Goal: Information Seeking & Learning: Compare options

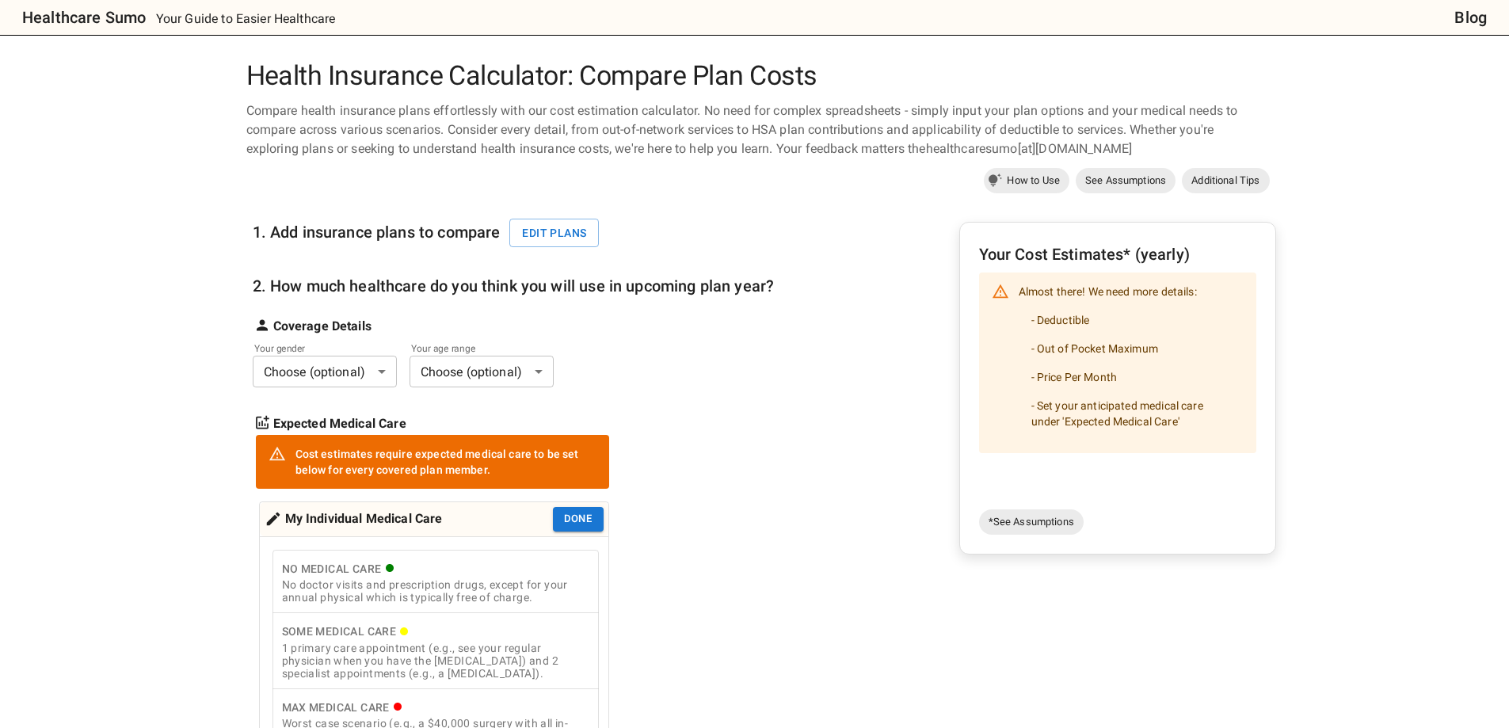
click at [323, 371] on body "Healthcare Sumo Your Guide to Easier Healthcare Blog Health Insurance Calculato…" at bounding box center [754, 736] width 1509 height 1472
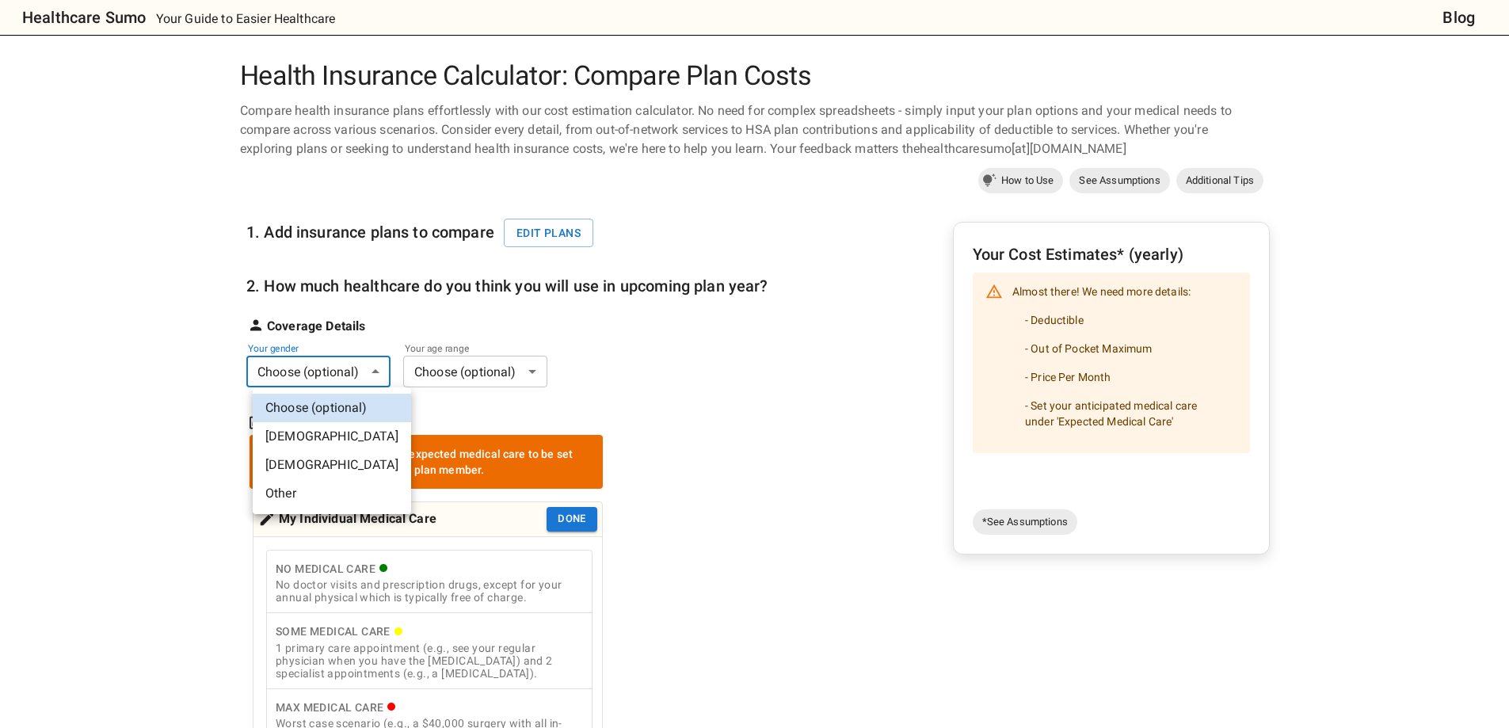
click at [388, 372] on body "Healthcare Sumo Your Guide to Easier Healthcare Blog Health Insurance Calculato…" at bounding box center [754, 736] width 1509 height 1472
click at [309, 437] on li "[DEMOGRAPHIC_DATA]" at bounding box center [332, 436] width 158 height 29
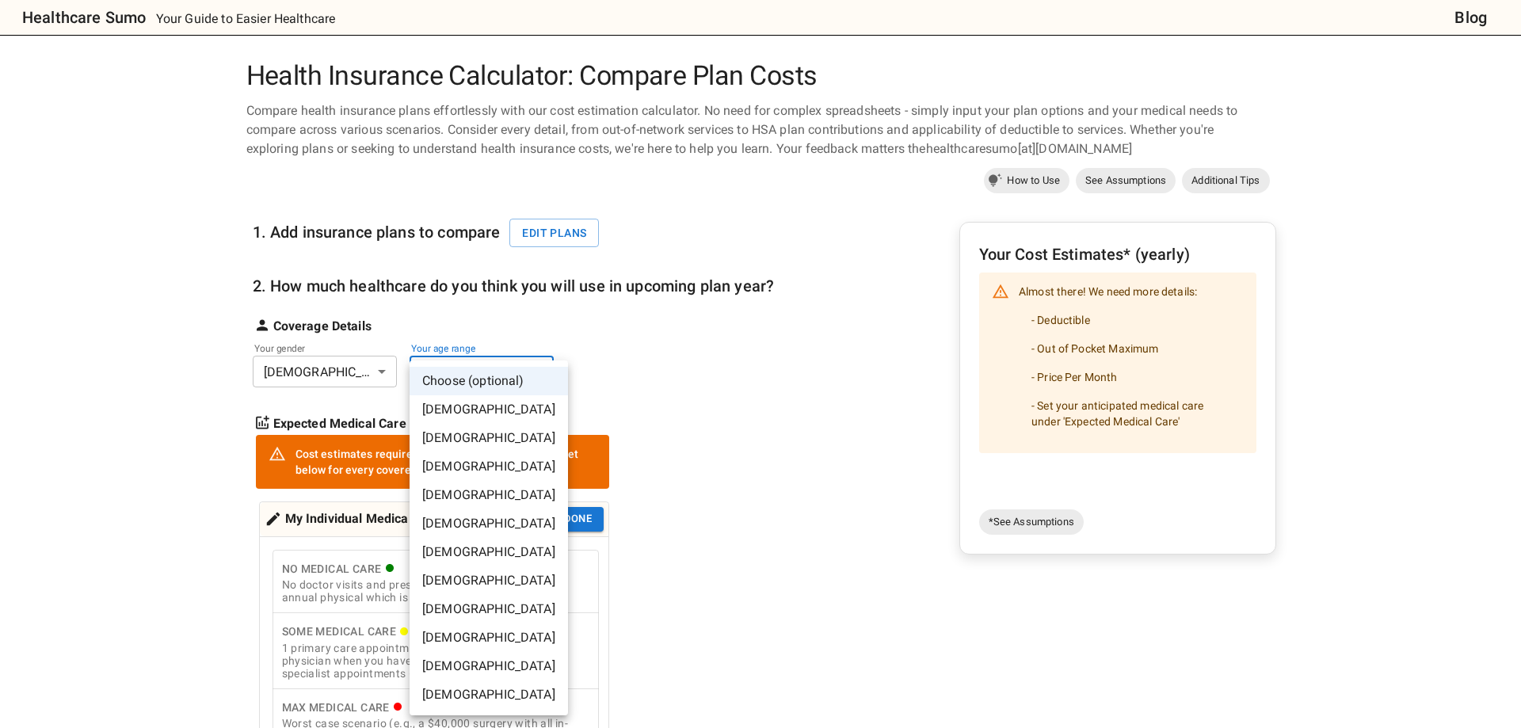
click at [449, 379] on body "Healthcare Sumo Your Guide to Easier Healthcare Blog Health Insurance Calculato…" at bounding box center [760, 736] width 1521 height 1472
click at [444, 574] on li "[DEMOGRAPHIC_DATA]" at bounding box center [489, 580] width 158 height 29
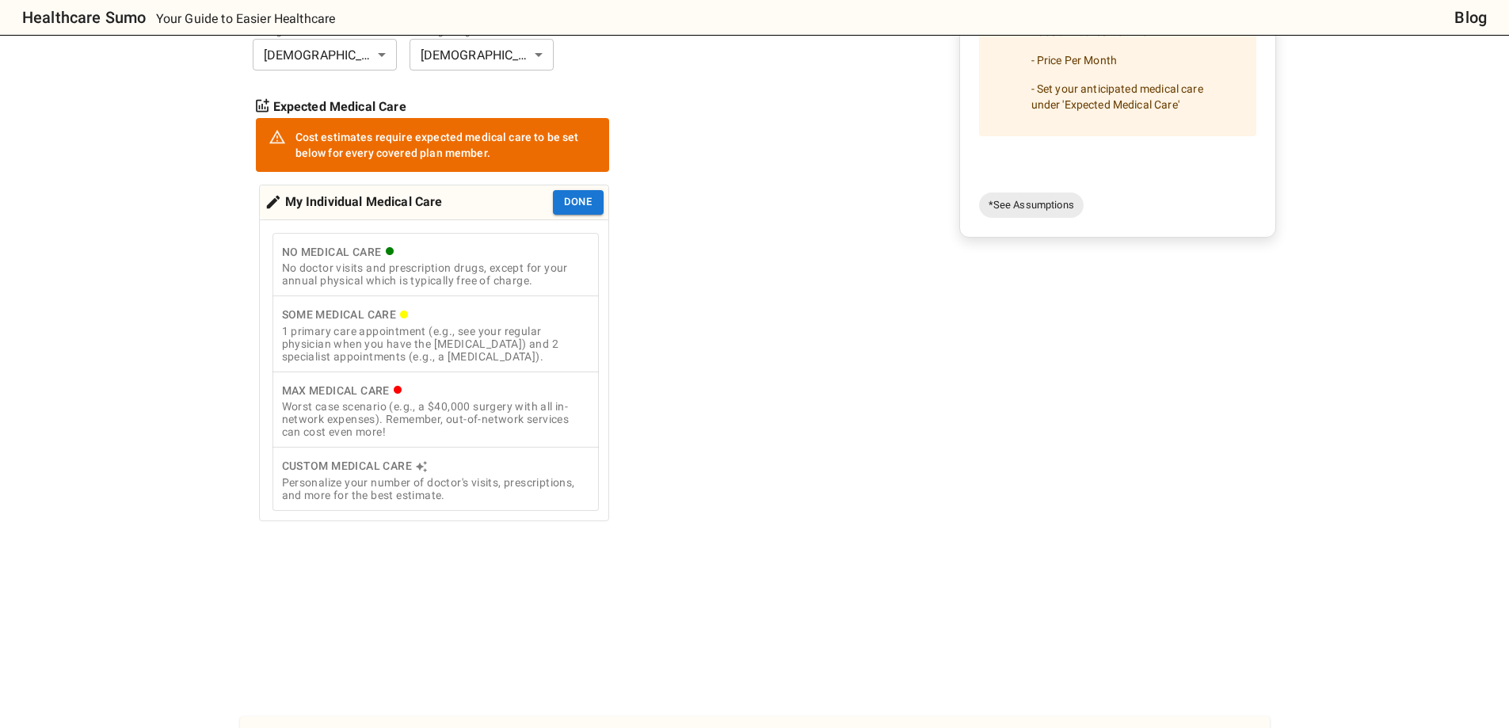
scroll to position [158, 0]
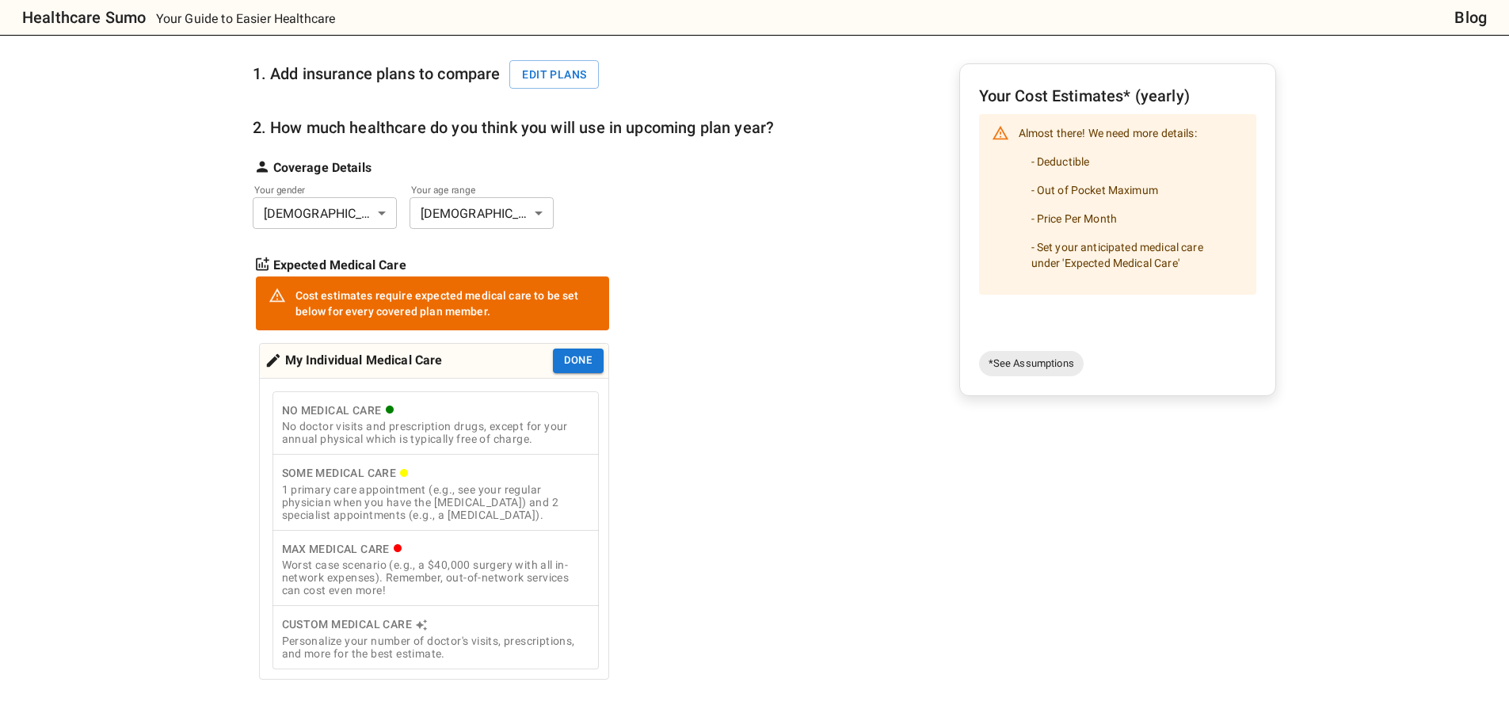
click at [336, 419] on div "No Medical Care" at bounding box center [435, 411] width 307 height 20
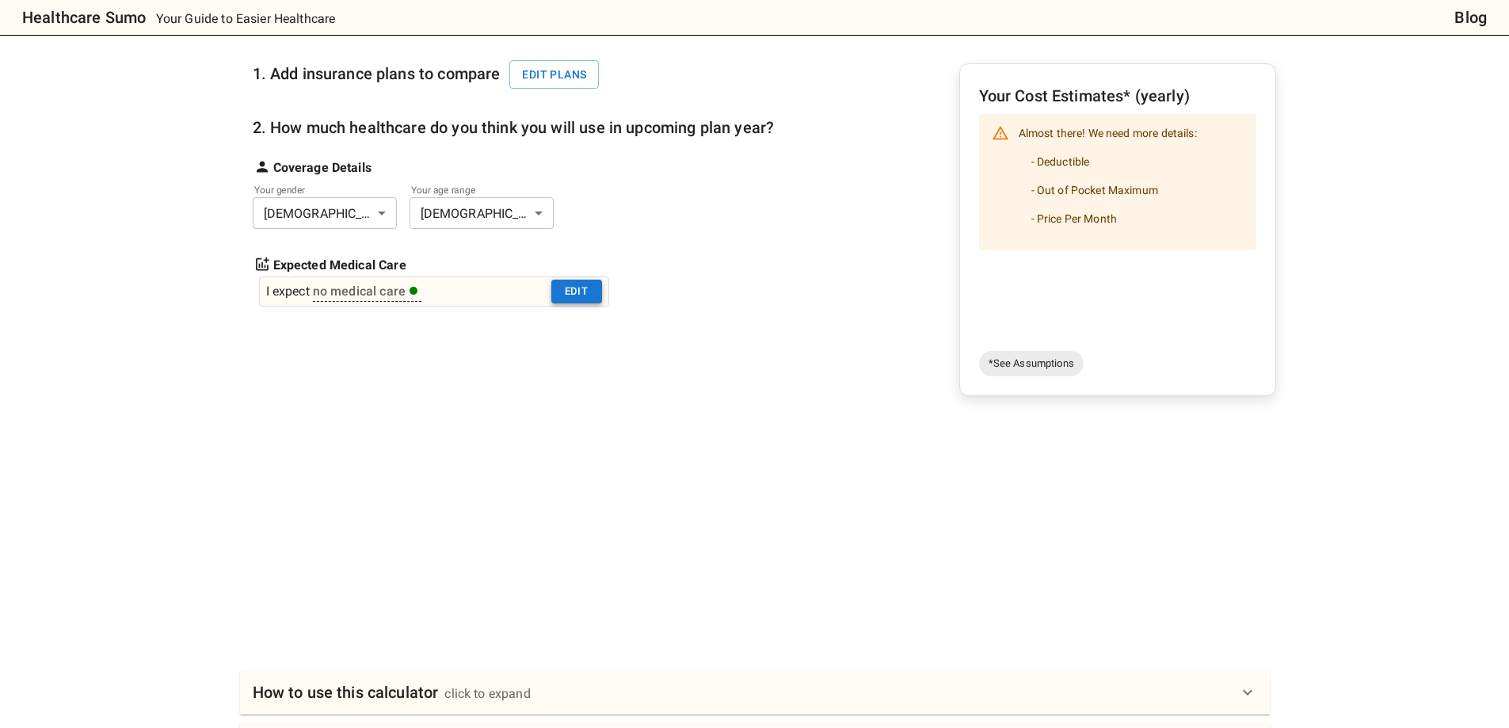
click at [561, 299] on button "Edit" at bounding box center [576, 292] width 51 height 25
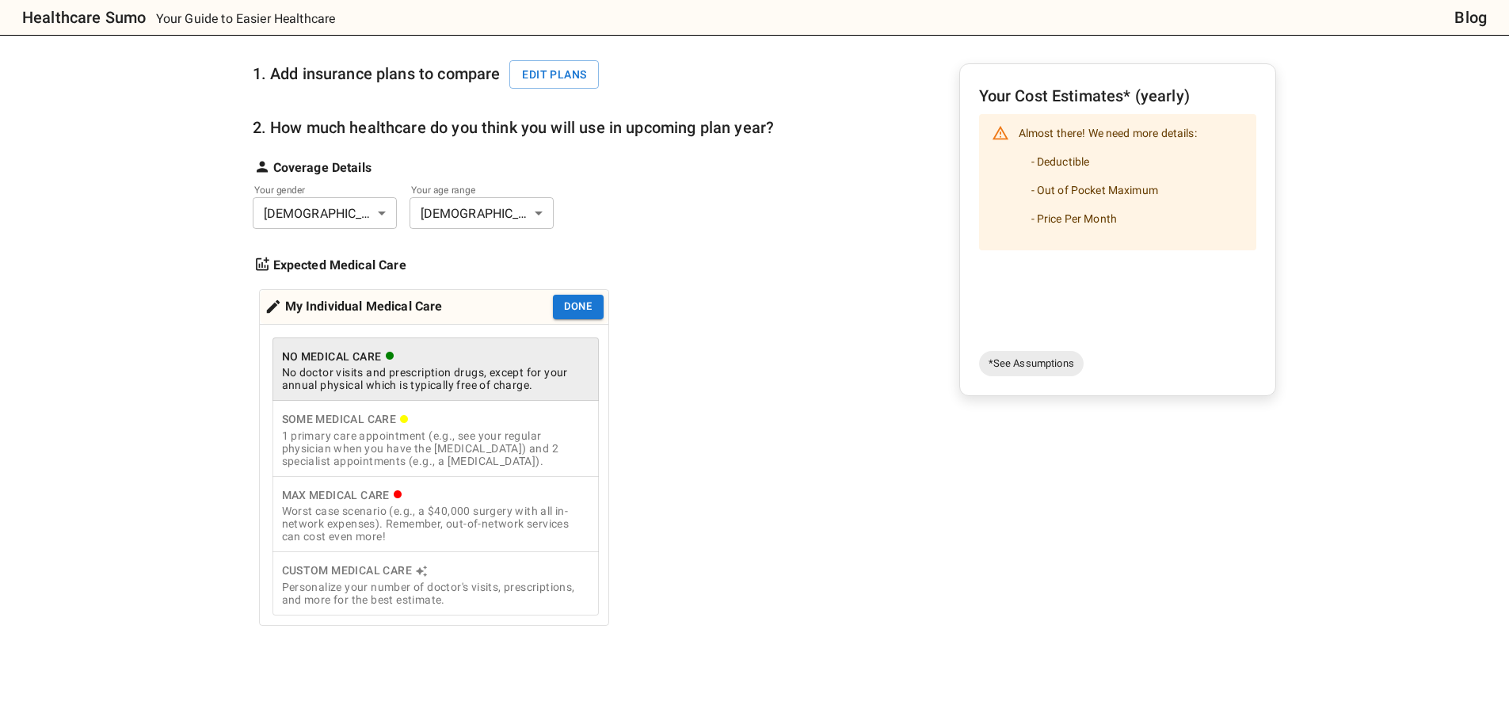
click at [462, 467] on div "1 primary care appointment (e.g., see your regular physician when you have the …" at bounding box center [435, 448] width 307 height 38
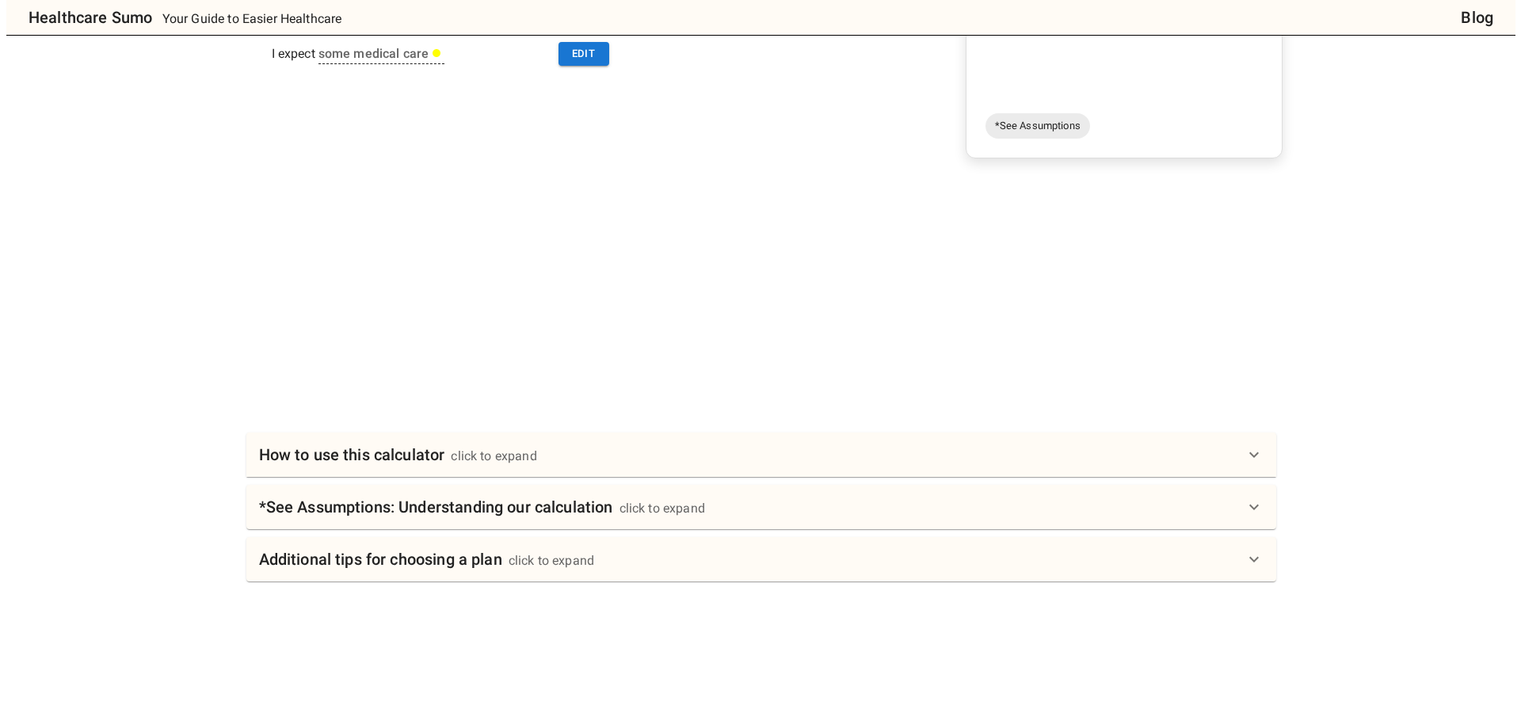
scroll to position [0, 0]
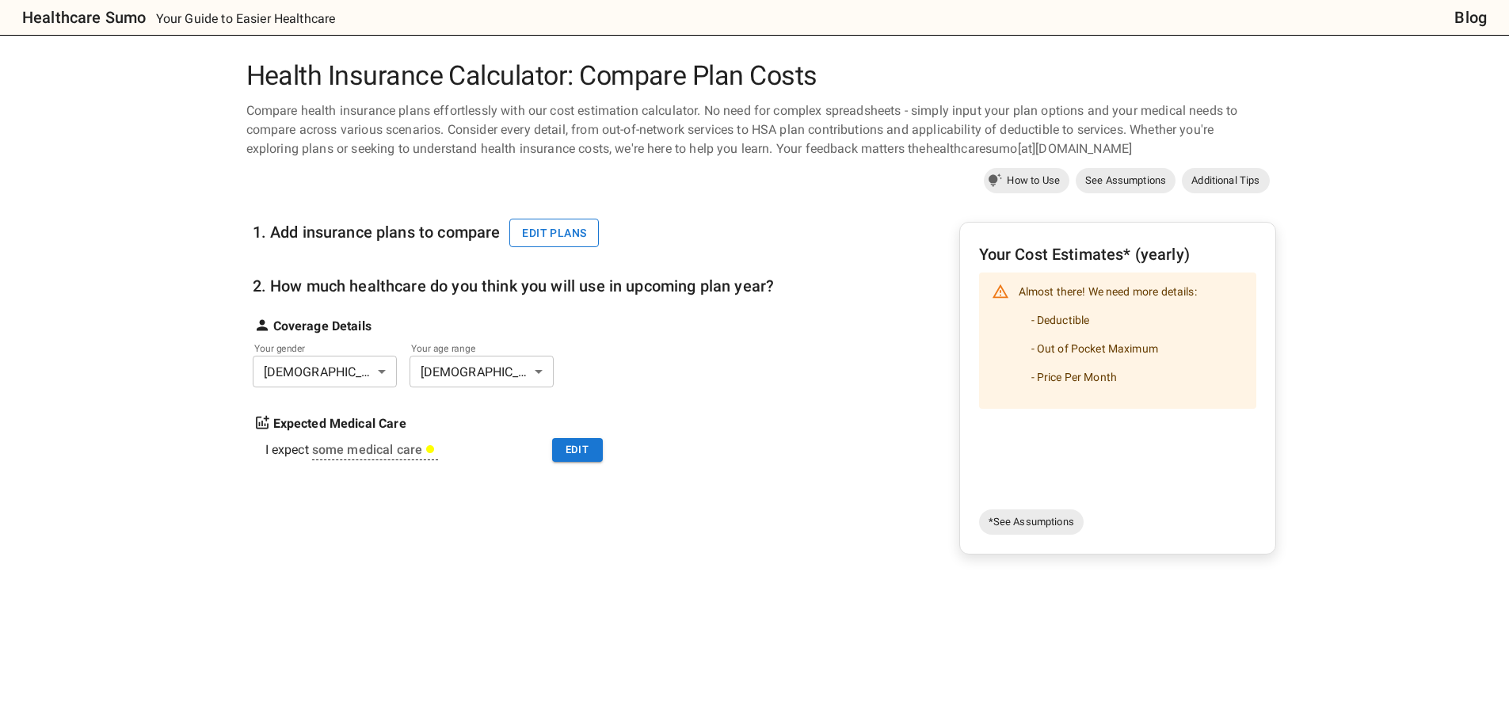
click at [561, 238] on button "Edit plans" at bounding box center [554, 233] width 90 height 29
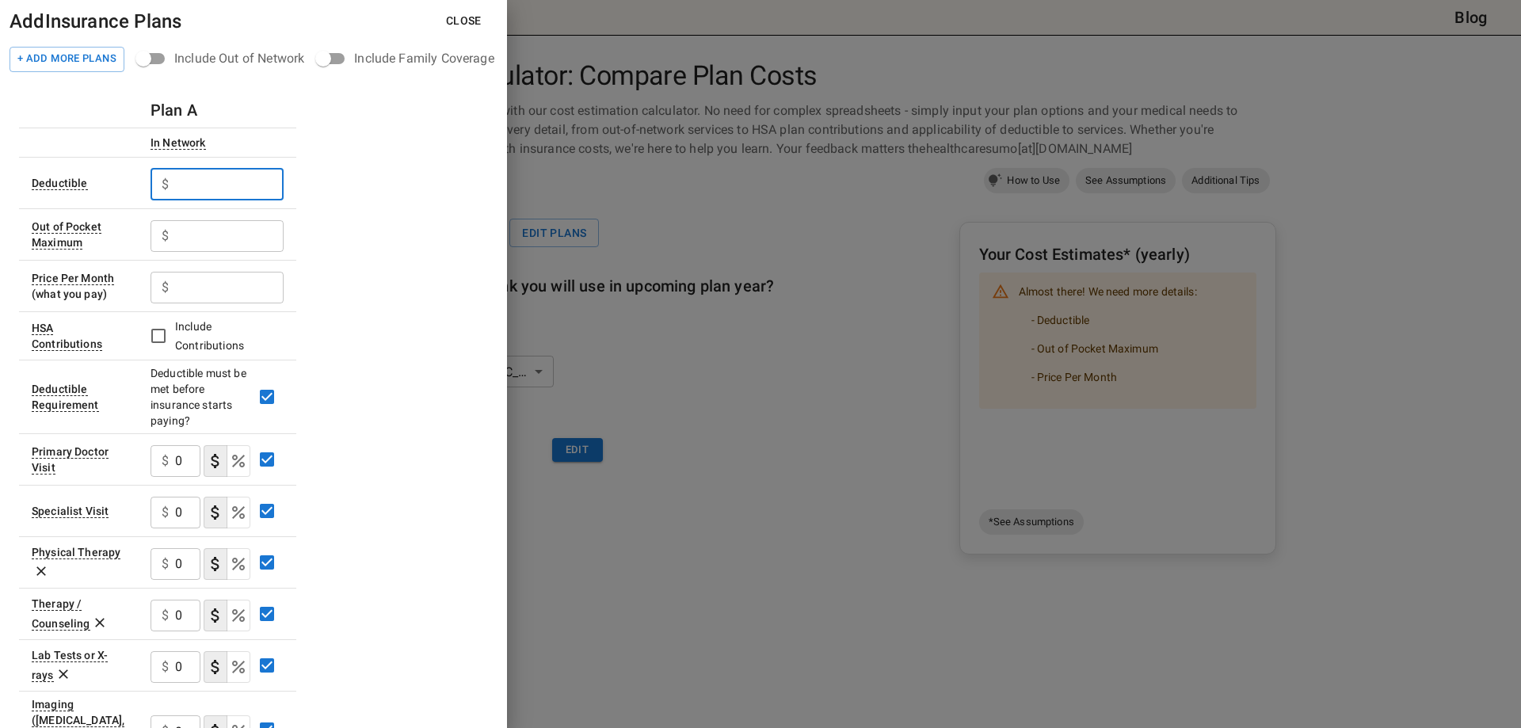
click at [260, 189] on input "text" at bounding box center [229, 185] width 109 height 32
click at [238, 193] on input "text" at bounding box center [229, 185] width 109 height 32
click at [65, 51] on button "+ Add More Plans" at bounding box center [67, 59] width 115 height 25
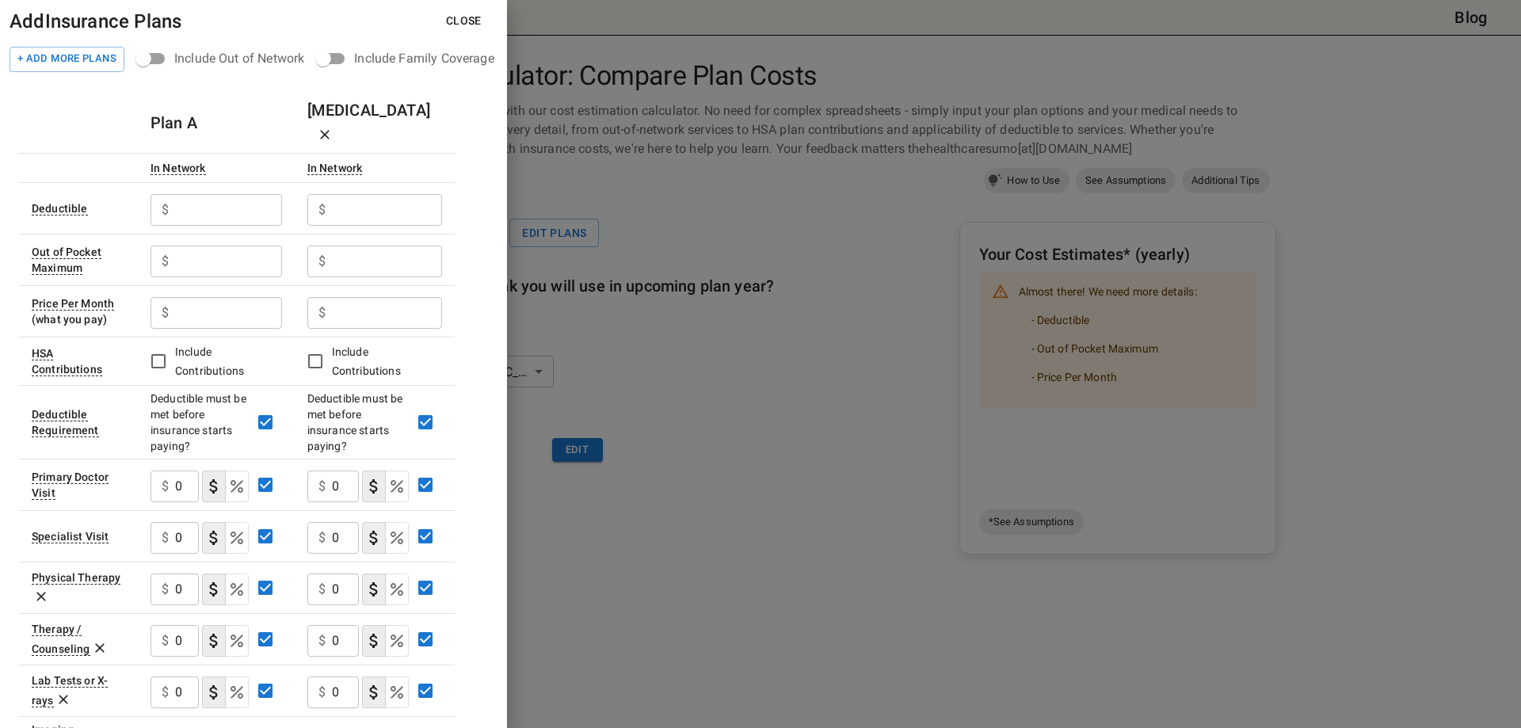
click at [211, 194] on input "text" at bounding box center [228, 210] width 107 height 32
type input "4000"
click at [361, 194] on input "text" at bounding box center [387, 210] width 110 height 32
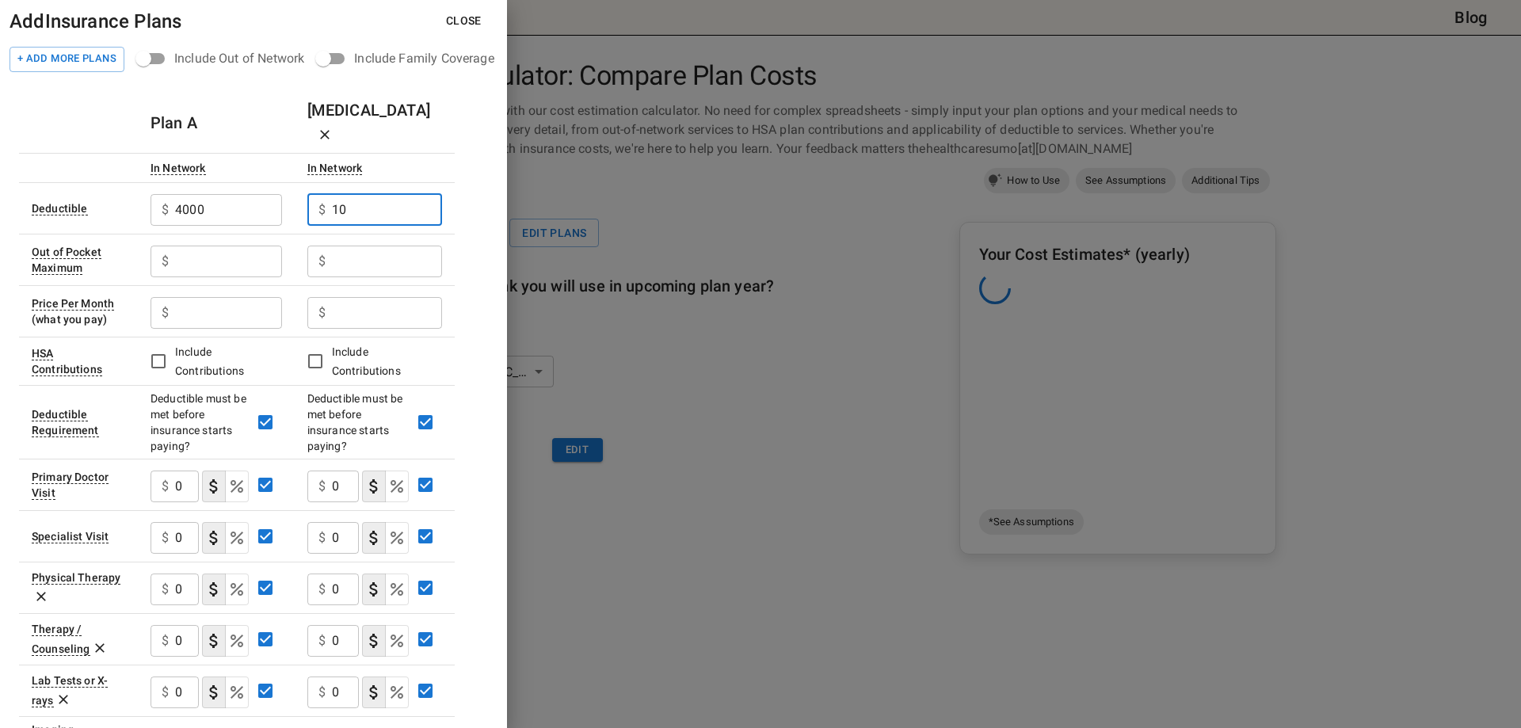
type input "1"
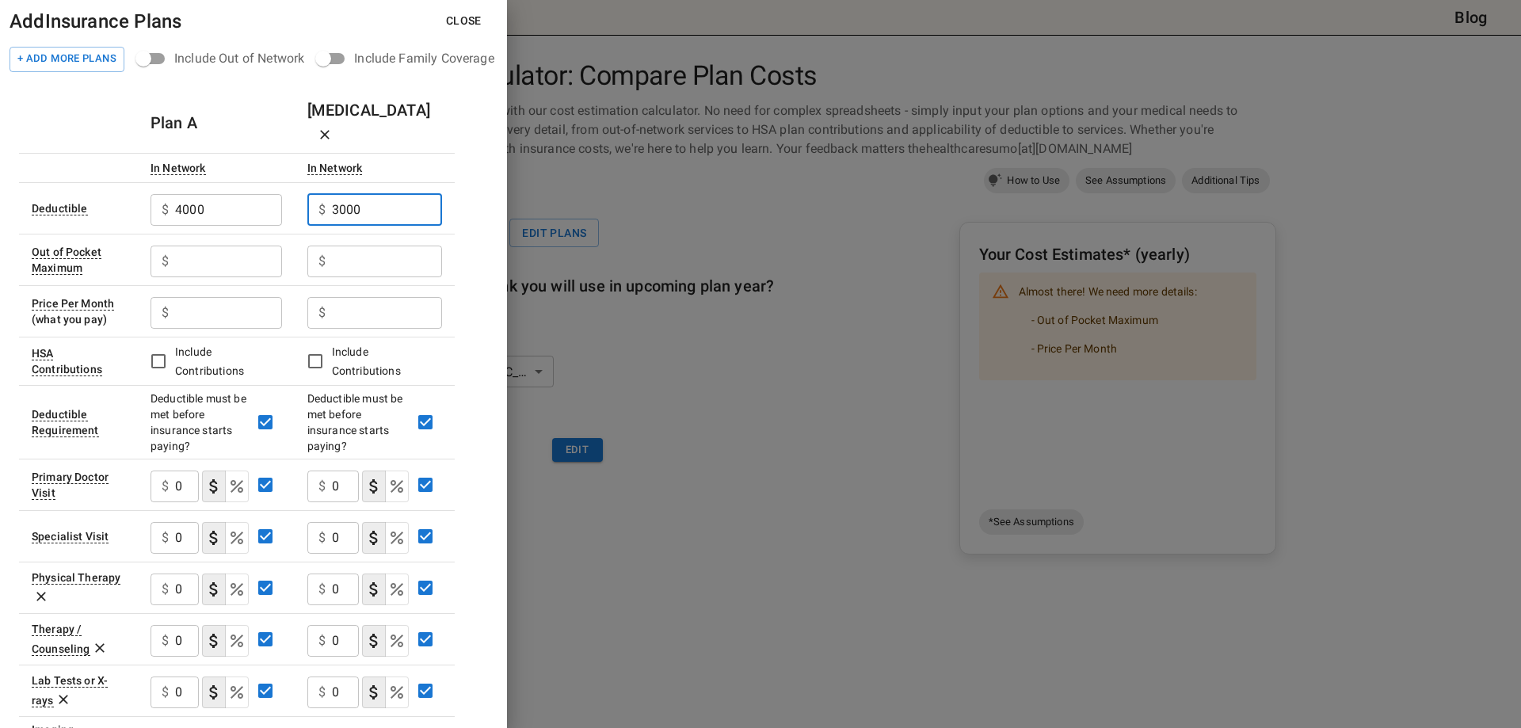
type input "3000"
drag, startPoint x: 223, startPoint y: 188, endPoint x: 154, endPoint y: 189, distance: 68.9
click at [154, 194] on div "$ 4000 ​" at bounding box center [217, 210] width 132 height 32
type input "1000"
click at [204, 246] on input "text" at bounding box center [228, 262] width 107 height 32
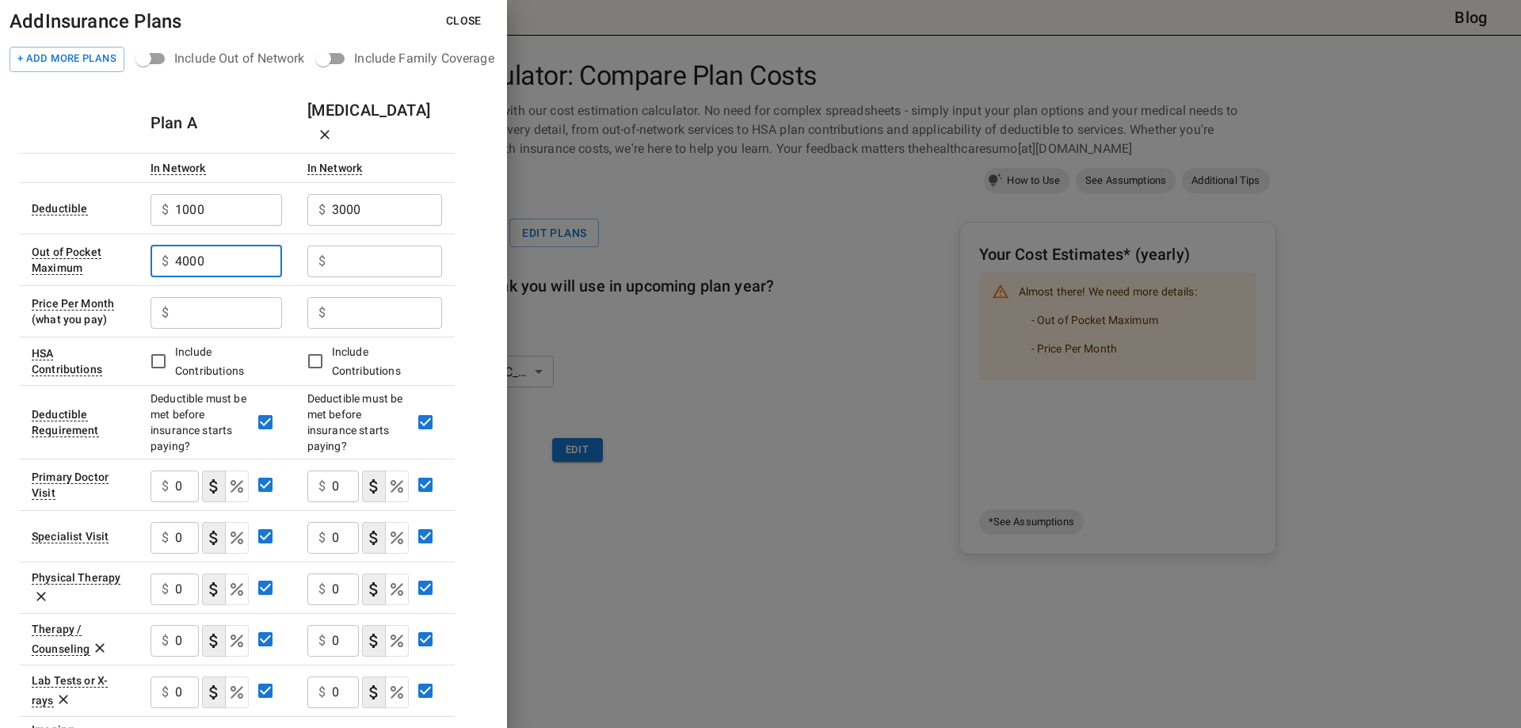
type input "4000"
click at [377, 246] on input "text" at bounding box center [387, 262] width 110 height 32
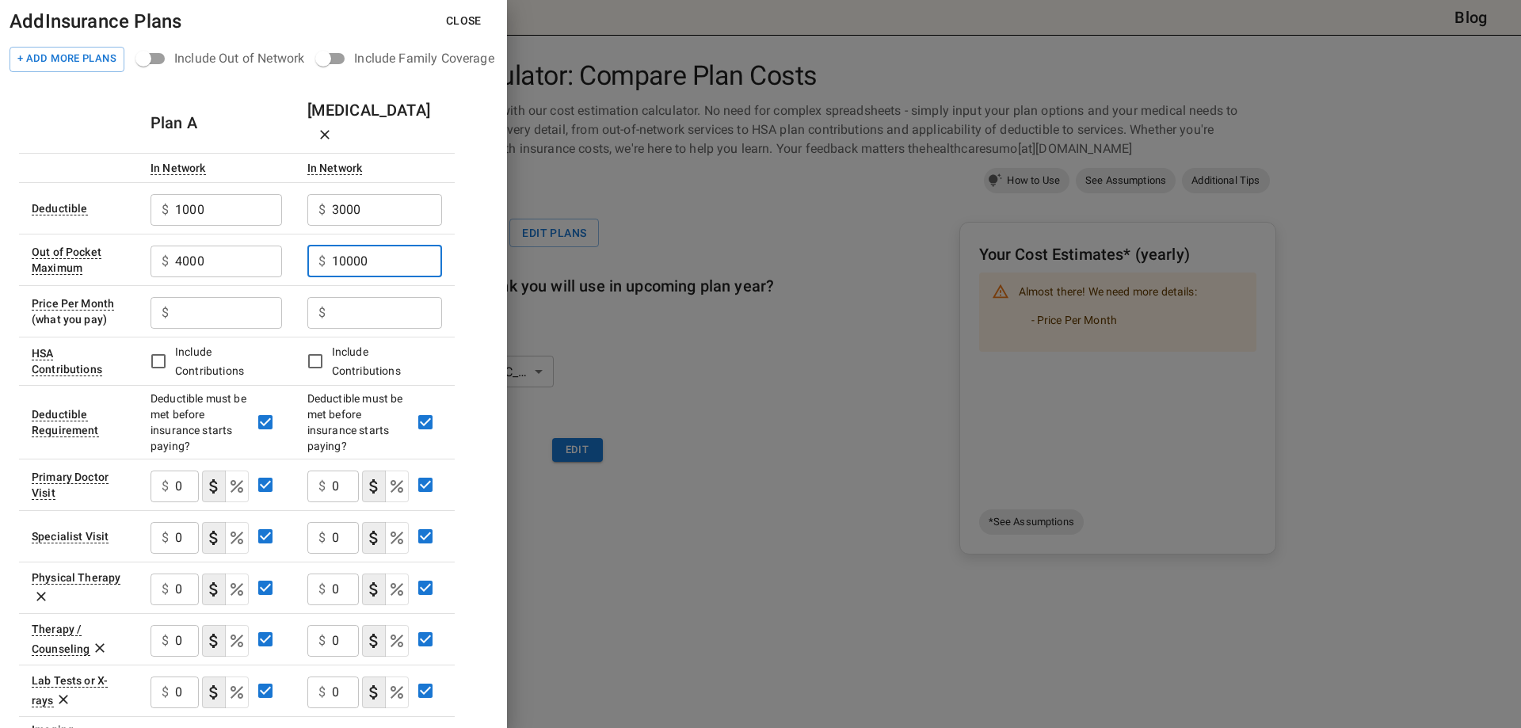
type input "10000"
click at [198, 297] on input "text" at bounding box center [228, 313] width 107 height 32
click at [231, 297] on input "text" at bounding box center [228, 313] width 107 height 32
type input "558"
click at [357, 297] on input "text" at bounding box center [387, 313] width 110 height 32
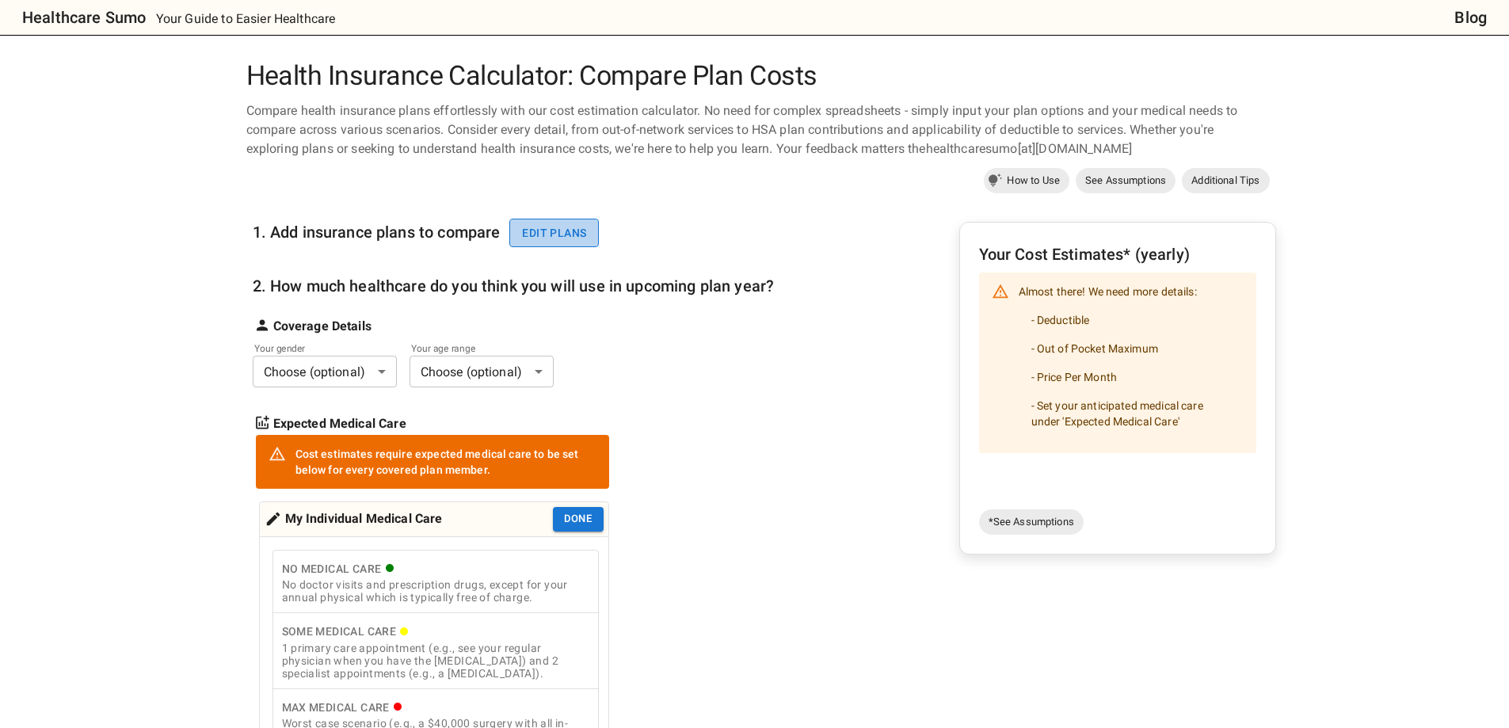
click at [589, 241] on button "Edit plans" at bounding box center [554, 233] width 90 height 29
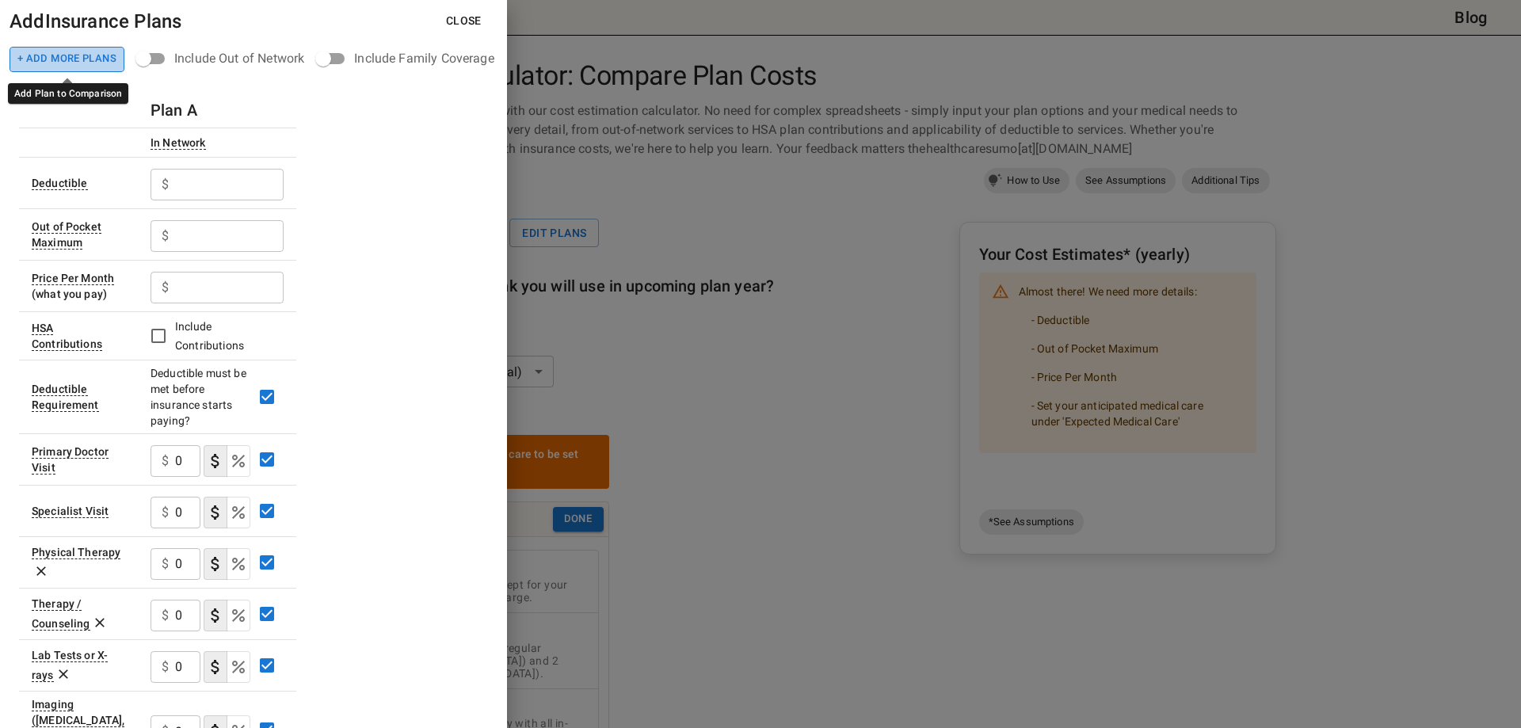
click at [67, 53] on button "+ Add More Plans" at bounding box center [67, 59] width 115 height 25
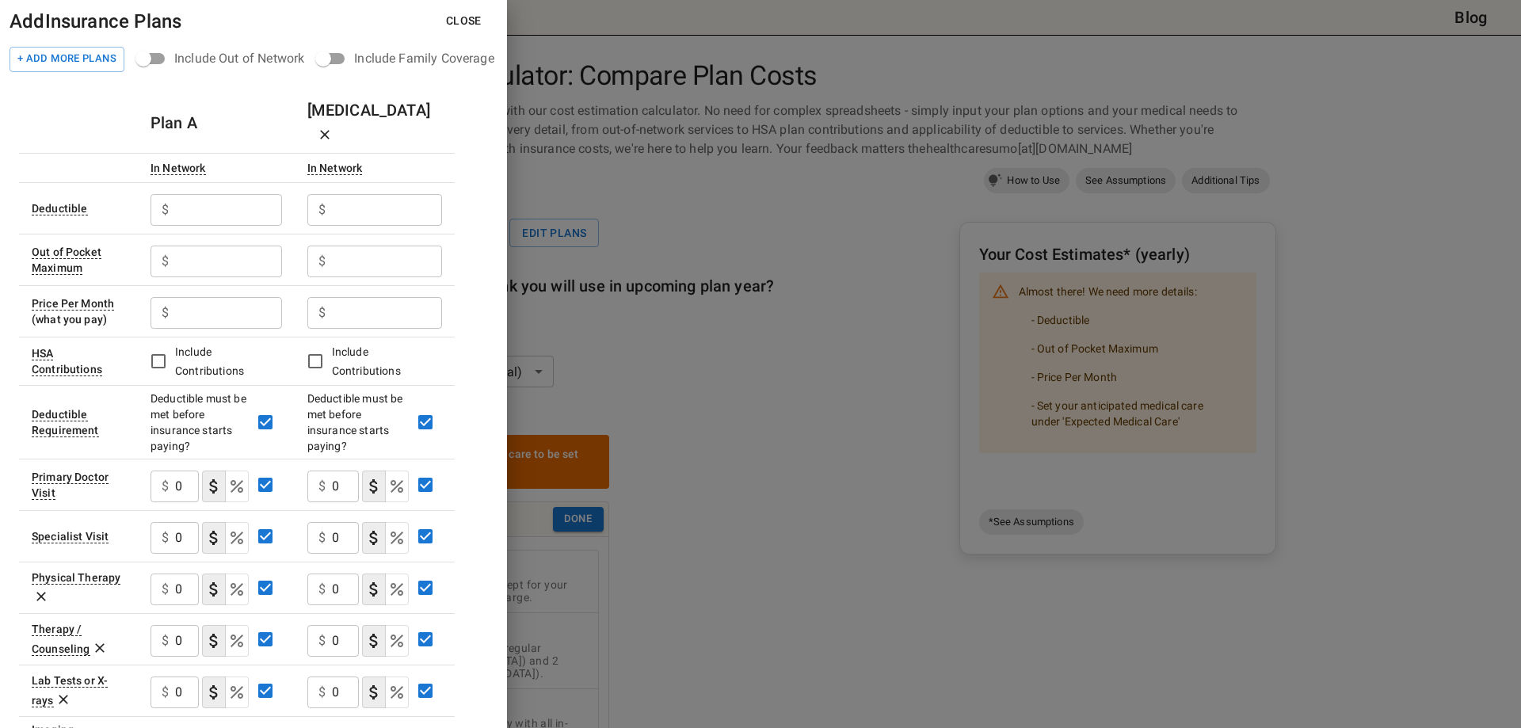
click at [215, 194] on input "text" at bounding box center [228, 210] width 107 height 32
type input "1000"
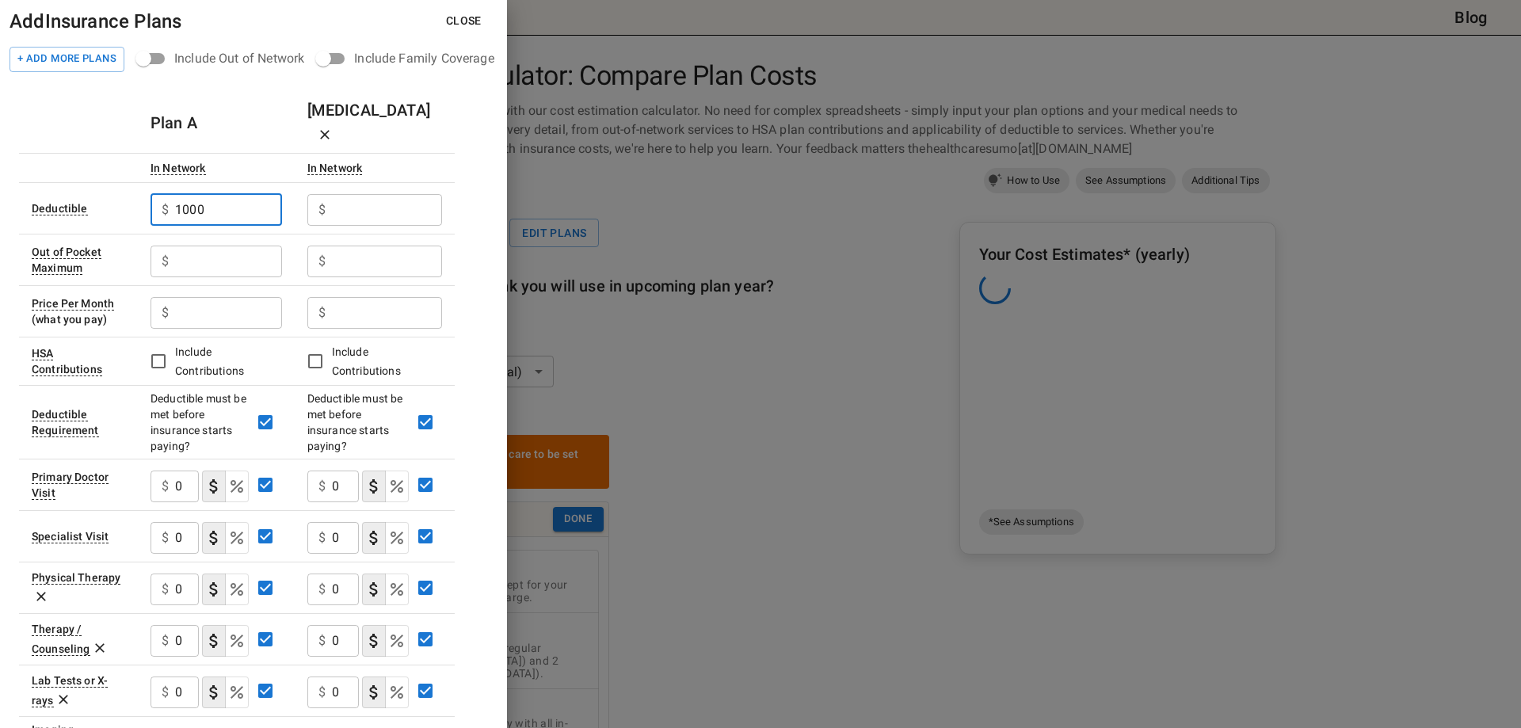
click at [244, 246] on input "text" at bounding box center [228, 262] width 107 height 32
click at [235, 246] on input "1000" at bounding box center [228, 262] width 107 height 32
type input "1"
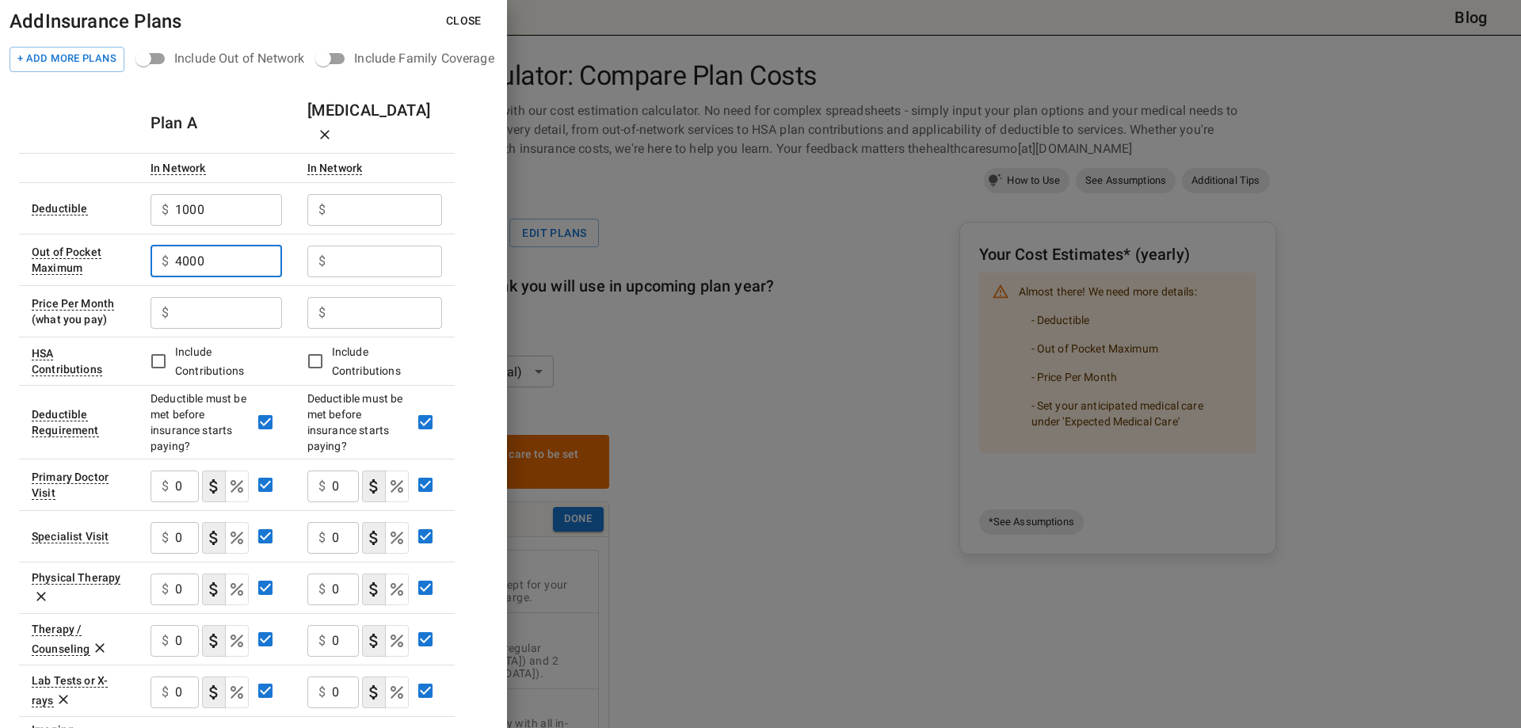
type input "4000"
click at [208, 297] on input "text" at bounding box center [228, 313] width 107 height 32
click at [242, 297] on input "text" at bounding box center [228, 313] width 107 height 32
type input "558"
click at [381, 194] on input "text" at bounding box center [387, 210] width 110 height 32
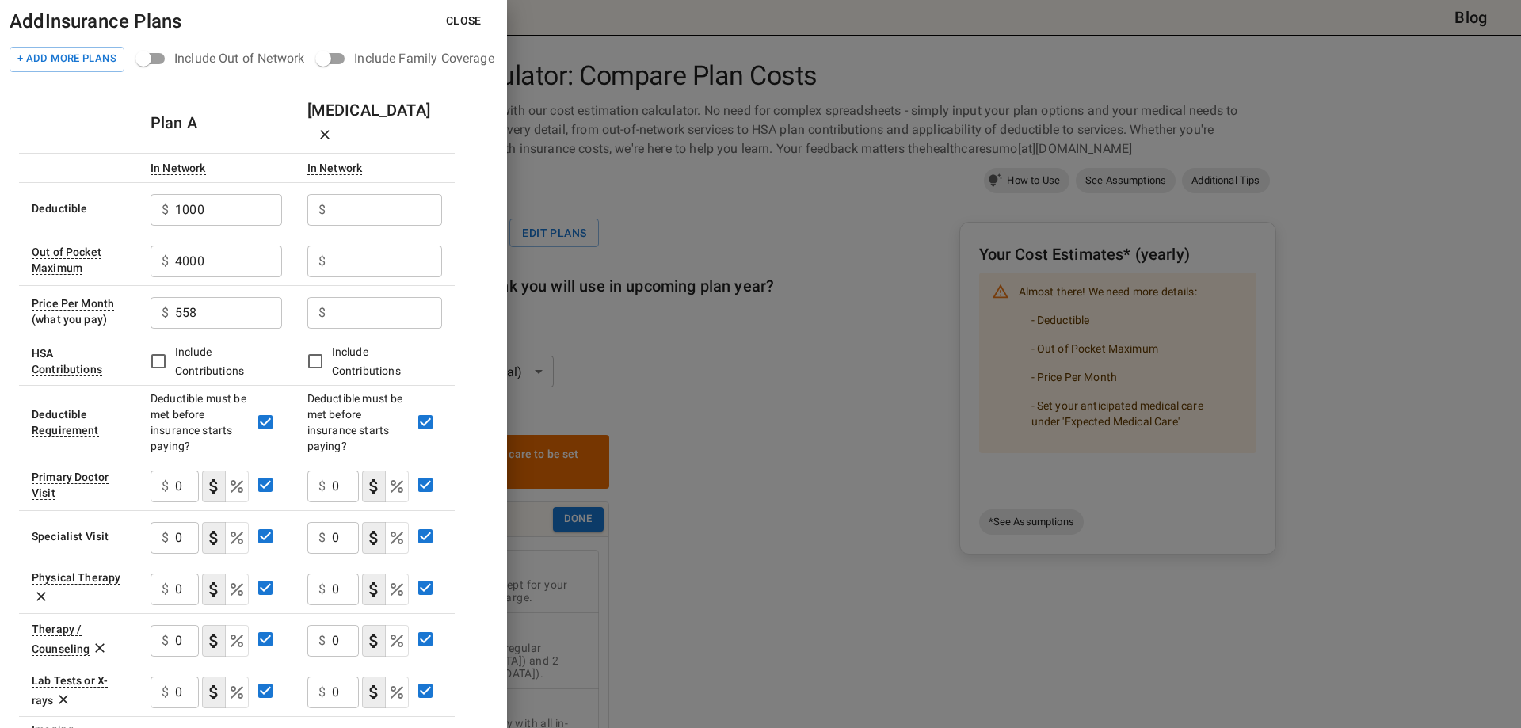
click at [341, 194] on input "text" at bounding box center [387, 210] width 110 height 32
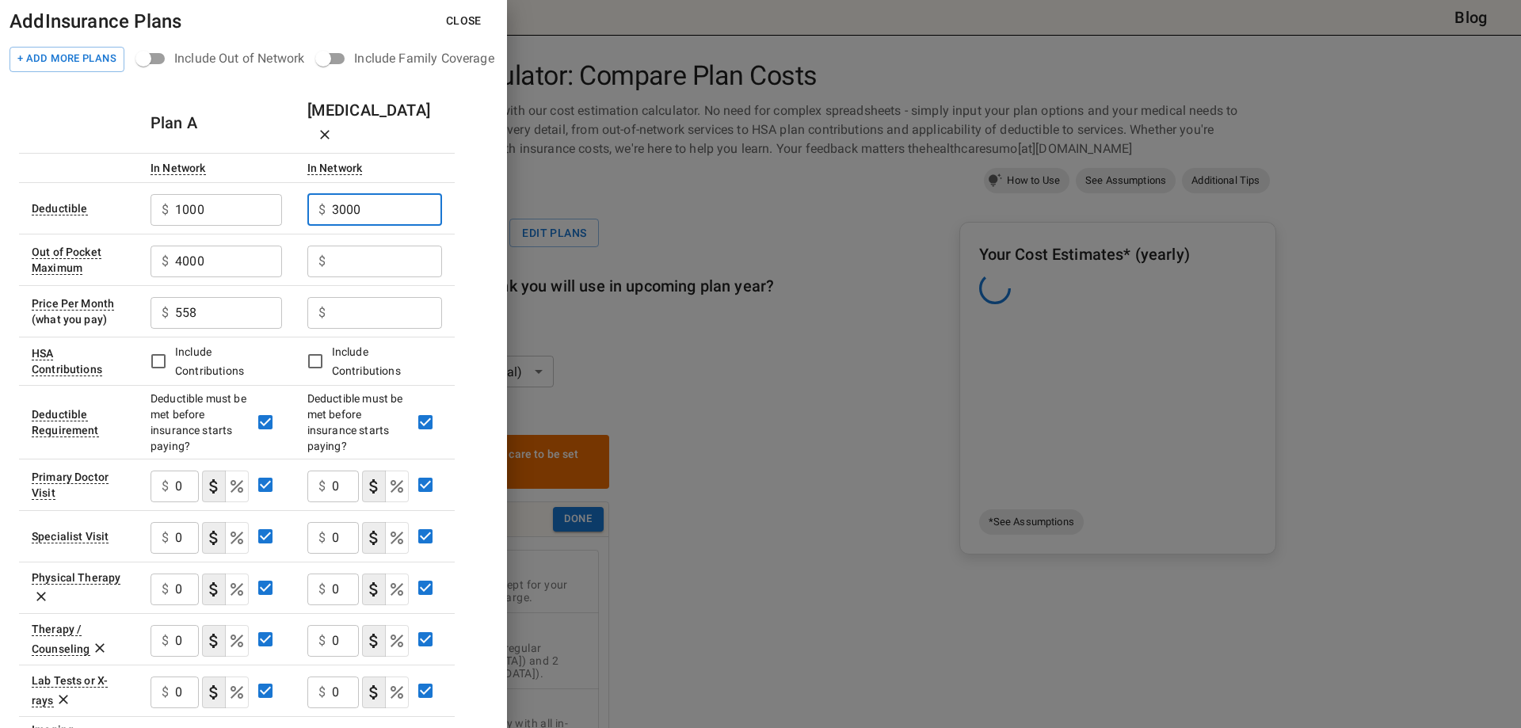
type input "3000"
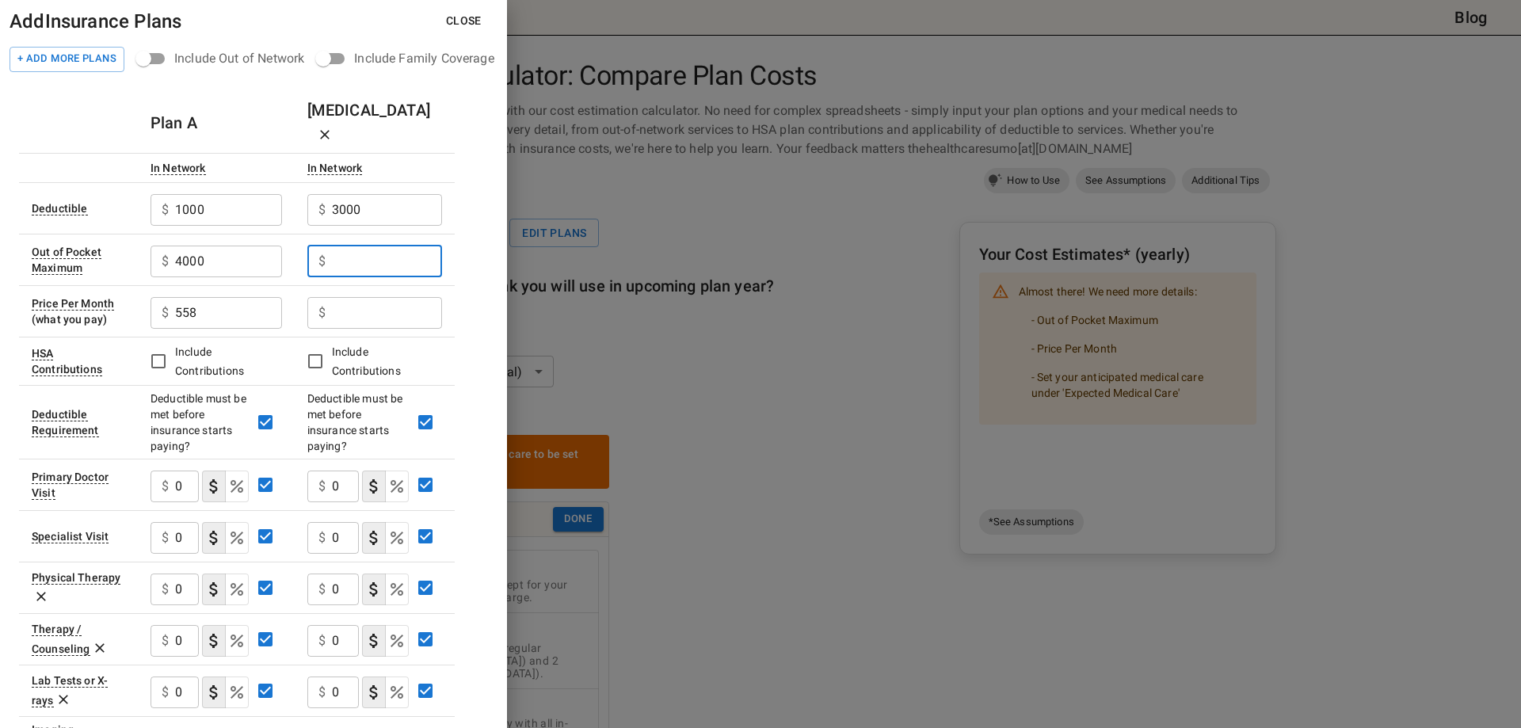
click at [379, 246] on input "text" at bounding box center [387, 262] width 110 height 32
type input "10000"
click at [383, 297] on input "text" at bounding box center [387, 313] width 110 height 32
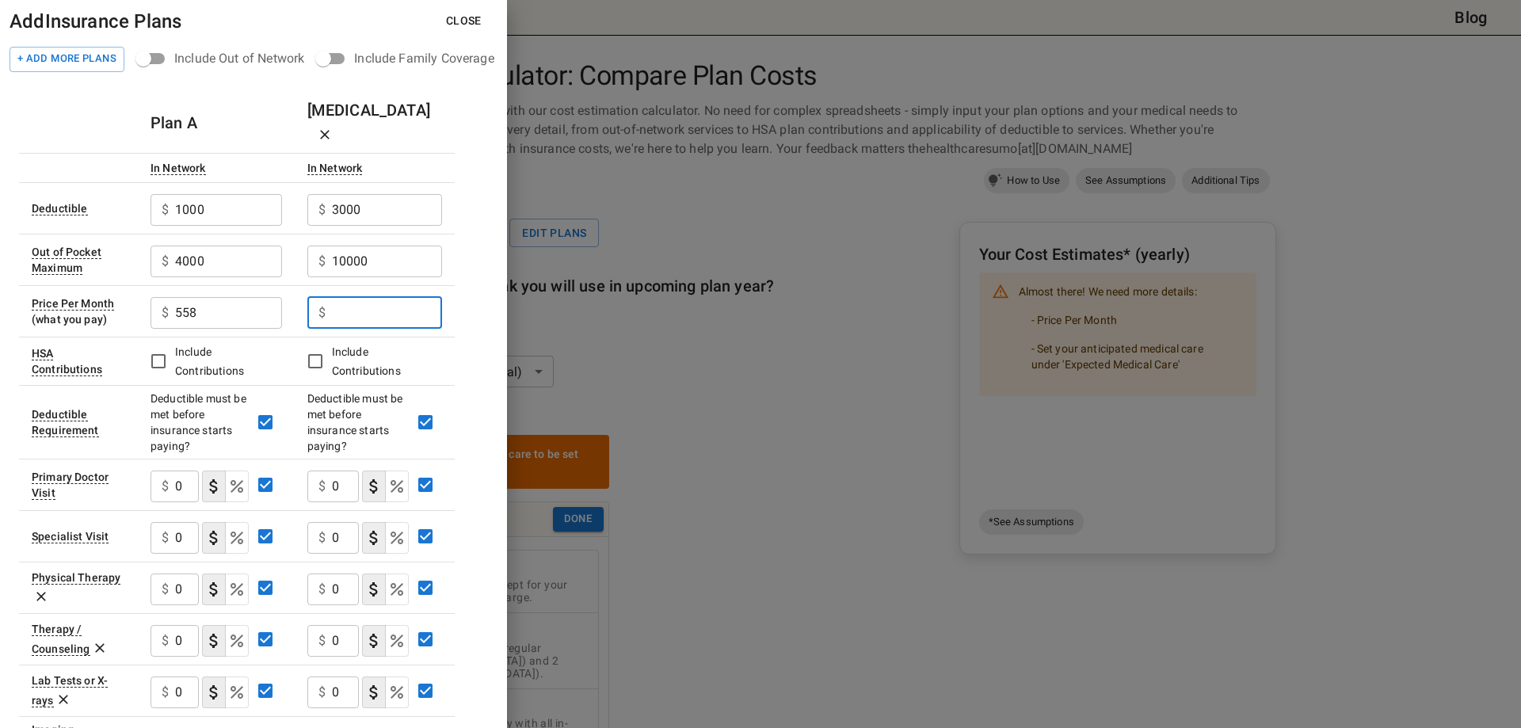
click at [360, 297] on input "text" at bounding box center [387, 313] width 110 height 32
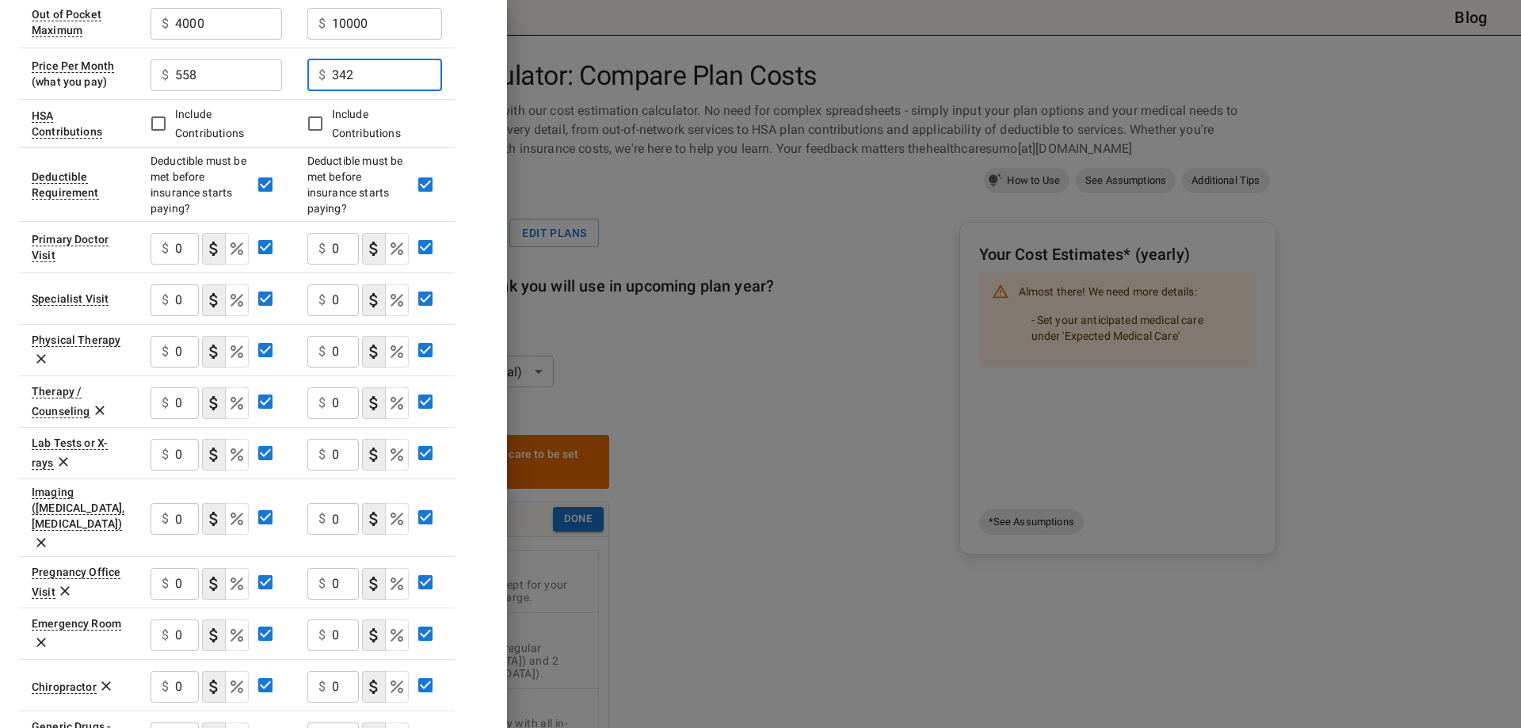
scroll to position [317, 0]
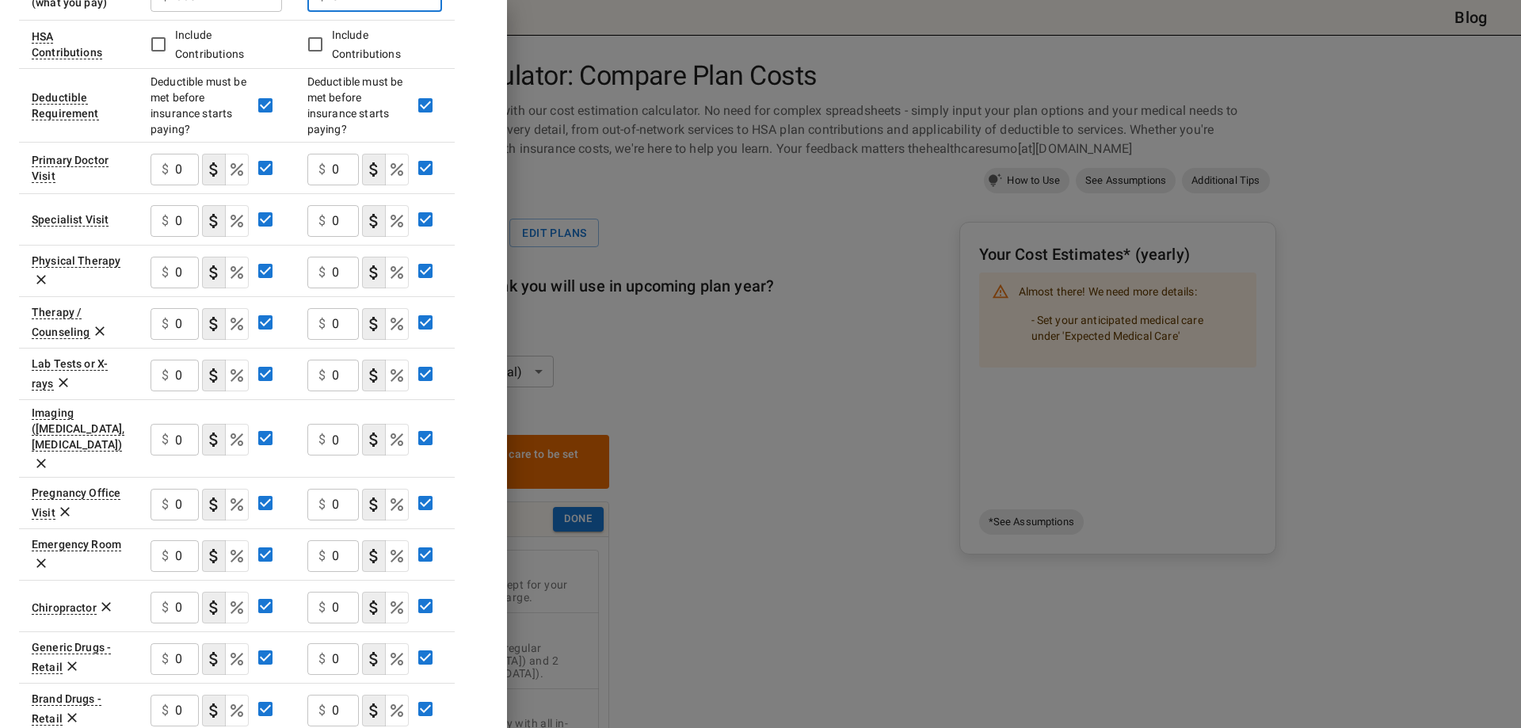
type input "342"
click at [177, 154] on input "0" at bounding box center [187, 170] width 24 height 32
type input "25"
drag, startPoint x: 350, startPoint y: 143, endPoint x: 326, endPoint y: 144, distance: 24.6
click at [326, 154] on div "$ 0 ​" at bounding box center [332, 170] width 51 height 32
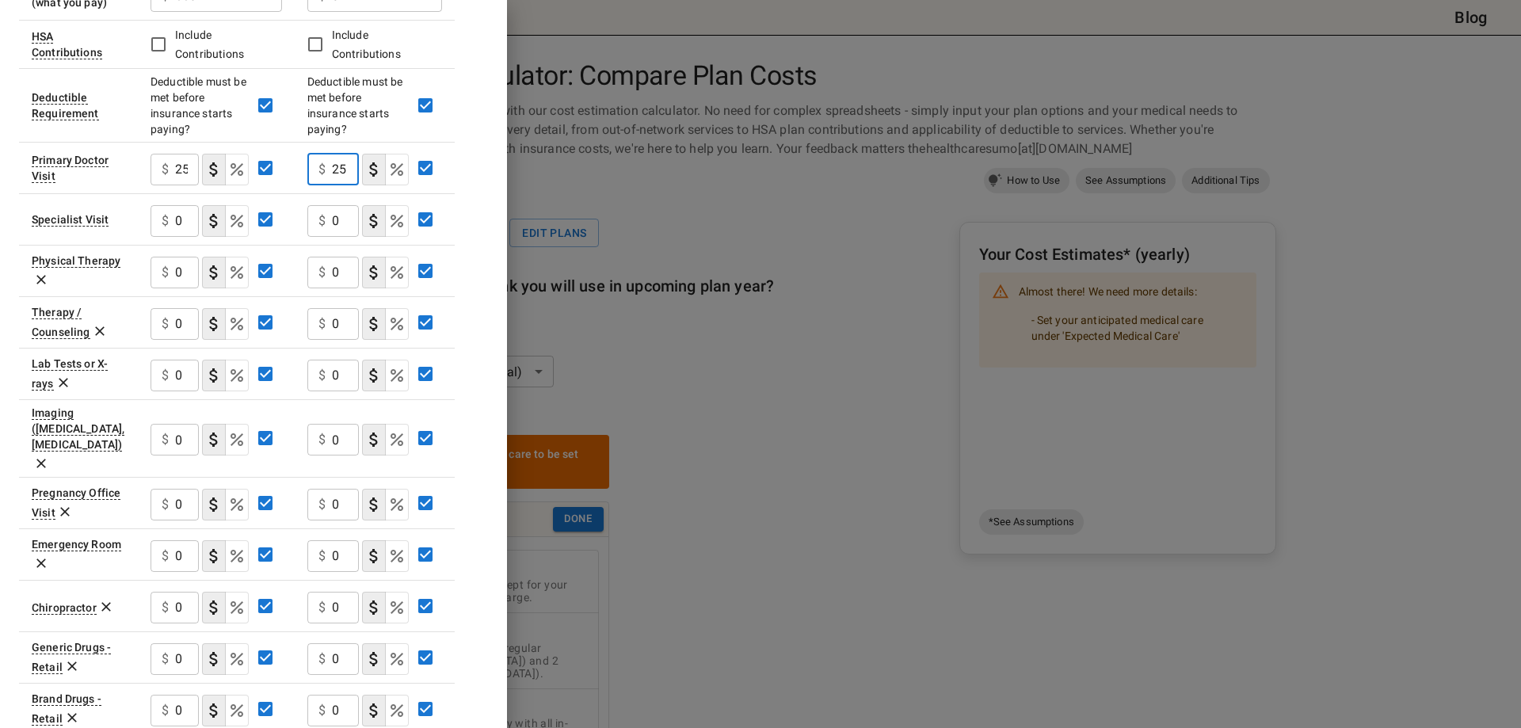
type input "25"
drag, startPoint x: 194, startPoint y: 196, endPoint x: 171, endPoint y: 197, distance: 23.0
click at [171, 205] on div "$ 0 ​" at bounding box center [175, 221] width 48 height 32
type input "50"
drag, startPoint x: 343, startPoint y: 193, endPoint x: 333, endPoint y: 193, distance: 10.3
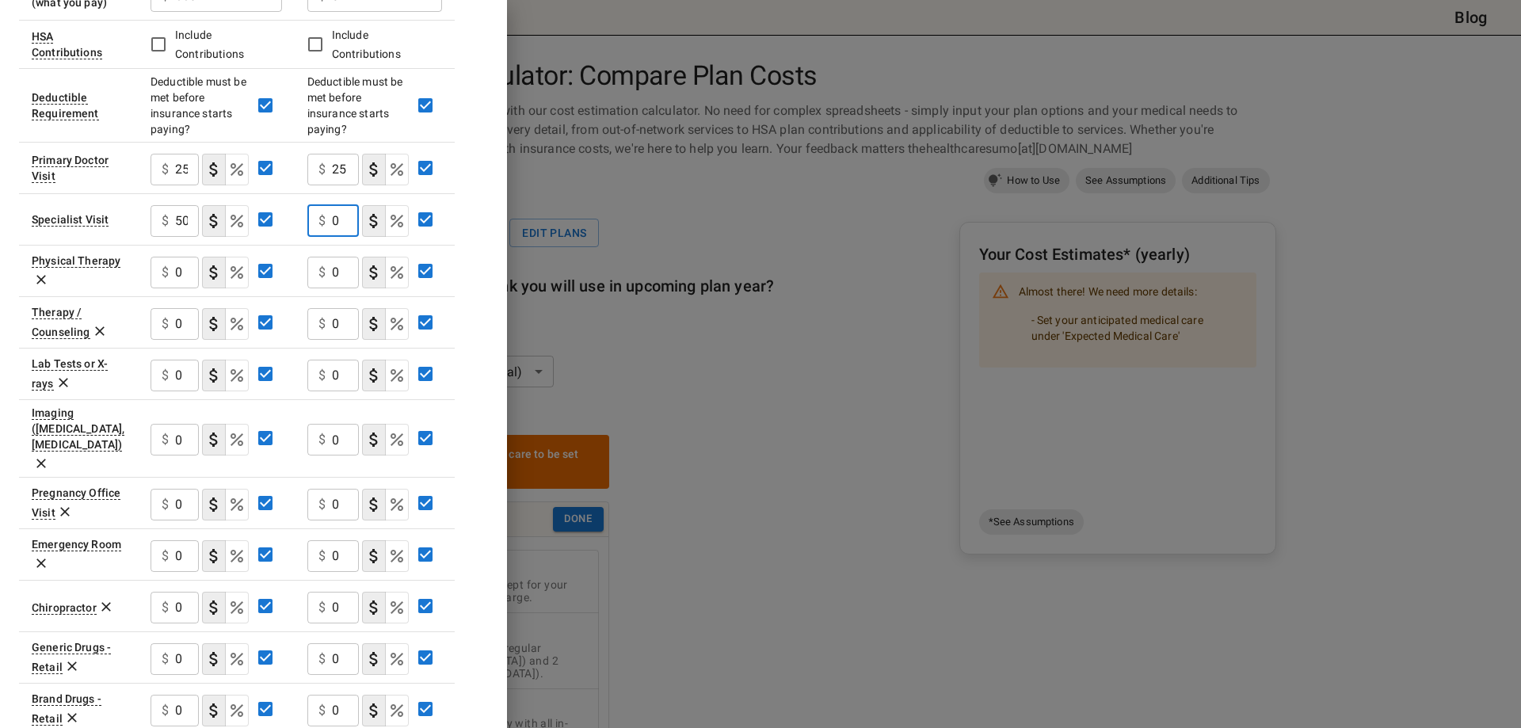
click at [333, 205] on div "$ 0 ​" at bounding box center [332, 221] width 51 height 32
type input "50"
drag, startPoint x: 186, startPoint y: 299, endPoint x: 176, endPoint y: 302, distance: 10.8
click at [176, 308] on input "0" at bounding box center [187, 324] width 24 height 32
type input "25"
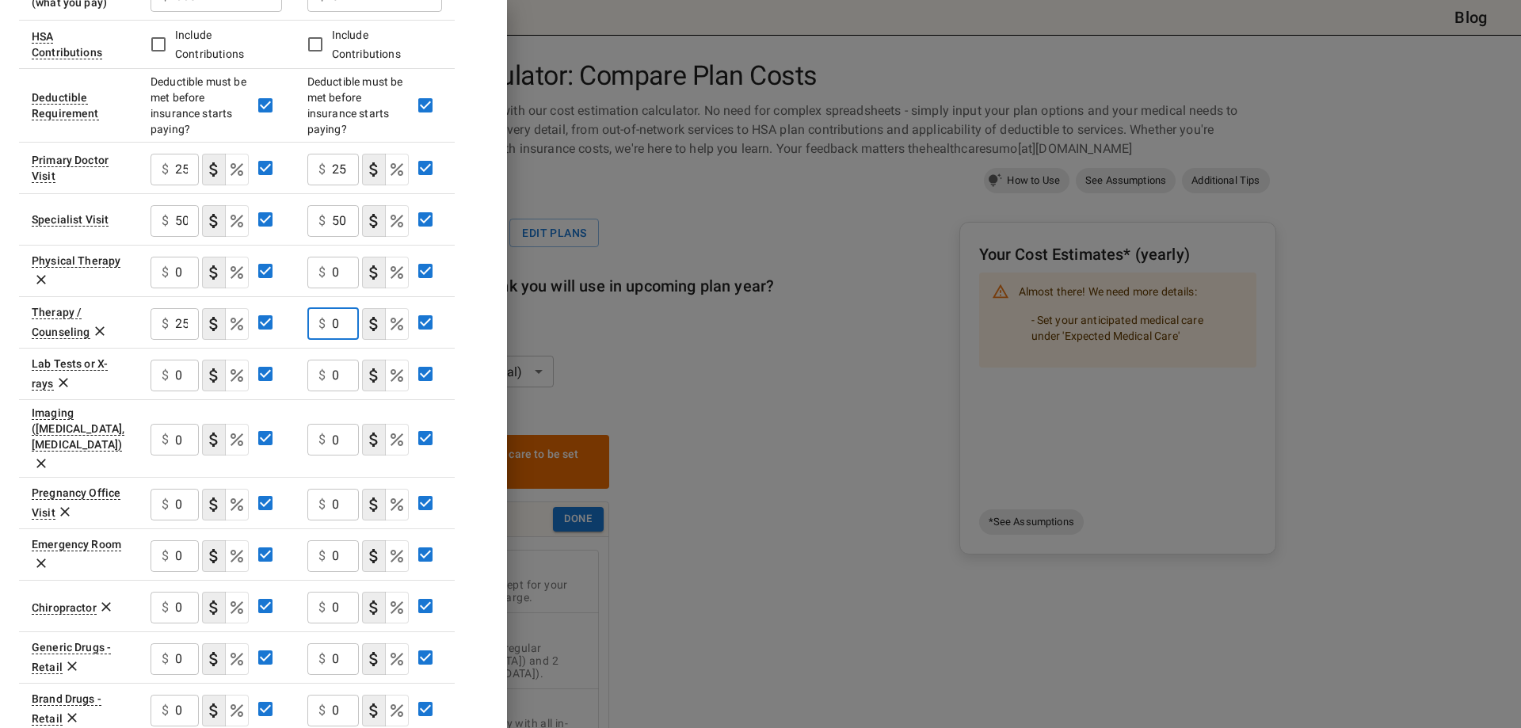
click at [336, 308] on input "0" at bounding box center [345, 324] width 27 height 32
type input "25"
click at [180, 360] on input "0" at bounding box center [187, 376] width 24 height 32
click at [174, 360] on div "$ 0 ​" at bounding box center [175, 376] width 48 height 32
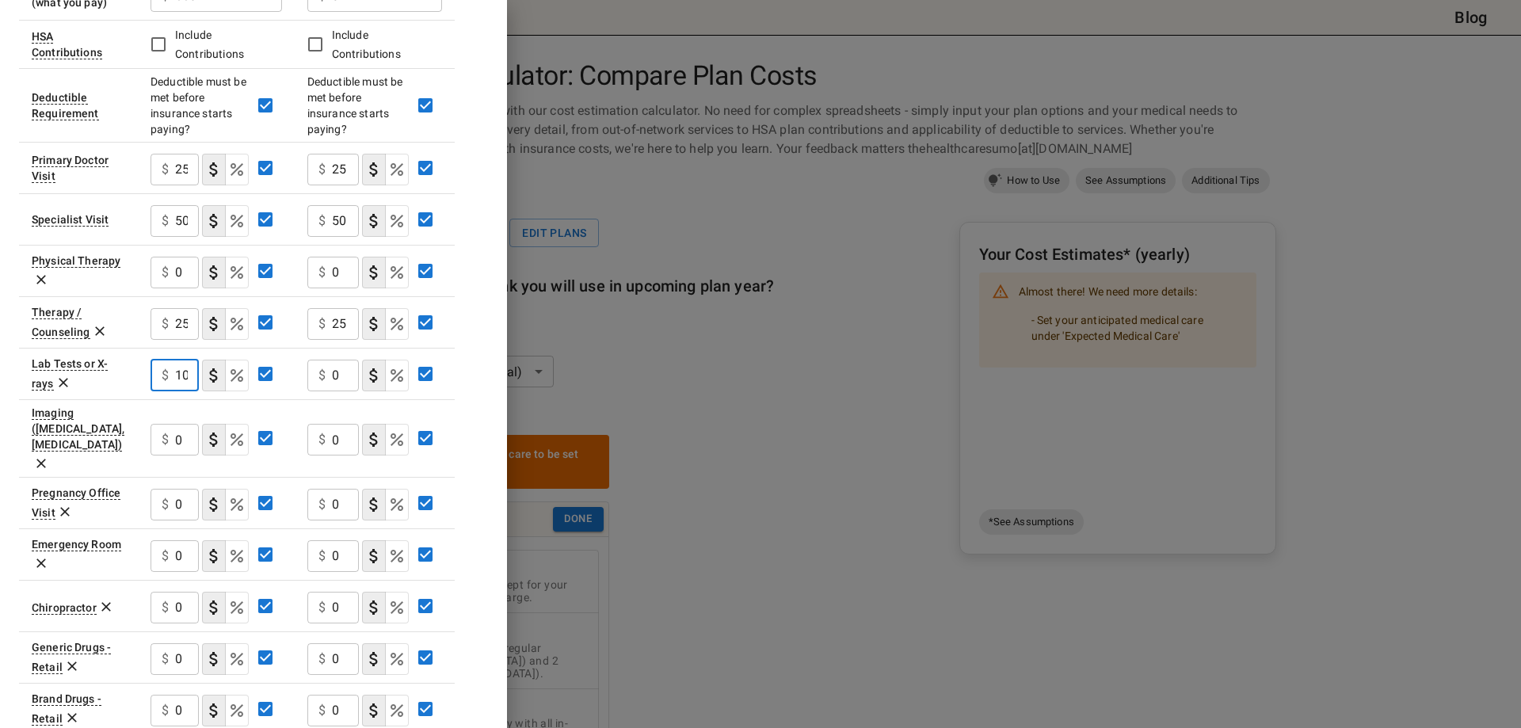
drag, startPoint x: 189, startPoint y: 346, endPoint x: 170, endPoint y: 349, distance: 20.1
click at [170, 360] on div "$ 100 ​" at bounding box center [175, 376] width 48 height 32
click at [236, 369] on icon "Select if this service charges coinsurance, a percentage of the medical expense…" at bounding box center [237, 375] width 13 height 13
drag, startPoint x: 161, startPoint y: 353, endPoint x: 189, endPoint y: 355, distance: 27.8
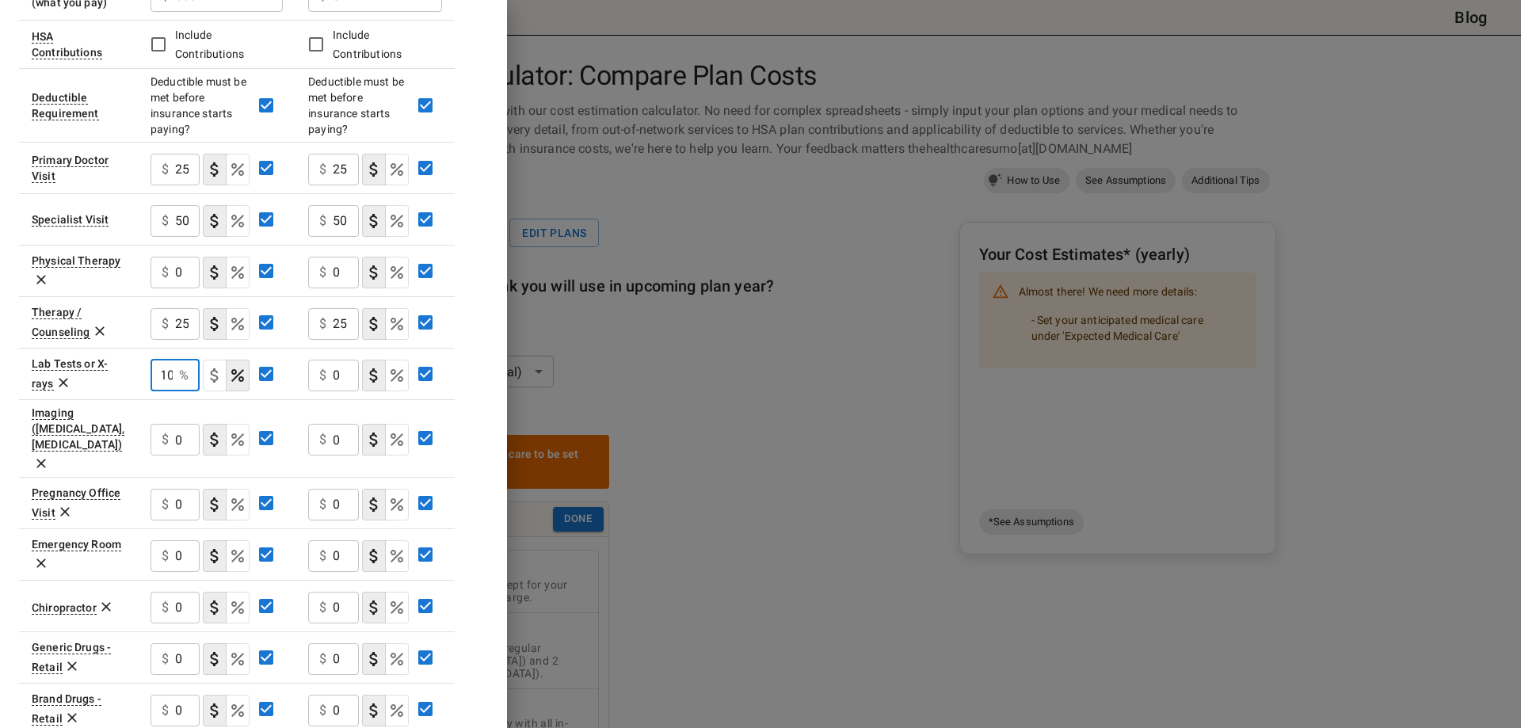
click at [189, 360] on div "10 % ​" at bounding box center [175, 376] width 49 height 32
click at [171, 360] on input "10" at bounding box center [162, 376] width 22 height 32
click at [168, 360] on input "10" at bounding box center [162, 376] width 22 height 32
click at [164, 360] on input "10" at bounding box center [162, 376] width 22 height 32
type input "10"
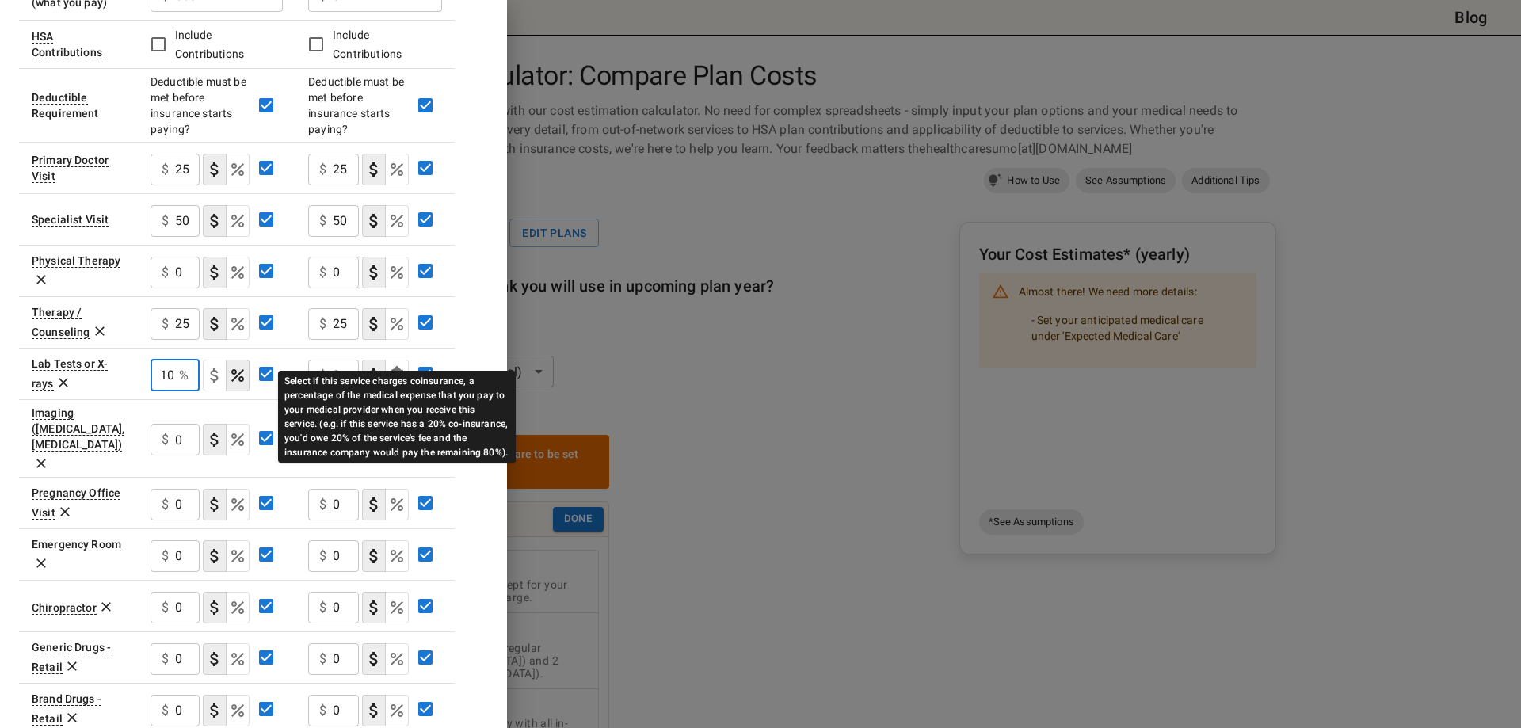
click at [395, 369] on icon "Select if this service charges coinsurance, a percentage of the medical expense…" at bounding box center [397, 375] width 13 height 13
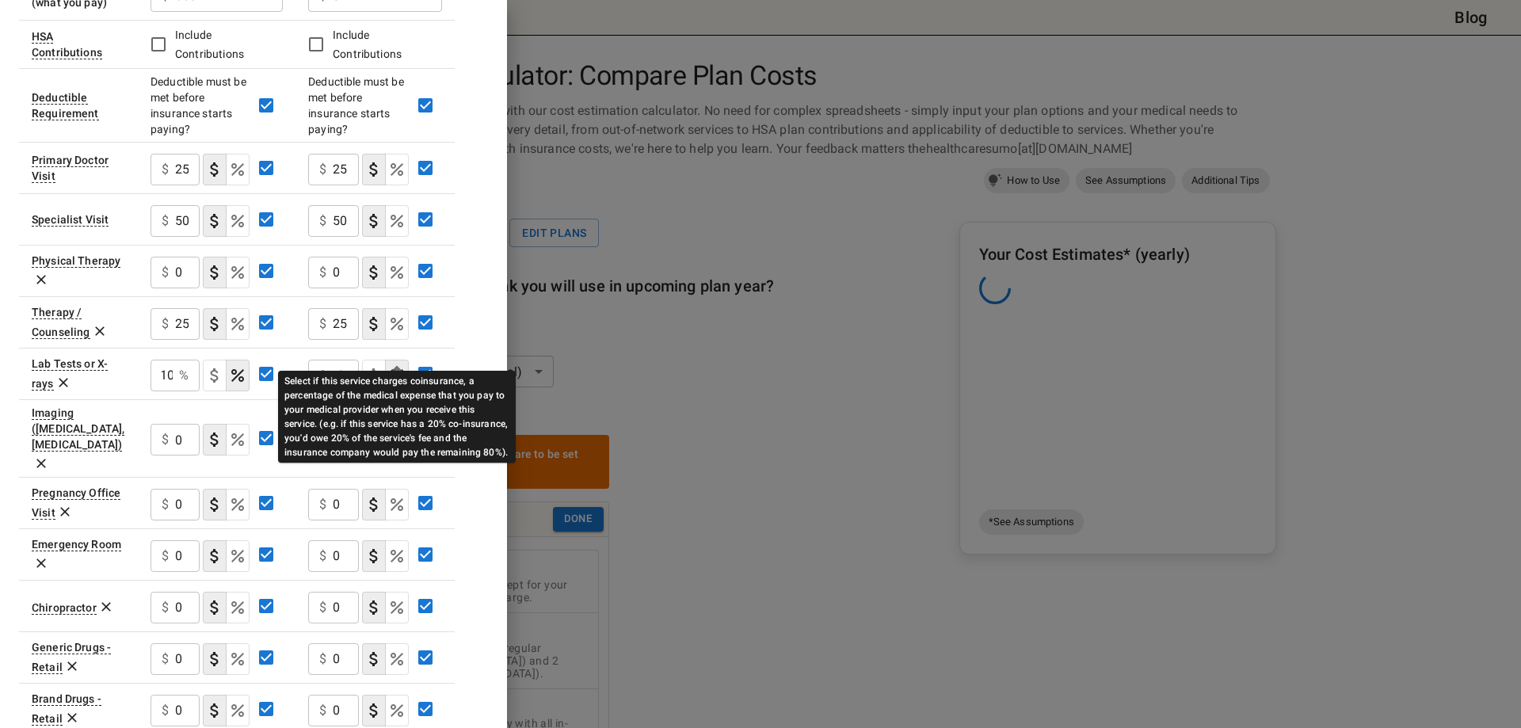
scroll to position [0, 0]
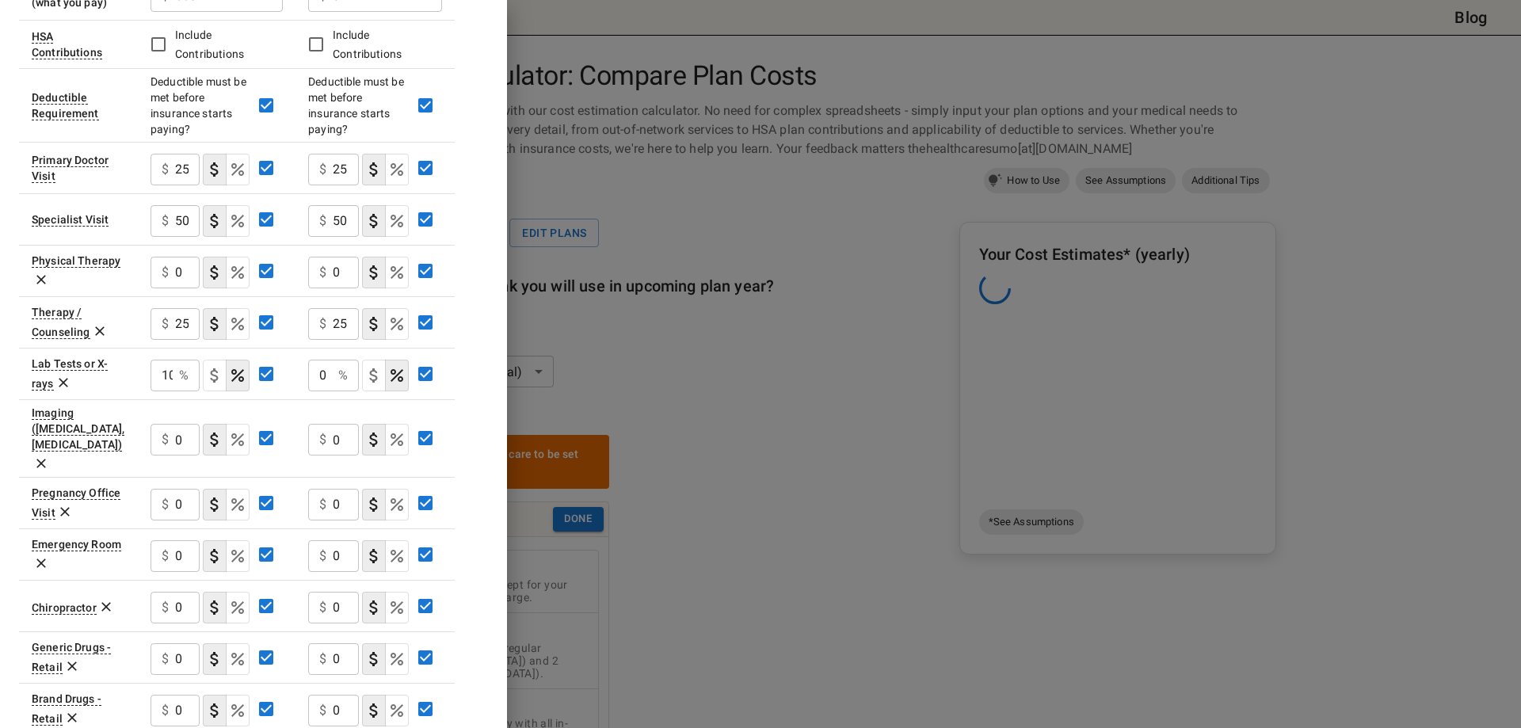
click at [332, 360] on input "0" at bounding box center [320, 376] width 24 height 32
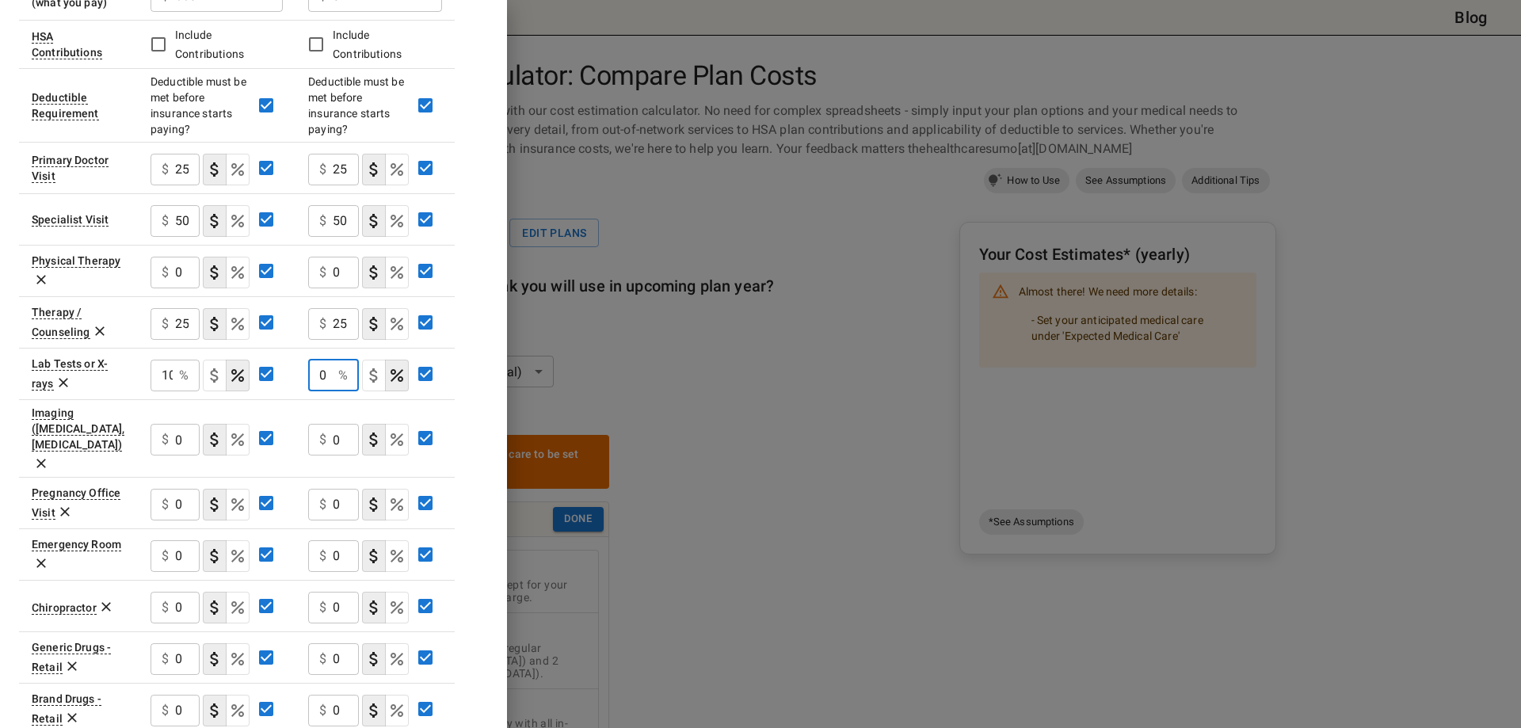
click at [332, 360] on input "0" at bounding box center [320, 376] width 24 height 32
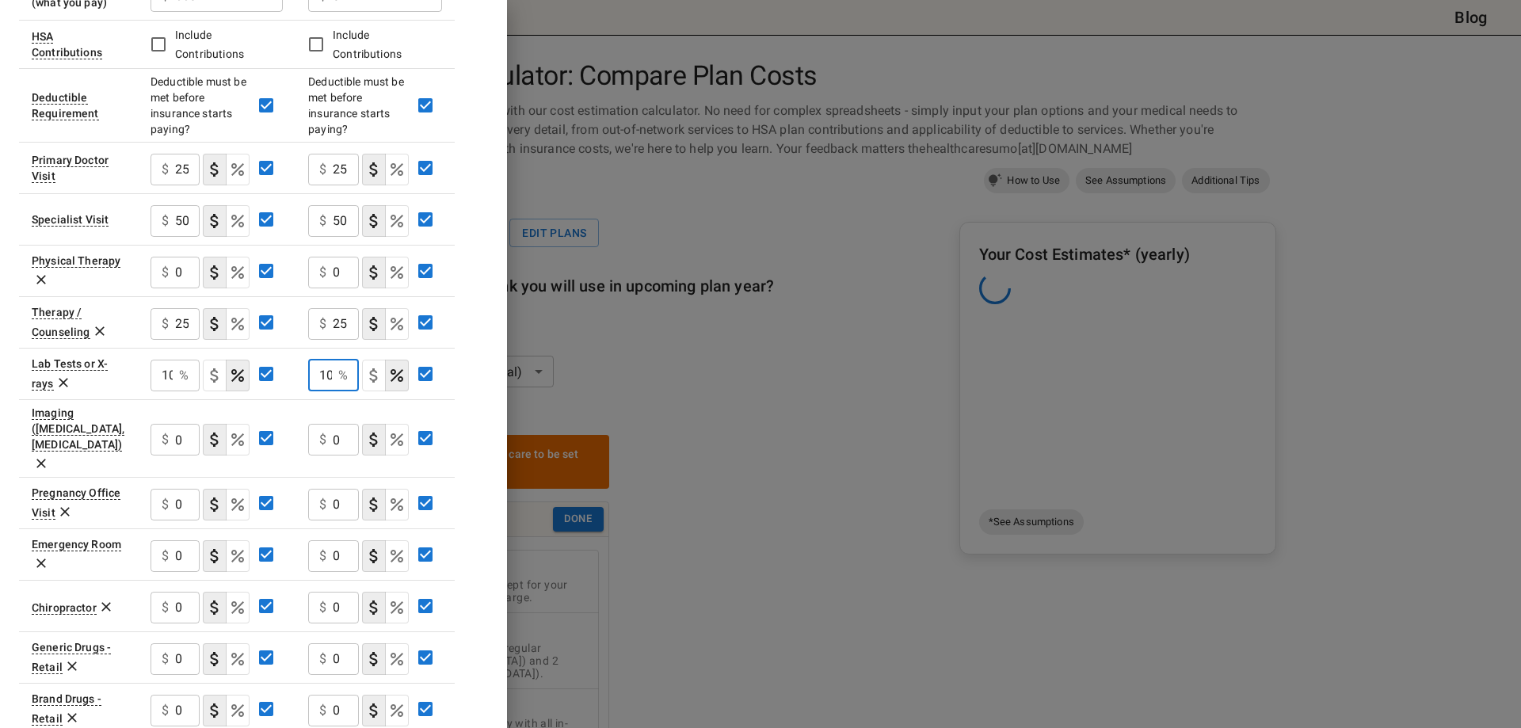
scroll to position [0, 2]
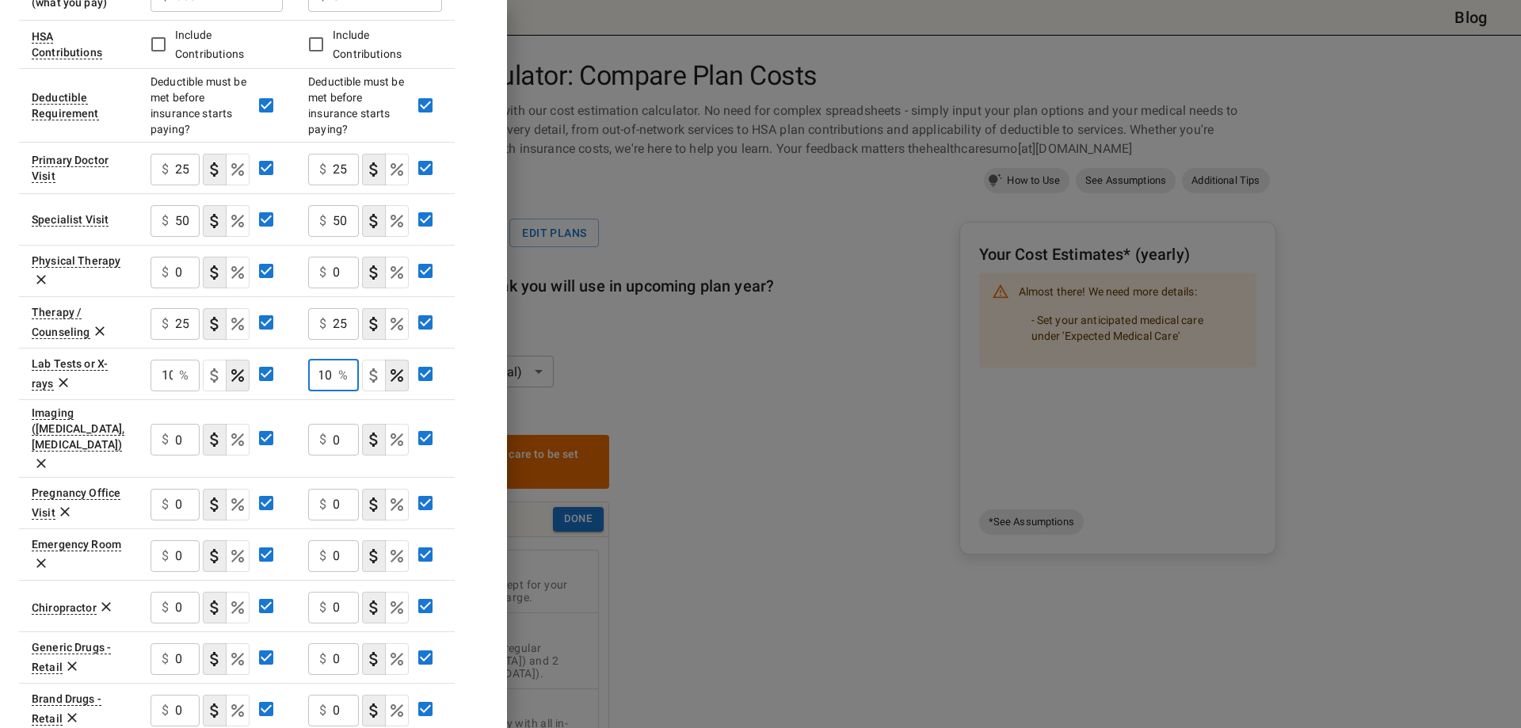
type input "10"
click at [481, 354] on div "Plan A Plan B In Network In Network Deductible $ 1000 ​ $ 3000 ​ Out of Pocket …" at bounding box center [253, 384] width 469 height 1217
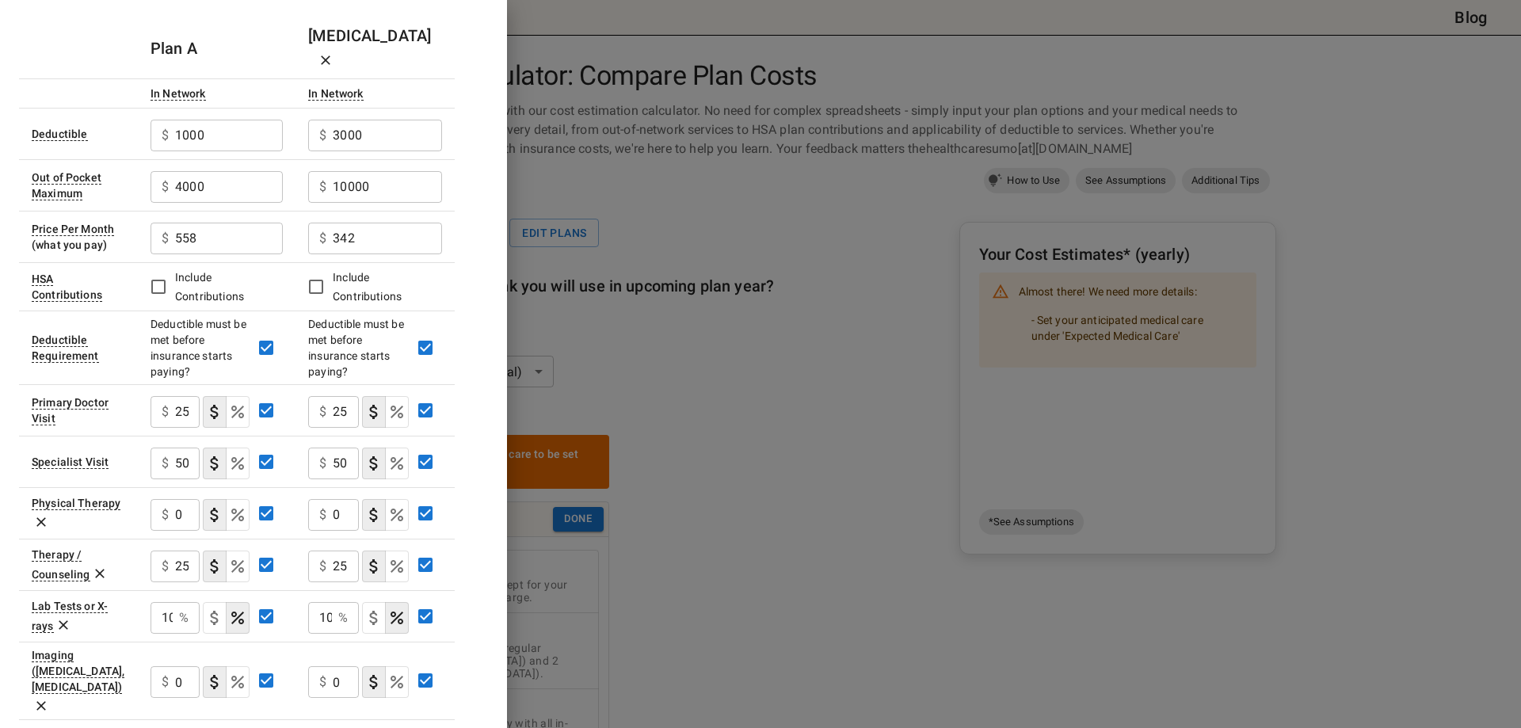
scroll to position [0, 0]
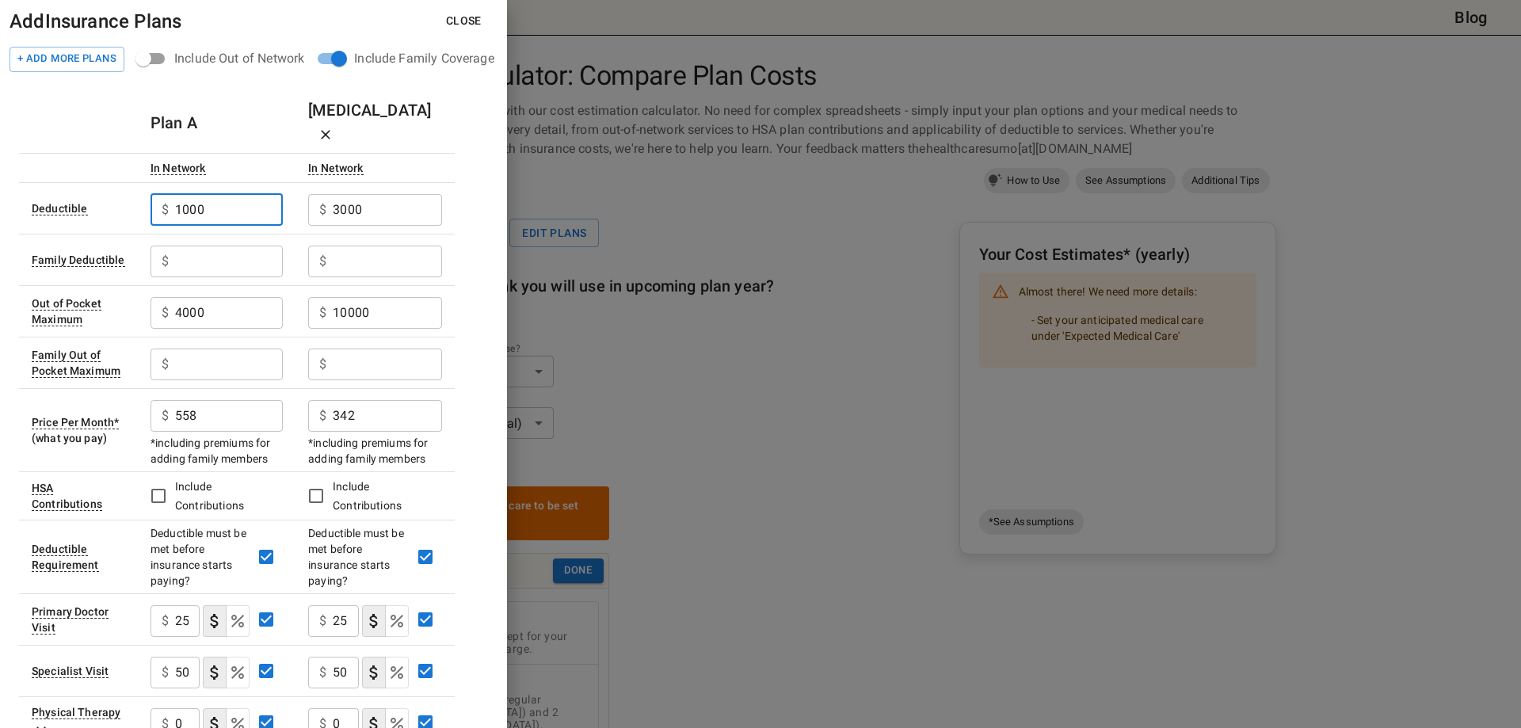
click at [260, 194] on input "1000" at bounding box center [229, 210] width 108 height 32
drag, startPoint x: 376, startPoint y: 177, endPoint x: 327, endPoint y: 176, distance: 48.3
click at [327, 194] on div "$ 3000 ​" at bounding box center [375, 210] width 134 height 32
type input "1500"
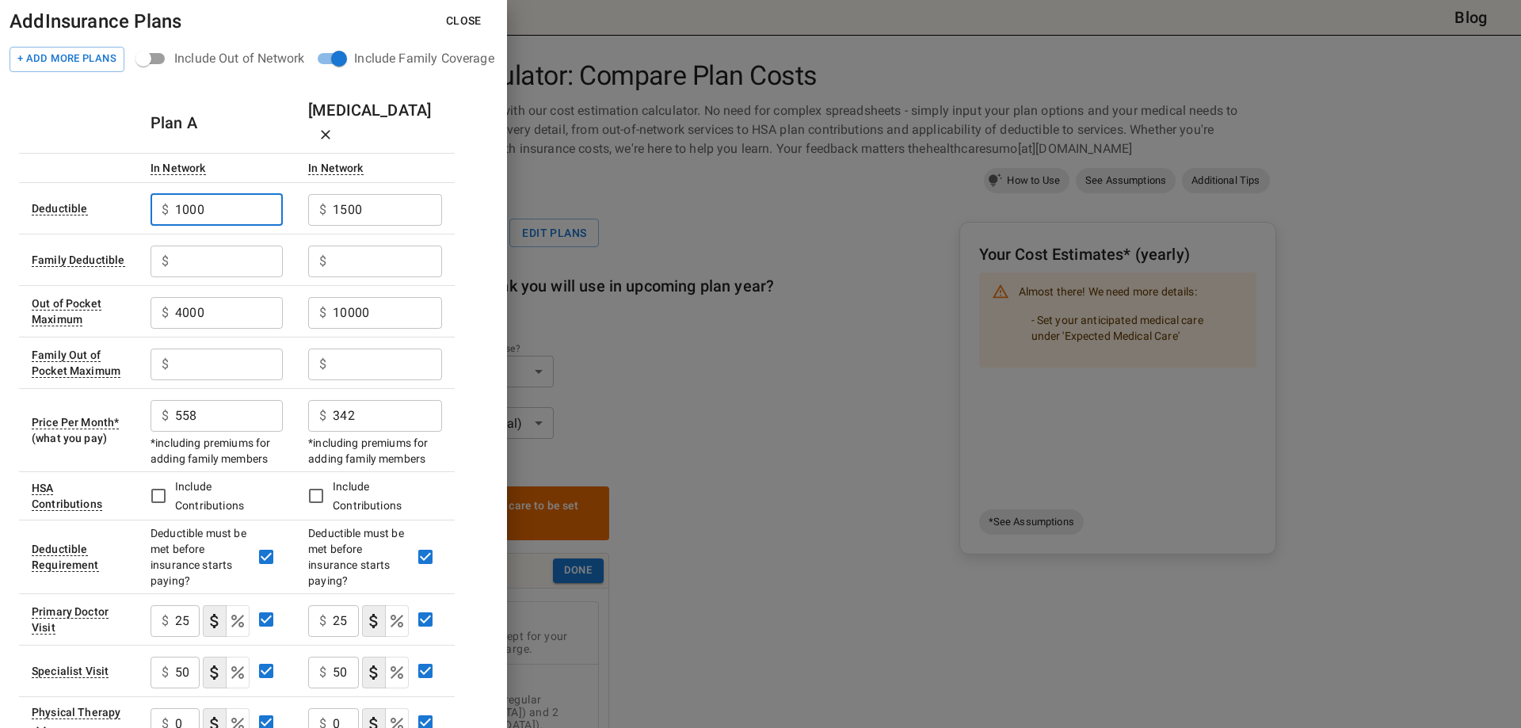
click at [246, 194] on input "1000" at bounding box center [229, 210] width 108 height 32
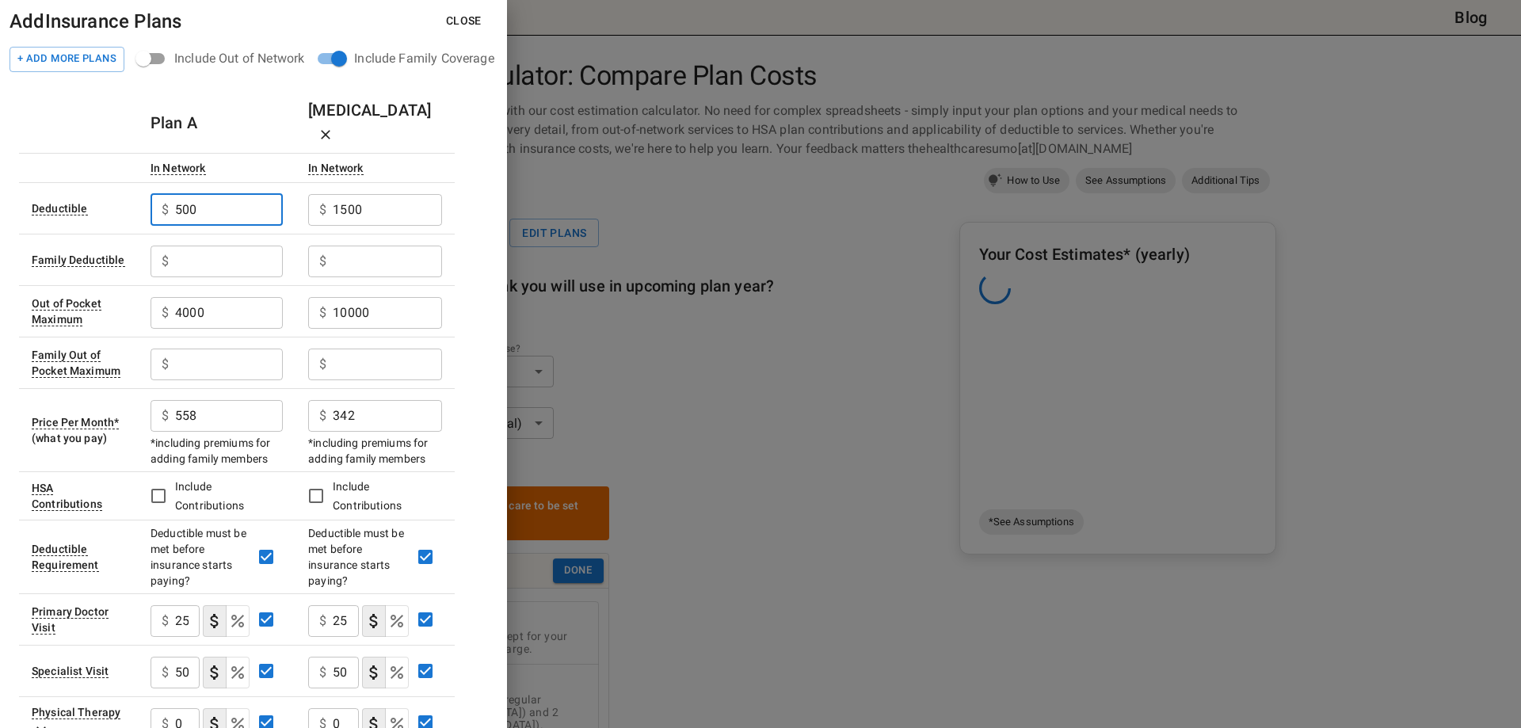
type input "500"
click at [231, 246] on input "text" at bounding box center [229, 262] width 108 height 32
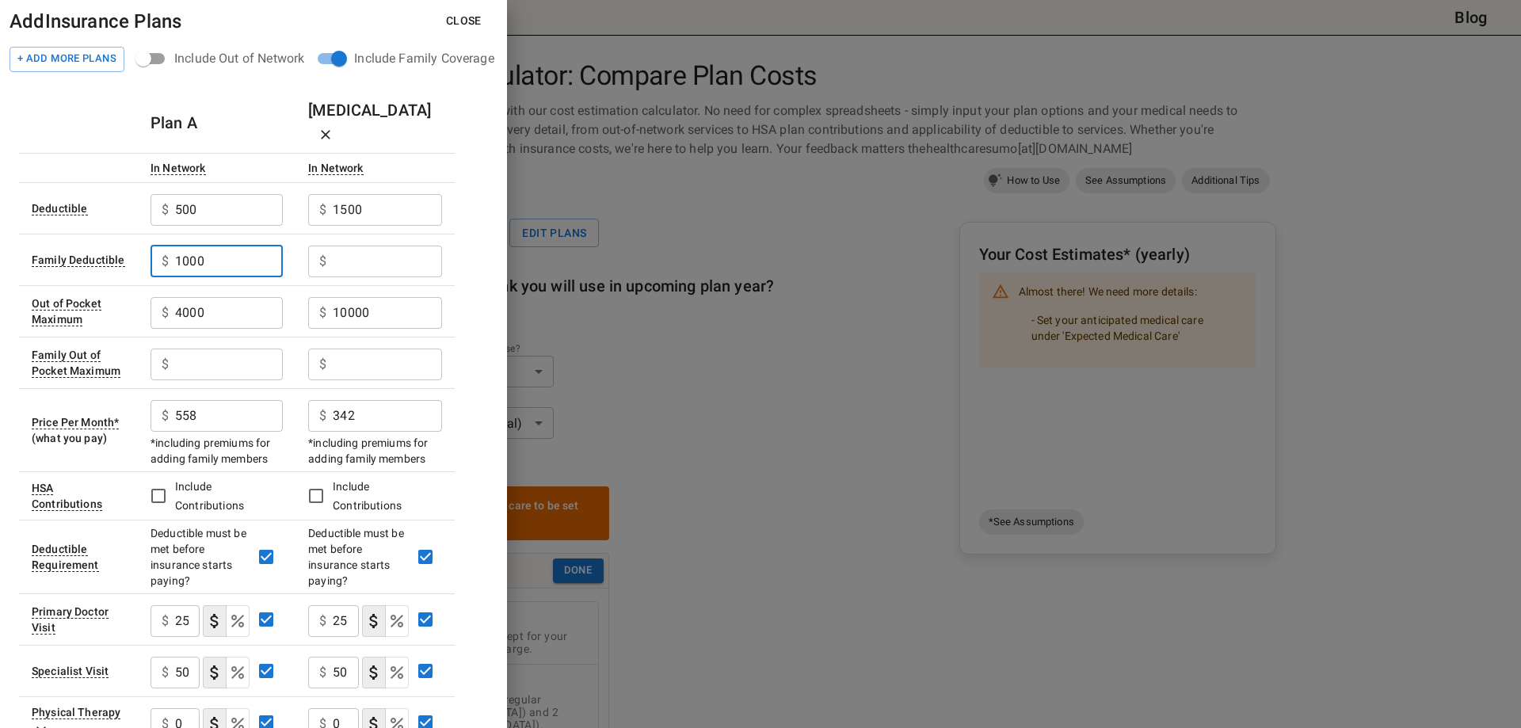
type input "1000"
click at [362, 246] on input "text" at bounding box center [387, 262] width 109 height 32
type input "3000"
click at [240, 349] on input "text" at bounding box center [229, 365] width 108 height 32
drag, startPoint x: 211, startPoint y: 285, endPoint x: 168, endPoint y: 283, distance: 42.8
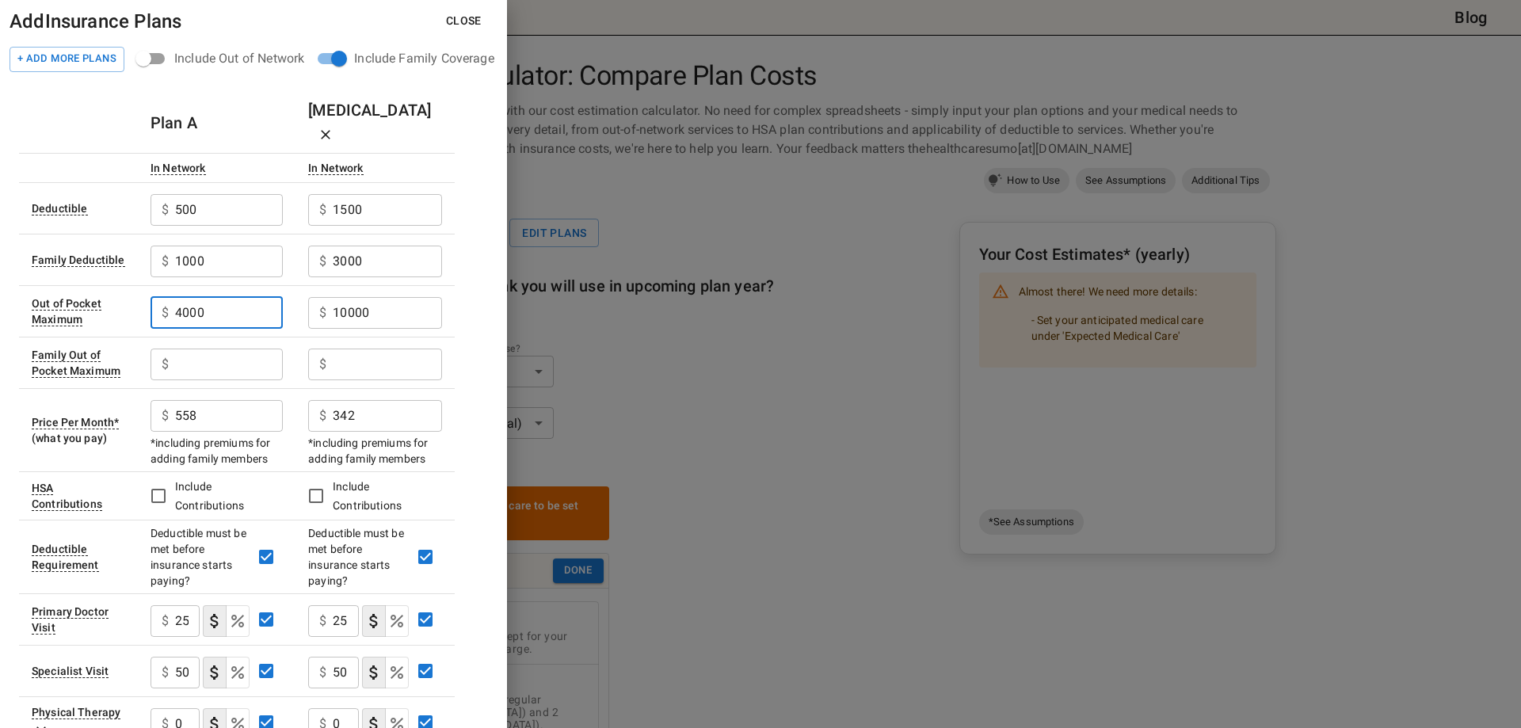
click at [168, 297] on div "$ 4000 ​" at bounding box center [217, 313] width 132 height 32
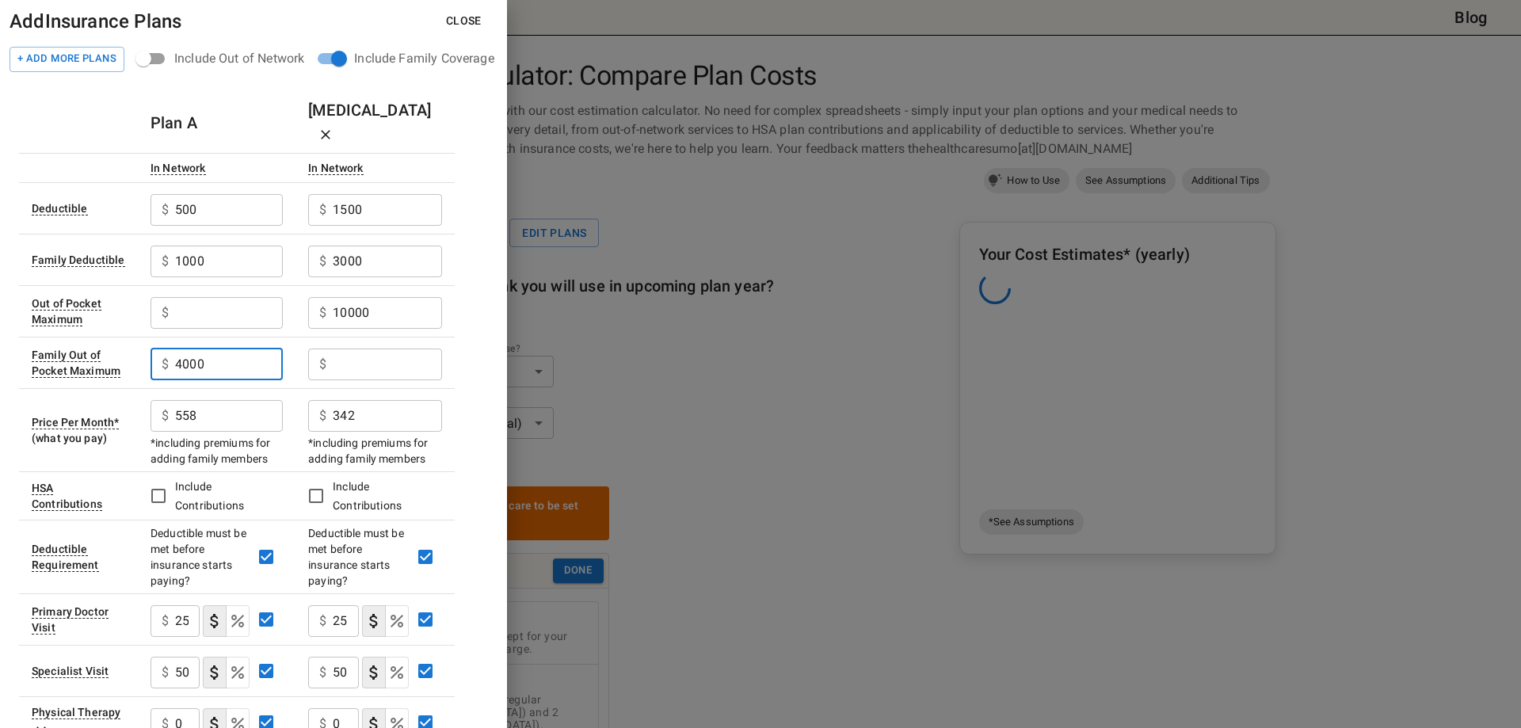
type input "4000"
drag, startPoint x: 418, startPoint y: 294, endPoint x: 322, endPoint y: 296, distance: 95.1
click at [322, 297] on div "$ 10000 ​" at bounding box center [375, 313] width 134 height 32
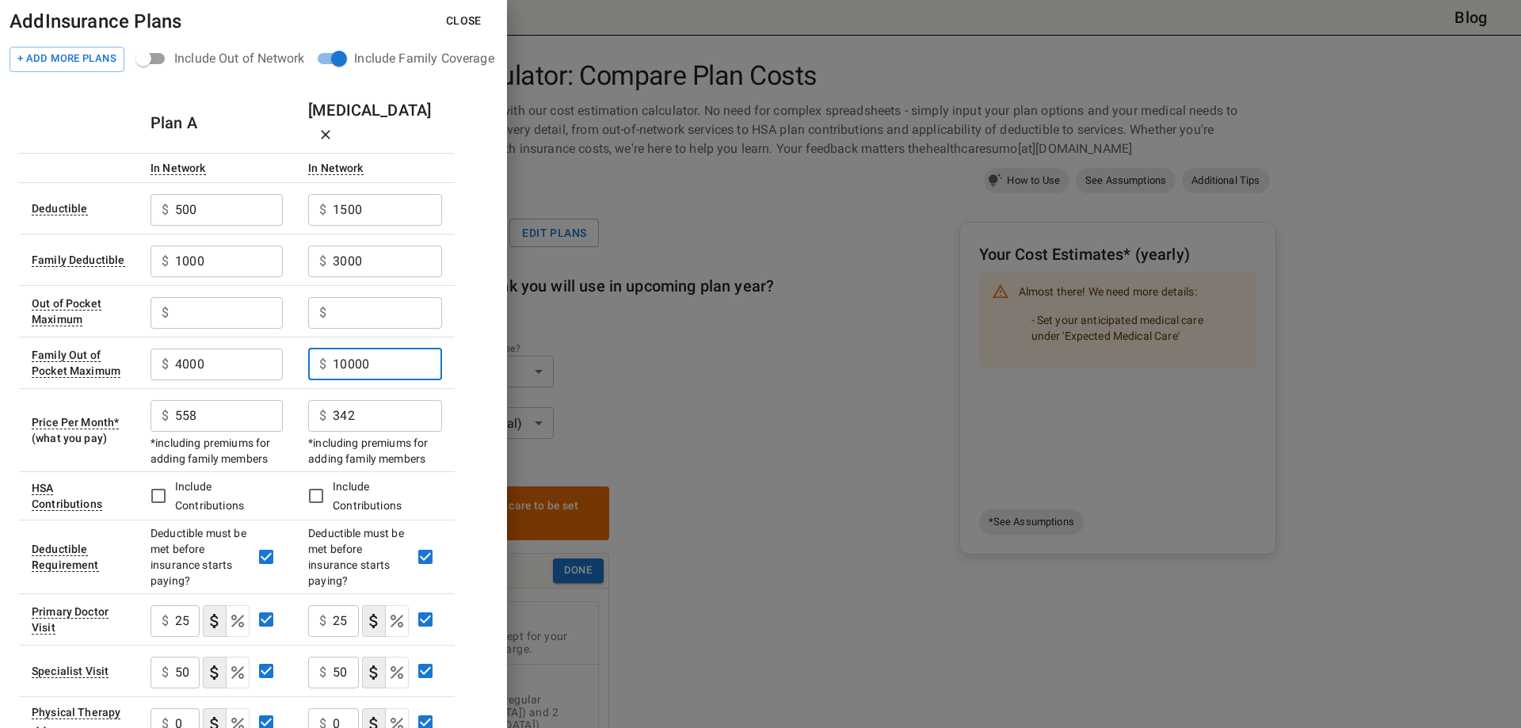
type input "10000"
click at [226, 297] on input "text" at bounding box center [229, 313] width 108 height 32
drag, startPoint x: 206, startPoint y: 291, endPoint x: 171, endPoint y: 292, distance: 34.9
click at [171, 297] on div "$ 500 ​" at bounding box center [217, 313] width 132 height 32
type input "2000"
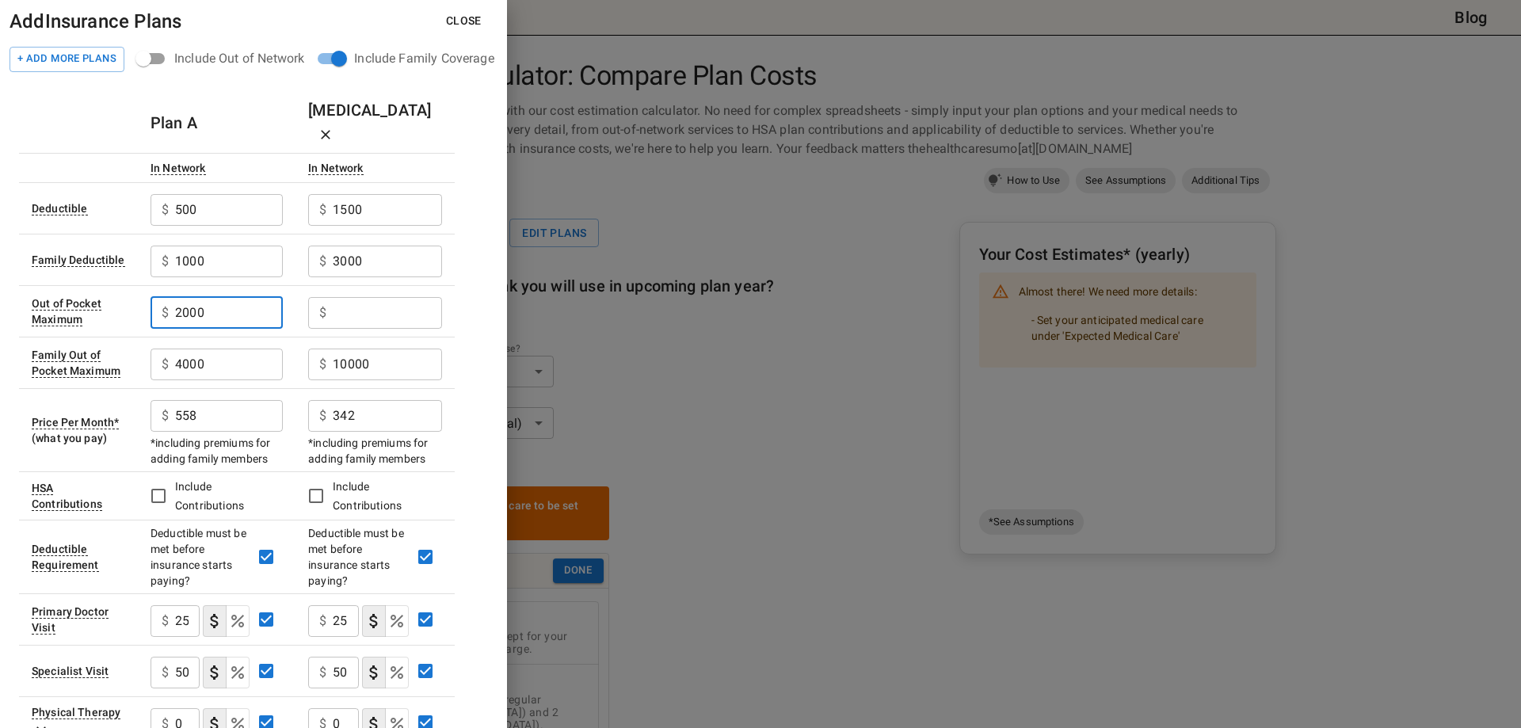
click at [394, 297] on input "text" at bounding box center [387, 313] width 109 height 32
type input "5000"
click at [461, 20] on button "Close" at bounding box center [463, 20] width 61 height 29
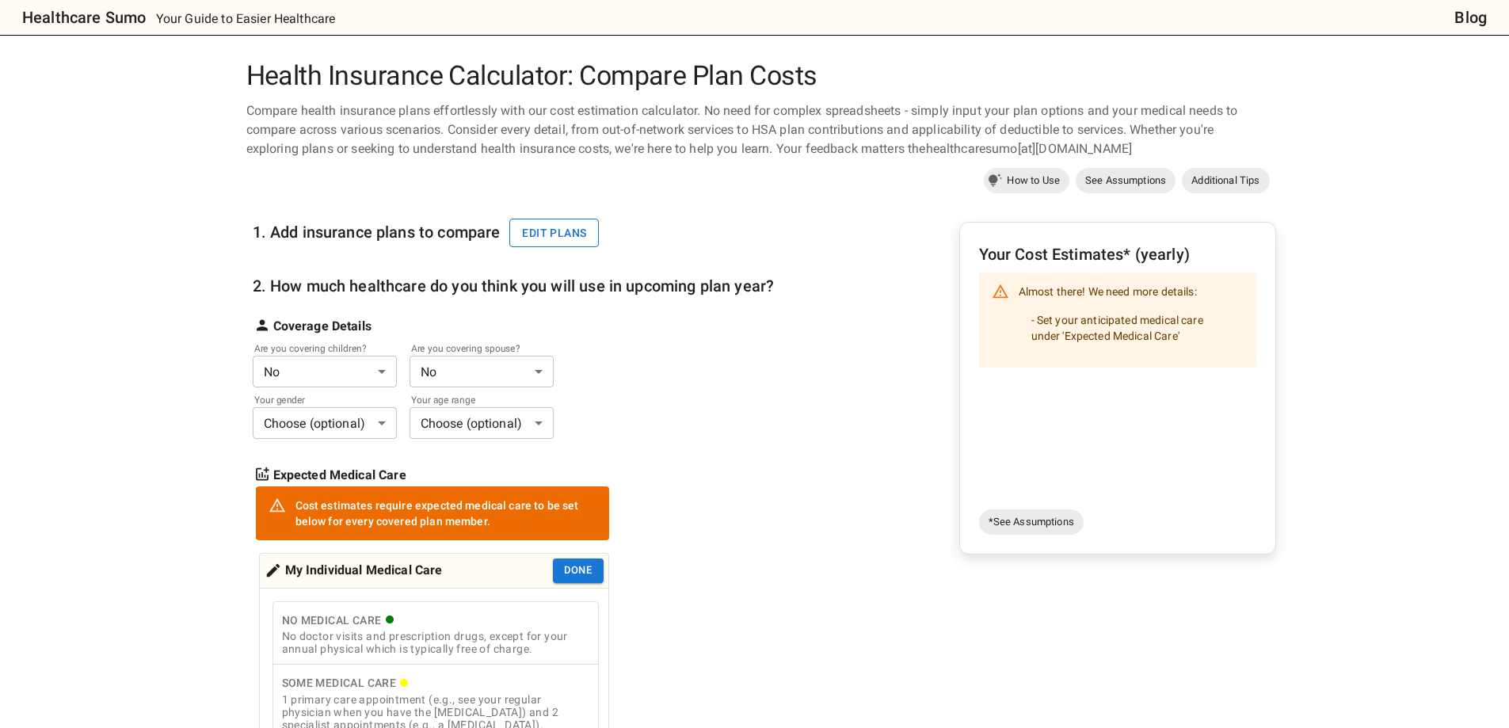
click at [549, 227] on button "Edit plans" at bounding box center [554, 233] width 90 height 29
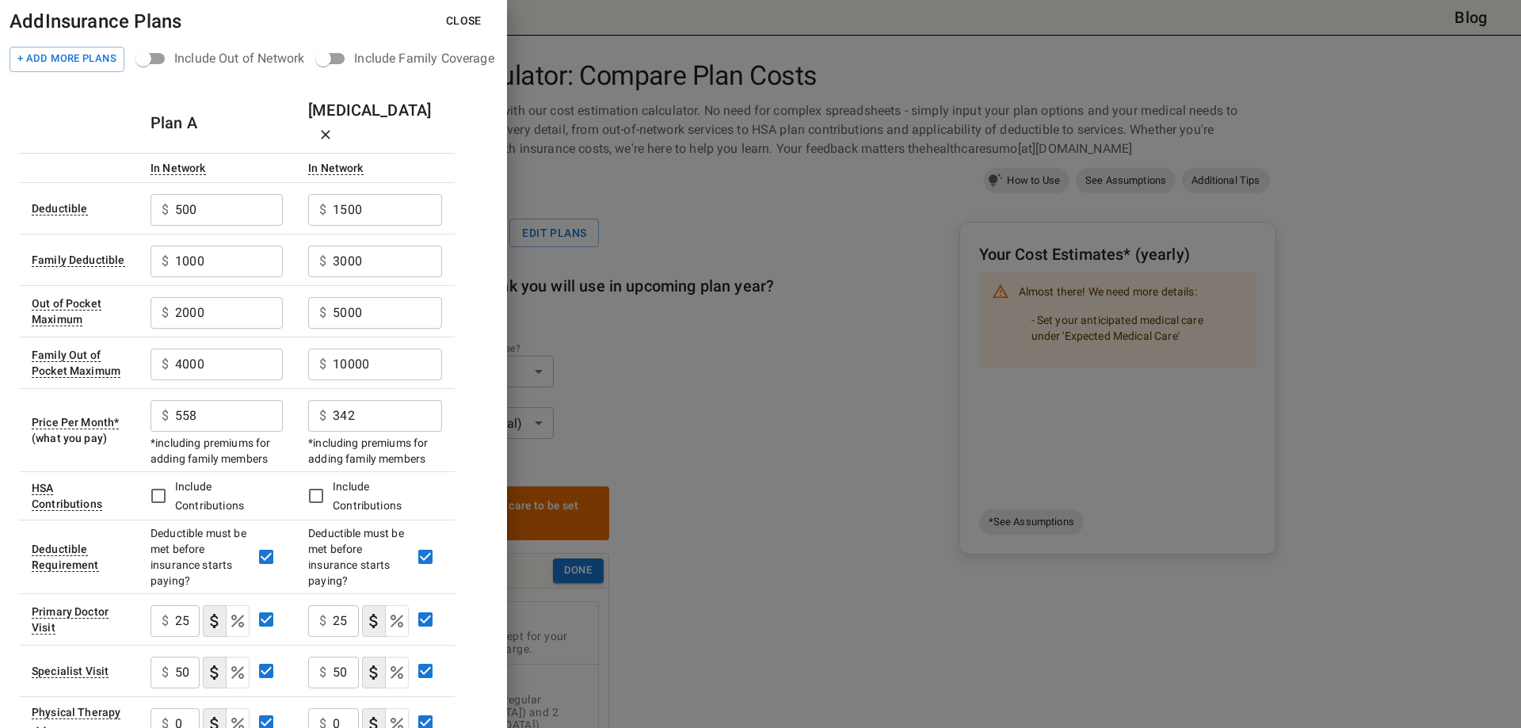
click at [470, 18] on button "Close" at bounding box center [463, 20] width 61 height 29
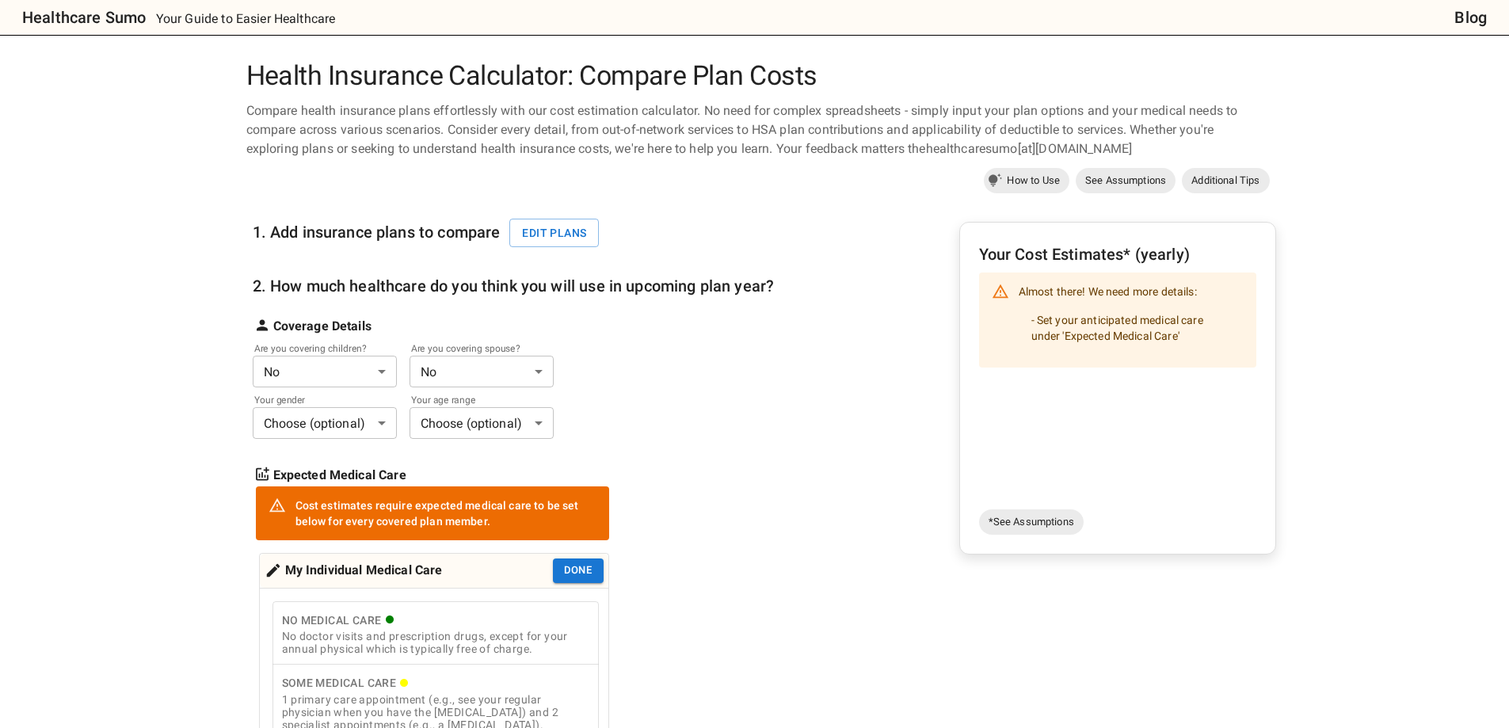
scroll to position [79, 0]
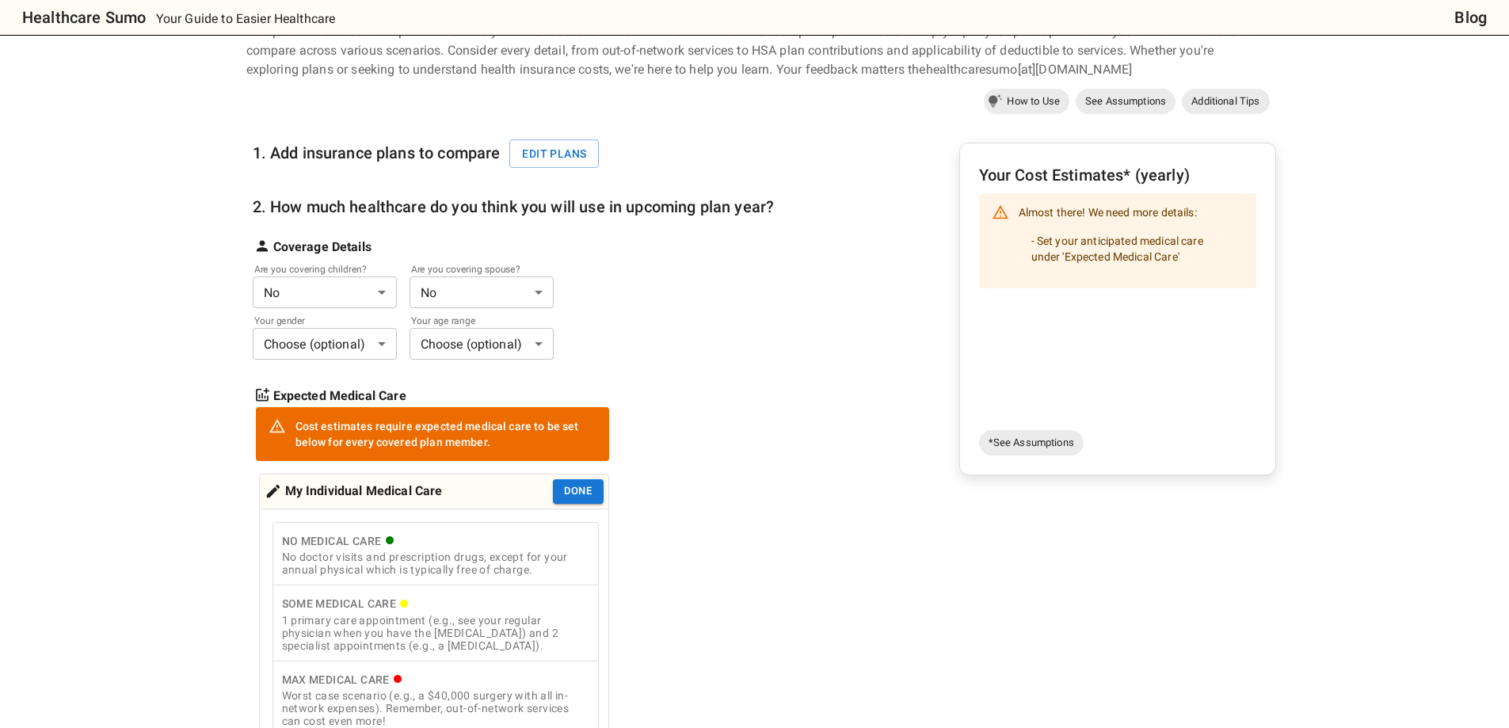
click at [328, 297] on body "Healthcare Sumo Your Guide to Easier Healthcare Blog Health Insurance Calculato…" at bounding box center [754, 683] width 1509 height 1524
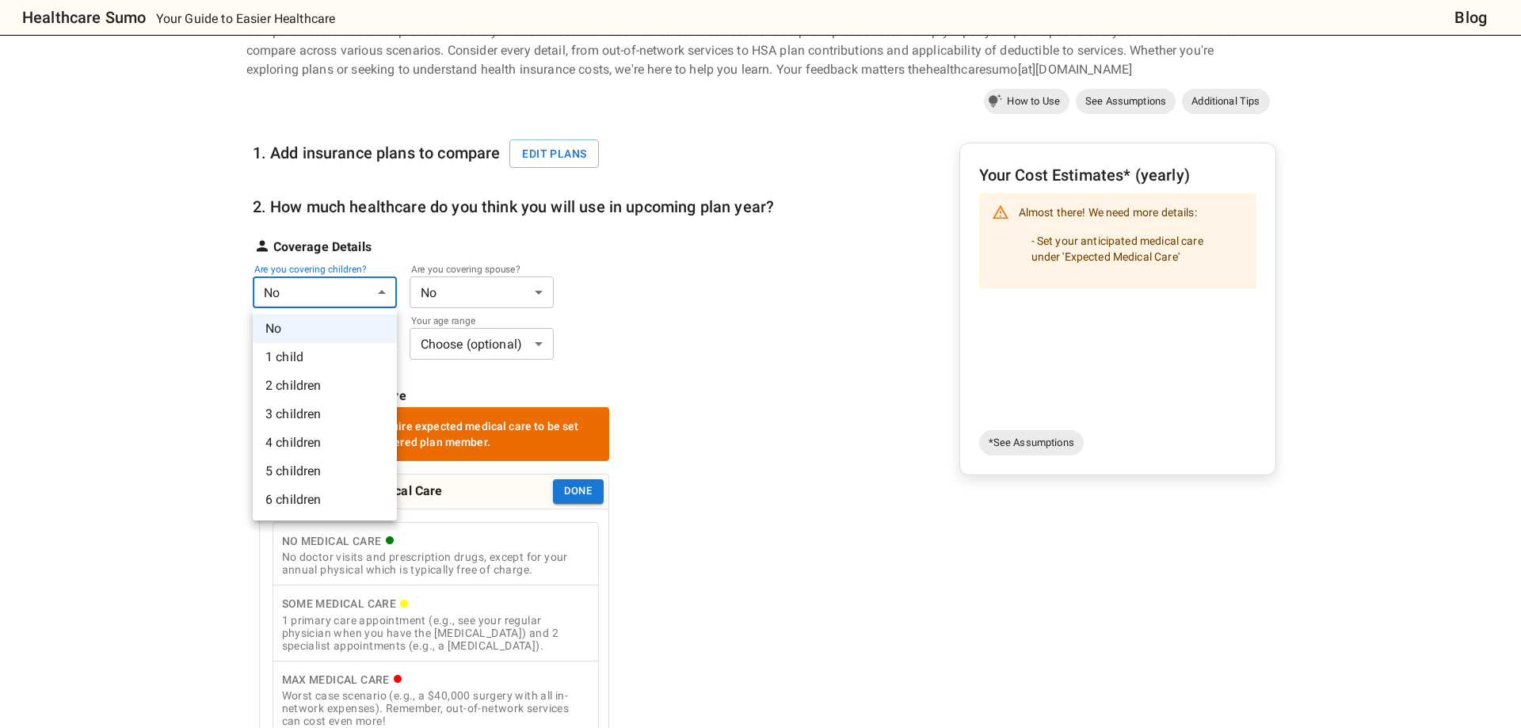
click at [307, 379] on li "2 children" at bounding box center [325, 386] width 144 height 29
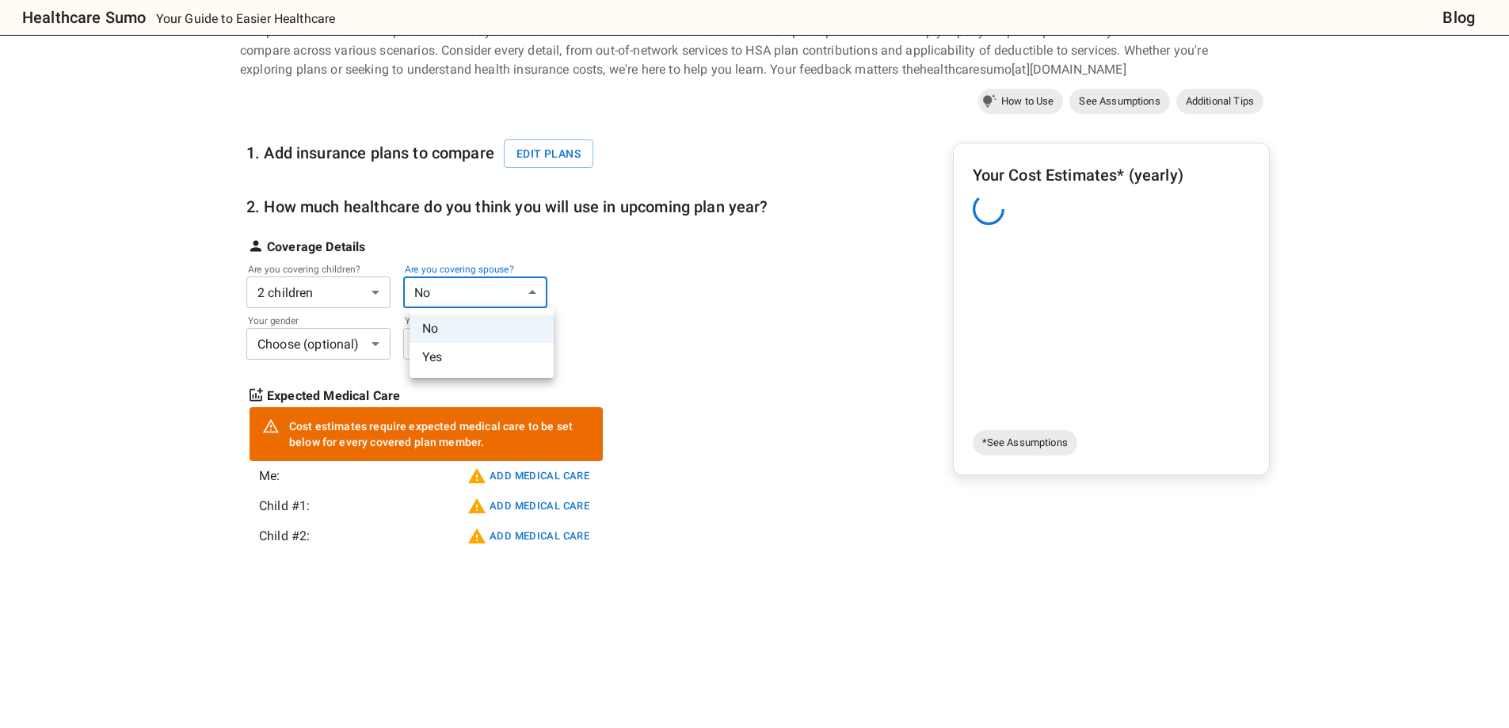
click at [476, 285] on body "Healthcare Sumo Your Guide to Easier Healthcare Blog Health Insurance Calculato…" at bounding box center [754, 559] width 1509 height 1277
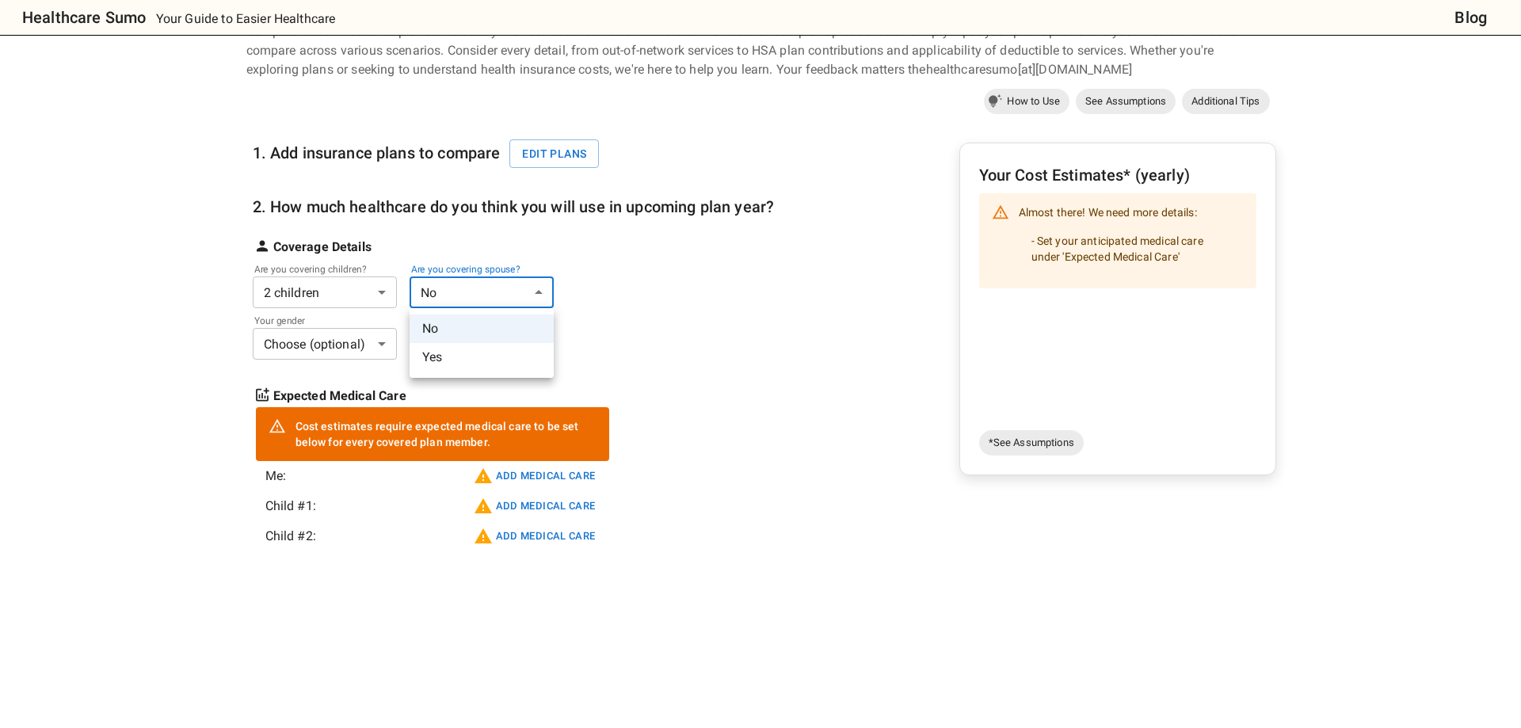
click at [476, 285] on div at bounding box center [760, 364] width 1521 height 728
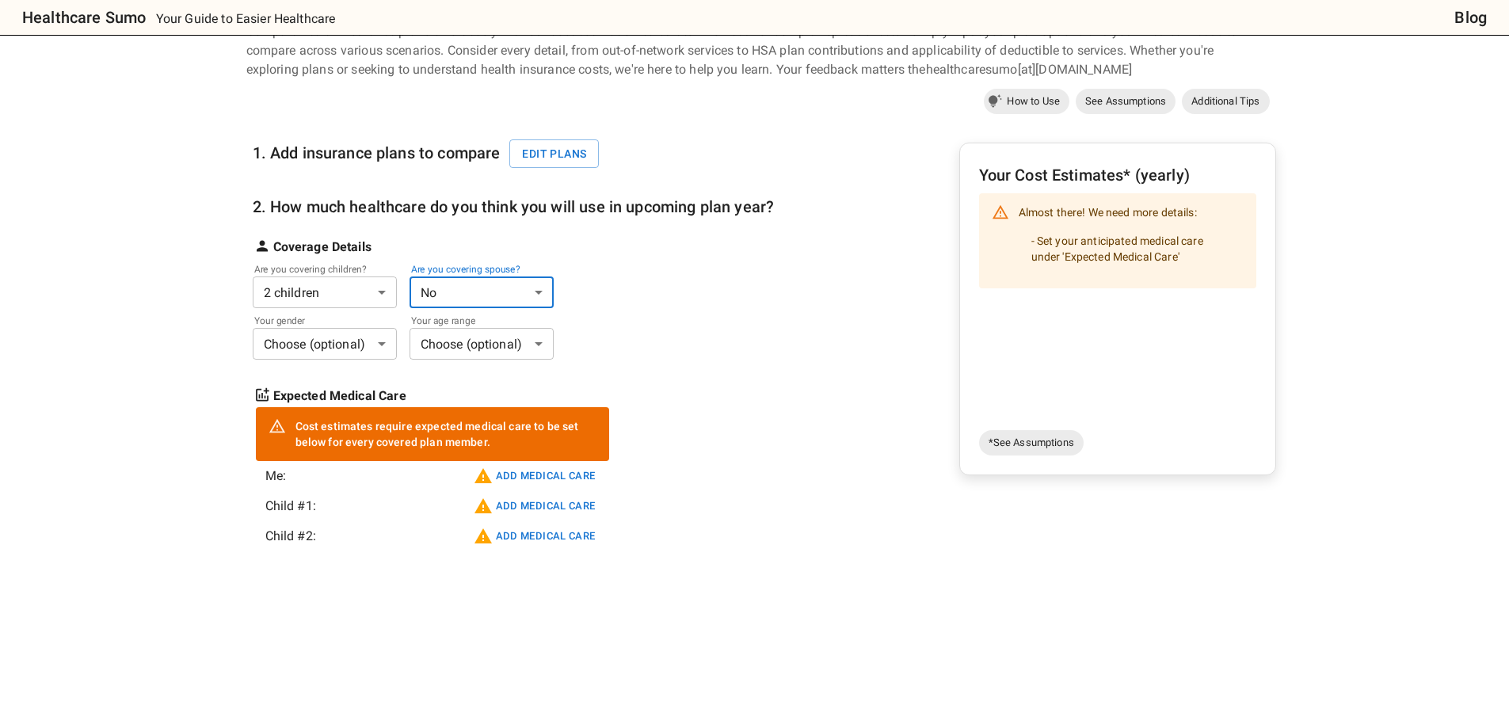
click at [643, 246] on div "Coverage Details" at bounding box center [514, 241] width 522 height 32
click at [362, 342] on body "Healthcare Sumo Your Guide to Easier Healthcare Blog Health Insurance Calculato…" at bounding box center [754, 559] width 1509 height 1277
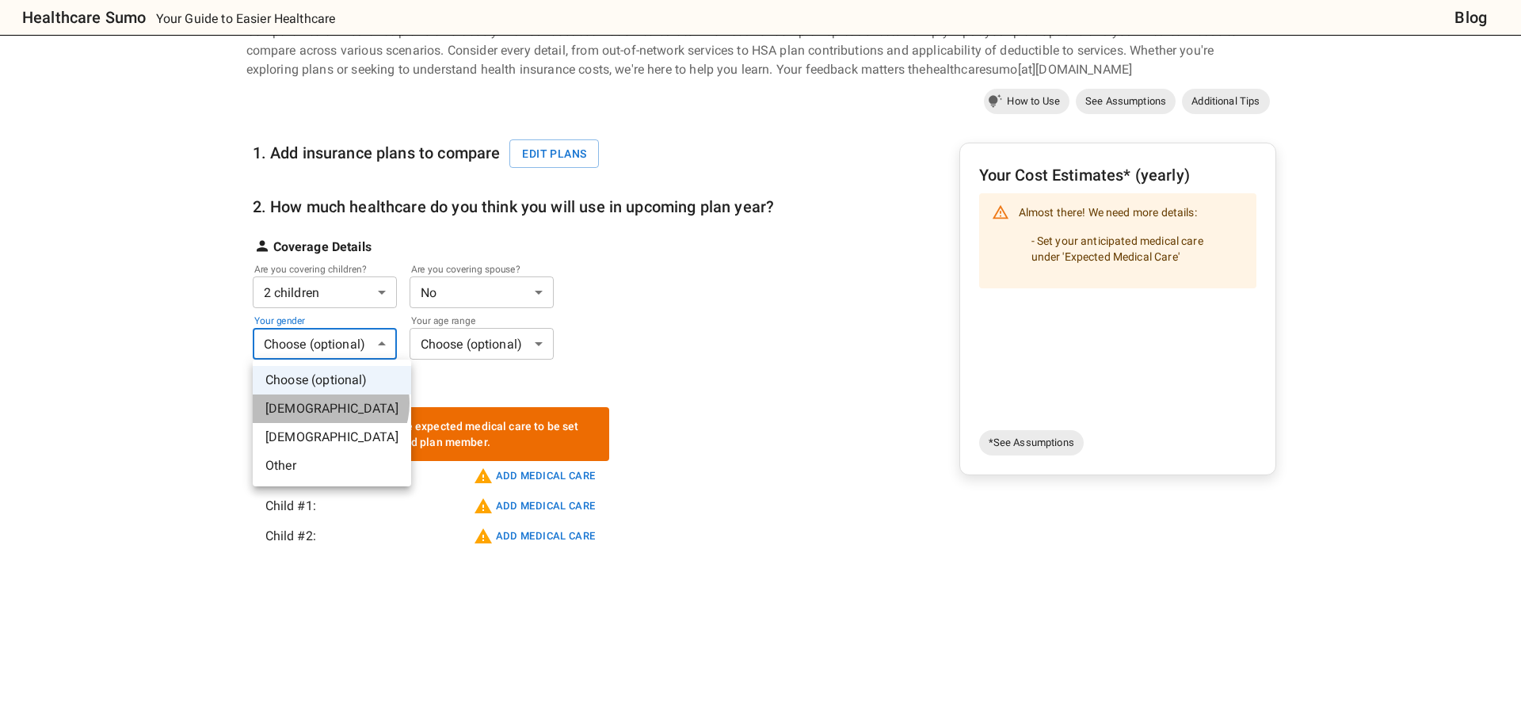
click at [330, 403] on li "[DEMOGRAPHIC_DATA]" at bounding box center [332, 409] width 158 height 29
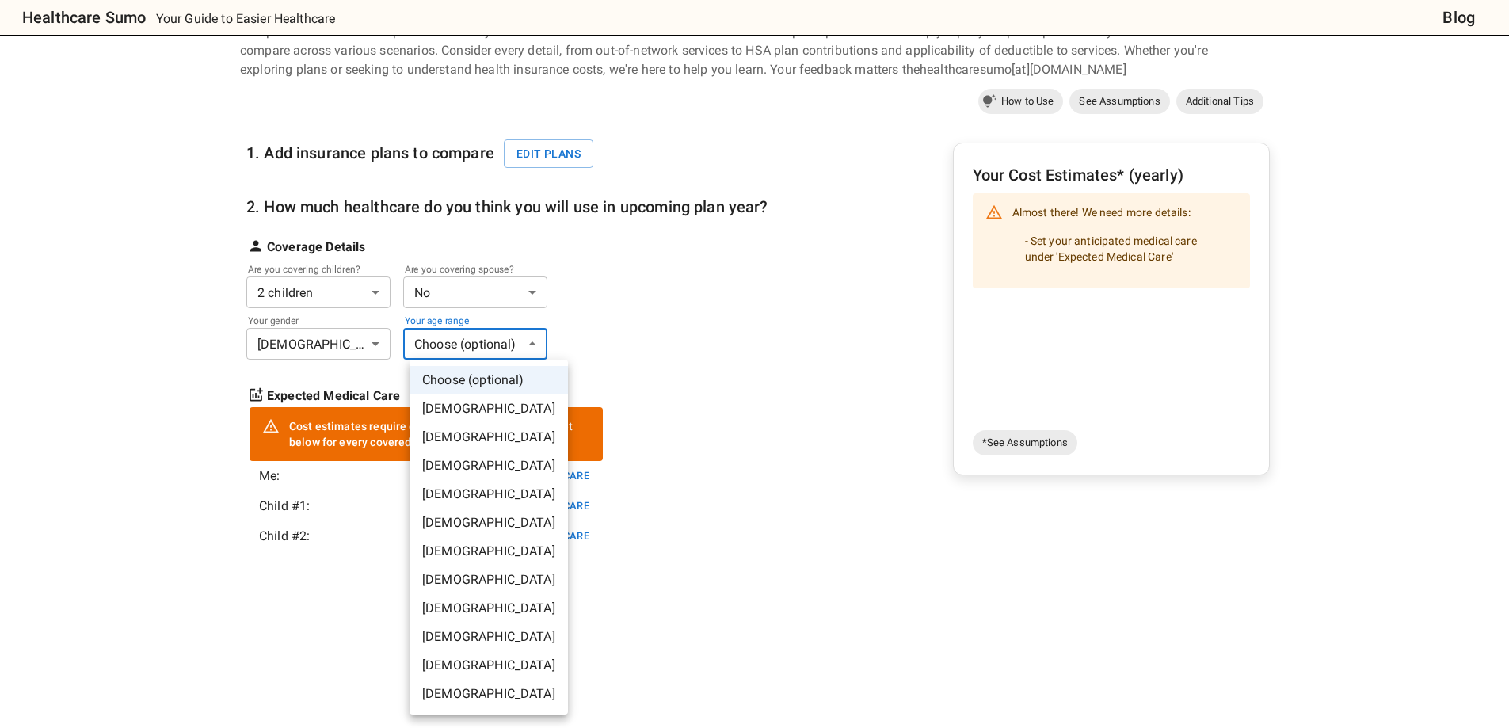
click at [448, 346] on body "Healthcare Sumo Your Guide to Easier Healthcare Blog Health Insurance Calculato…" at bounding box center [754, 559] width 1509 height 1277
click at [464, 571] on li "45-50 years old" at bounding box center [489, 580] width 158 height 29
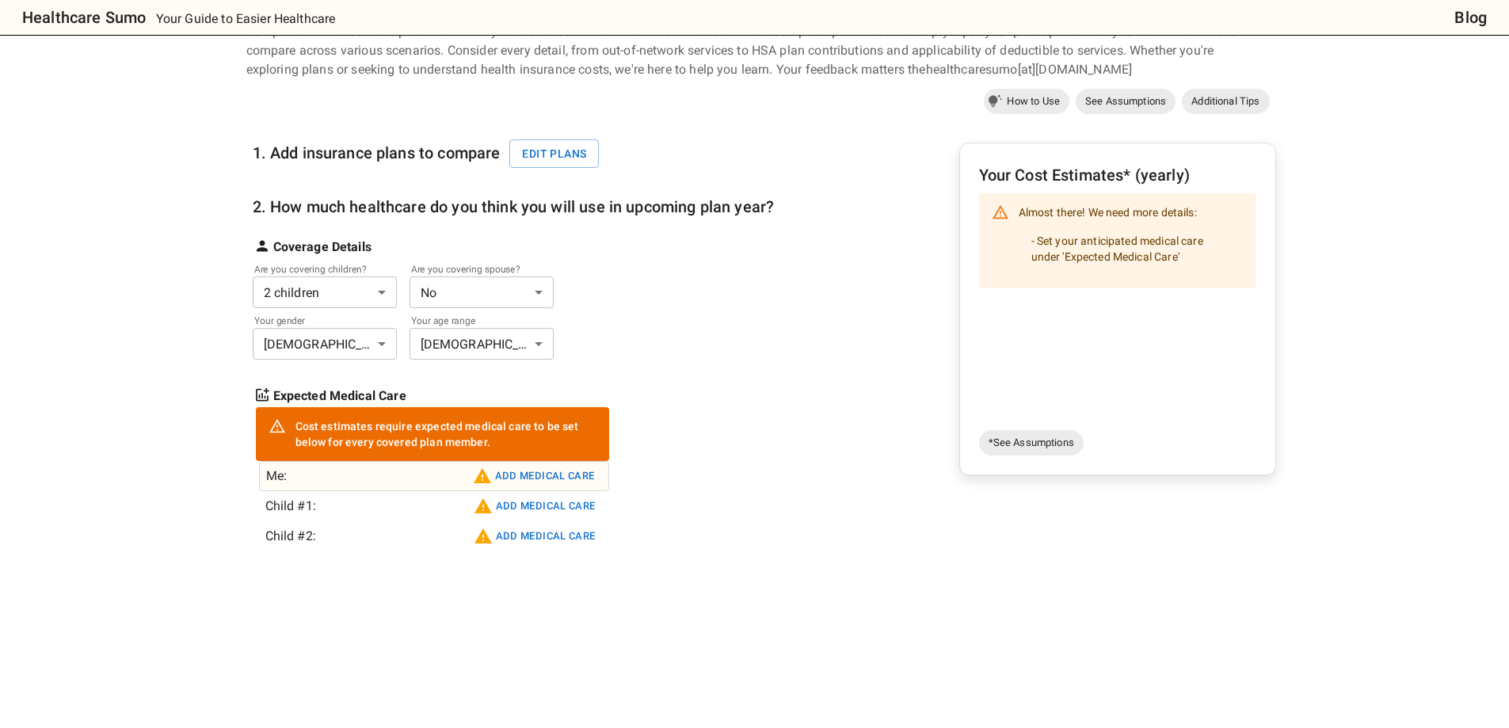
click at [514, 482] on button "Add medical care" at bounding box center [534, 475] width 130 height 25
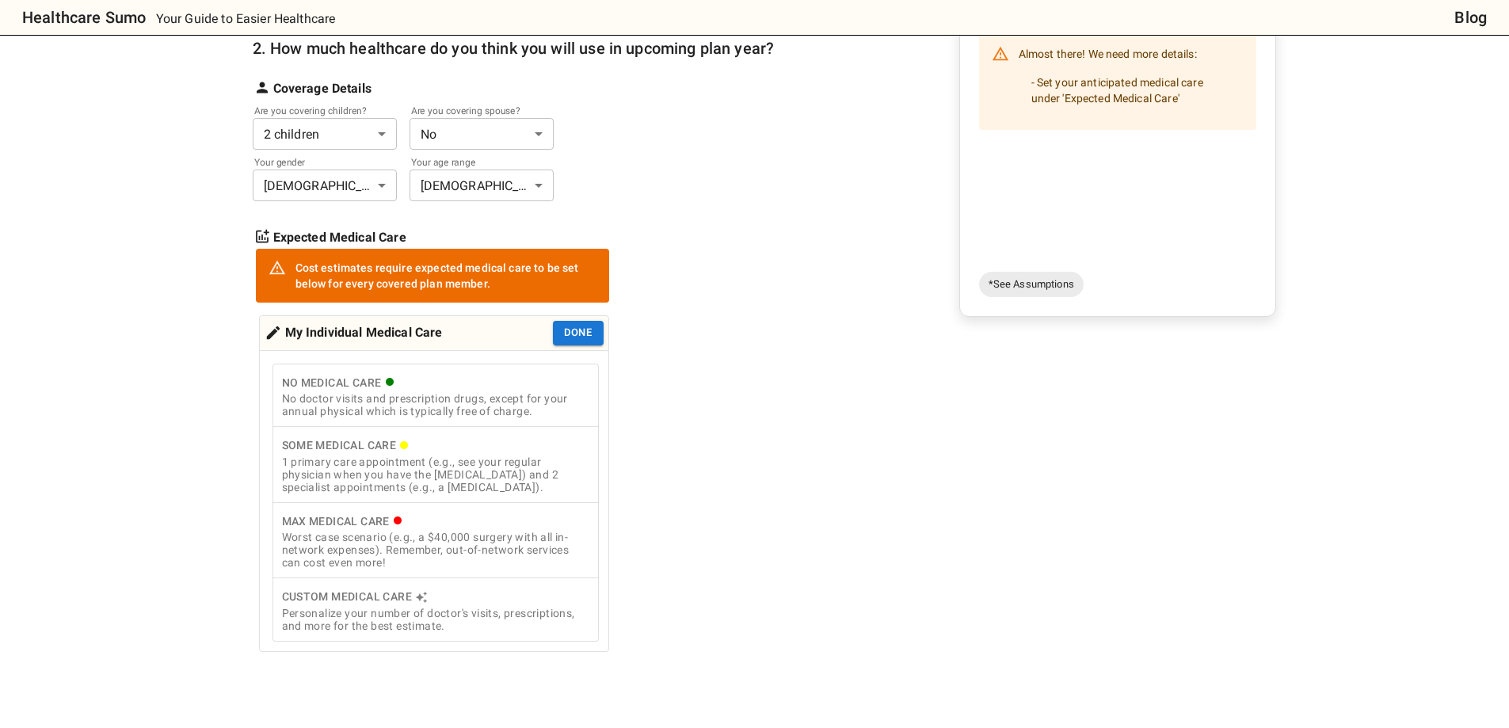
scroll to position [317, 0]
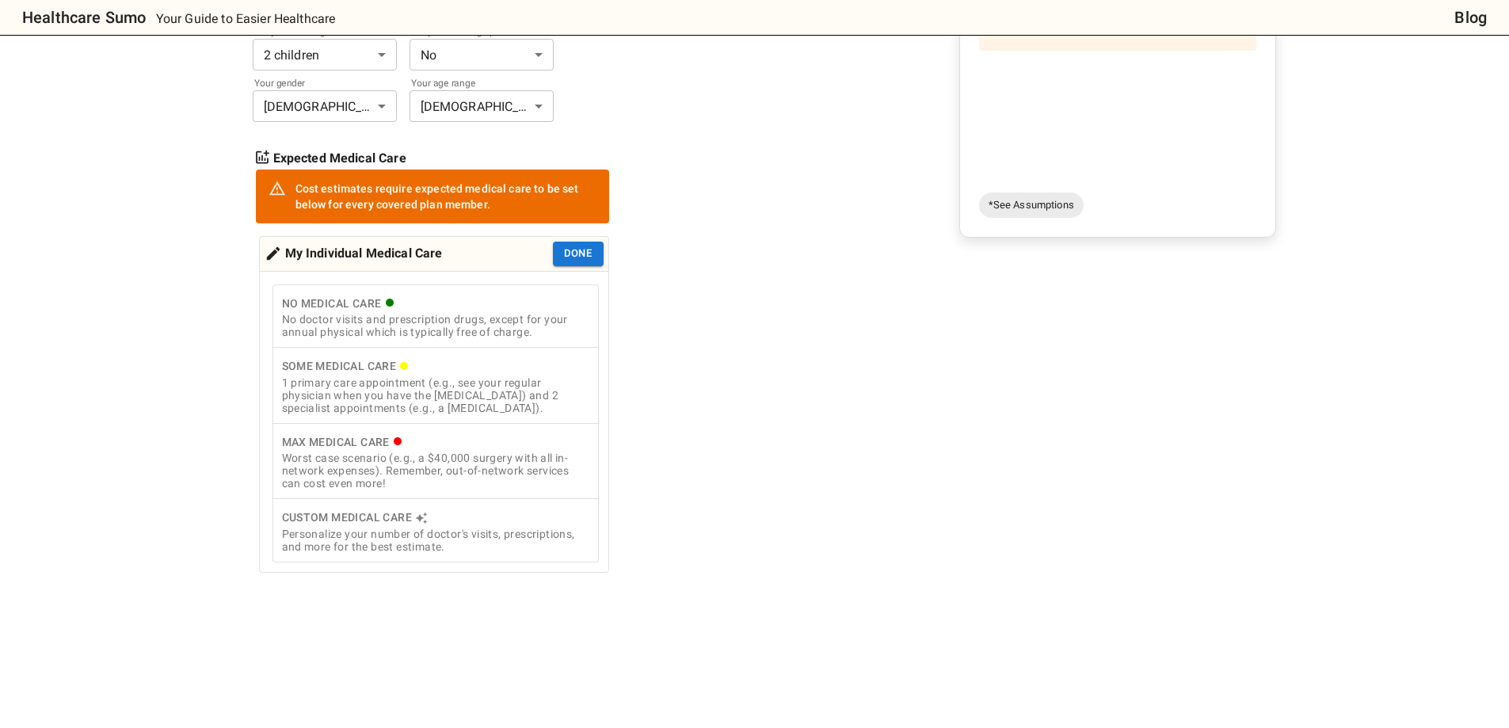
click at [473, 394] on div "1 primary care appointment (e.g., see your regular physician when you have the …" at bounding box center [435, 395] width 307 height 38
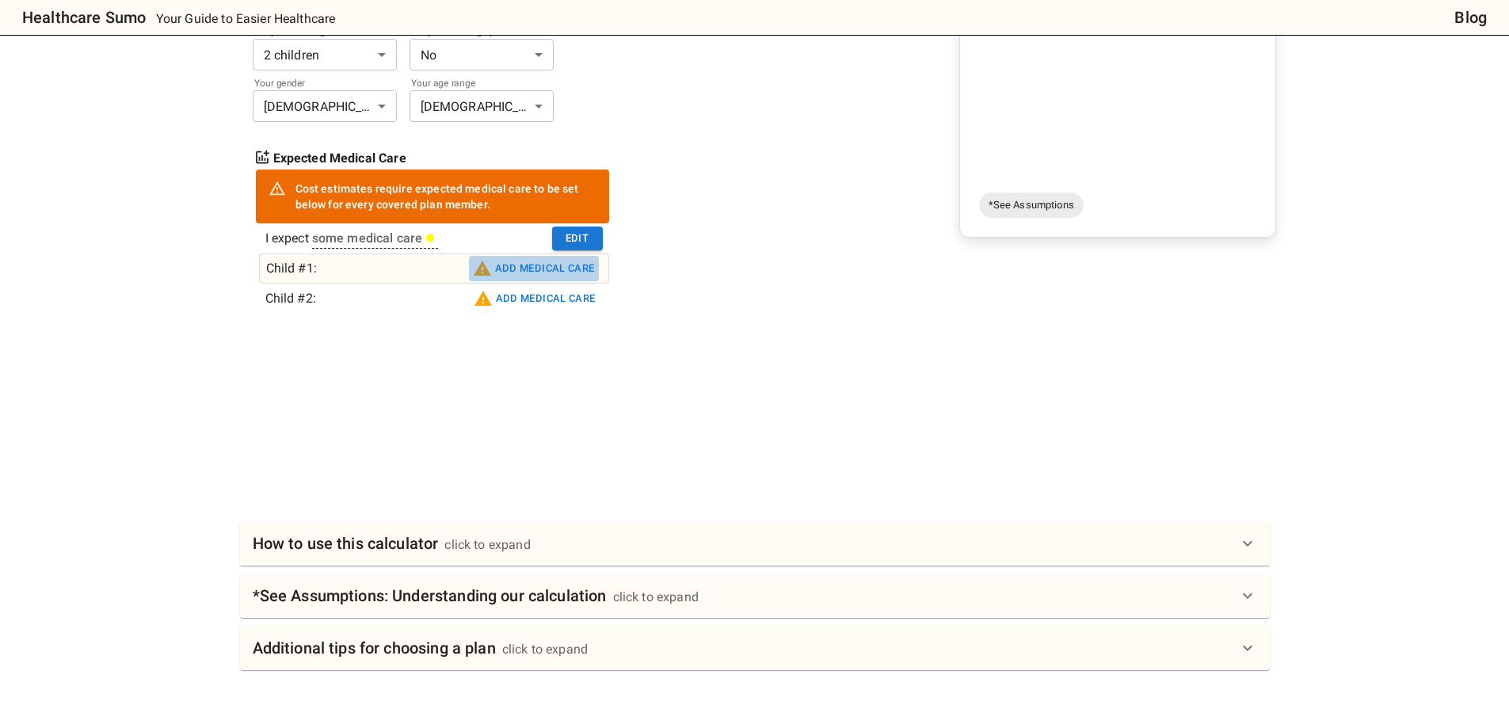
click at [530, 275] on button "Add medical care" at bounding box center [534, 268] width 130 height 25
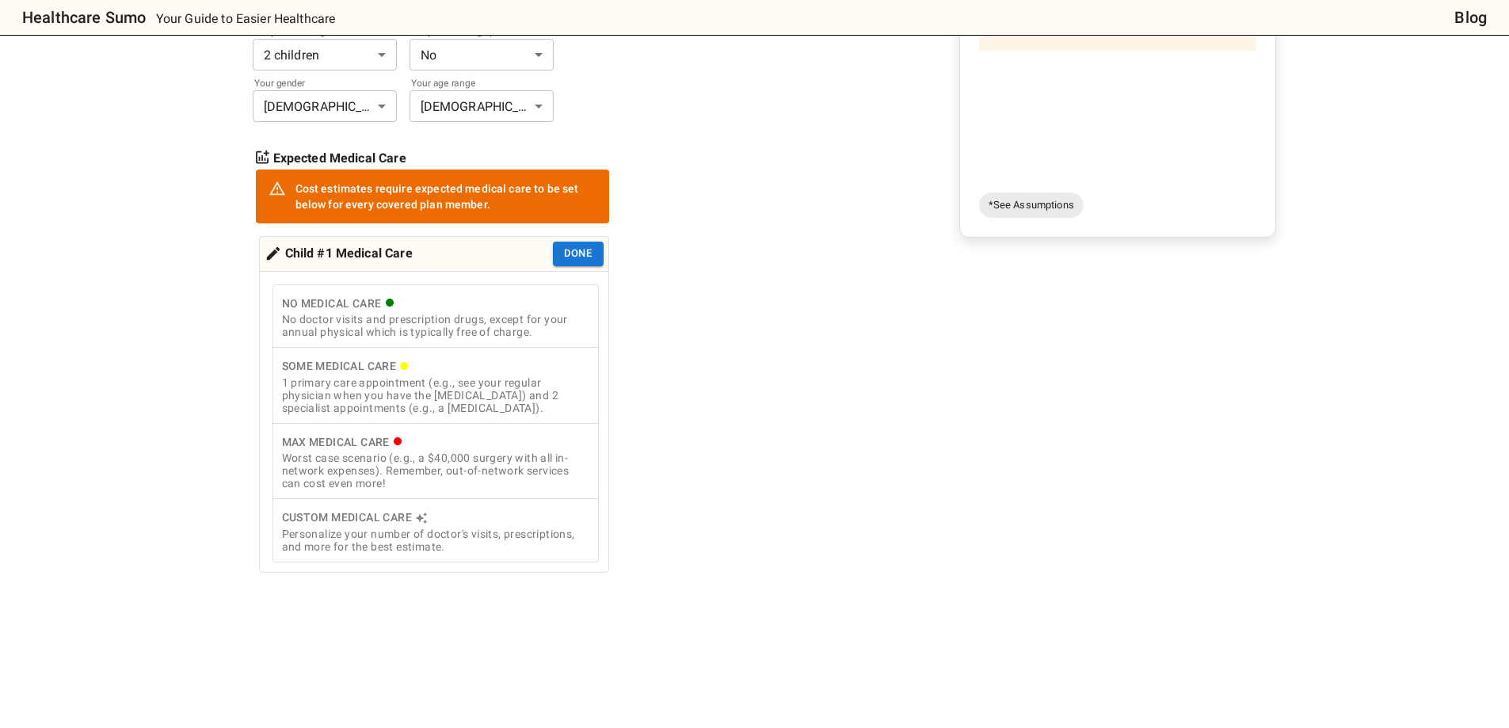
click at [513, 379] on div "1 primary care appointment (e.g., see your regular physician when you have the …" at bounding box center [435, 395] width 307 height 38
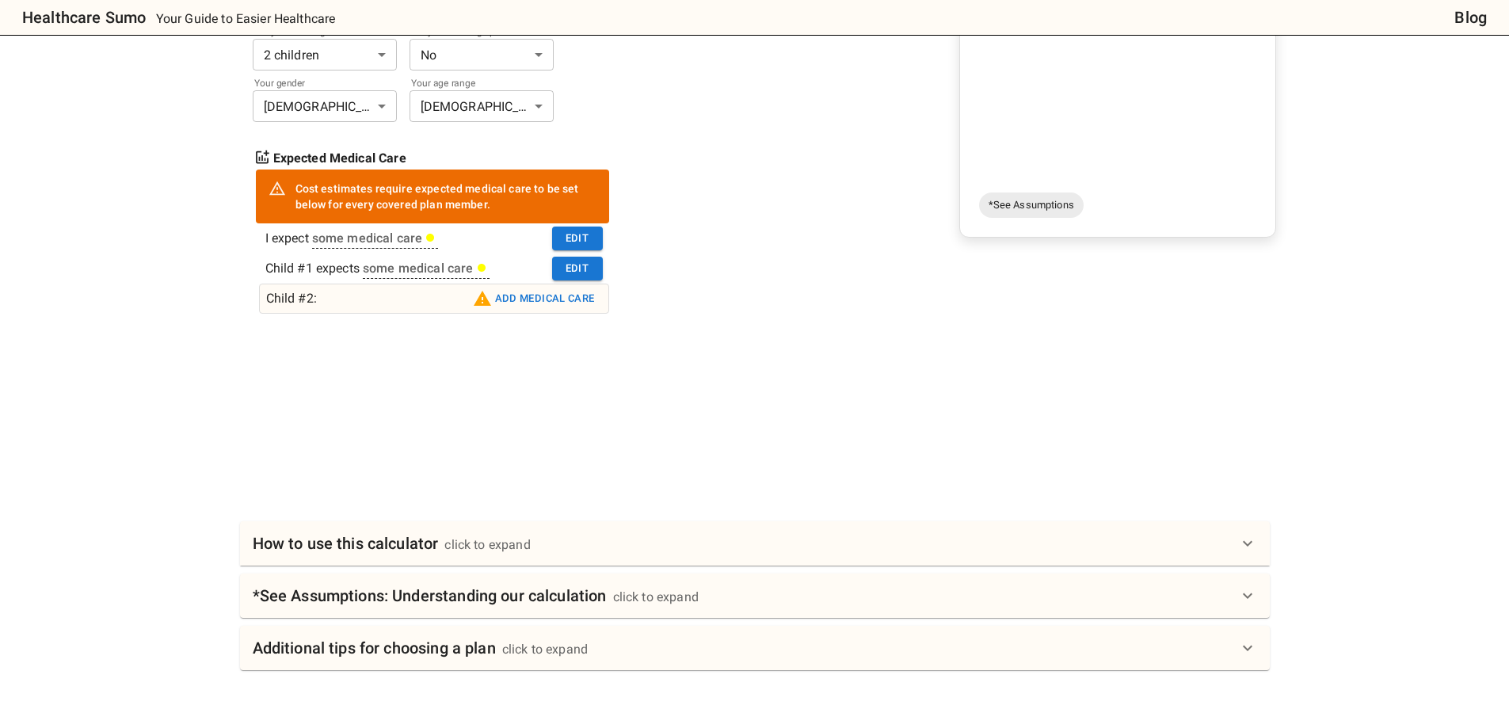
click at [576, 307] on button "Add medical care" at bounding box center [534, 298] width 130 height 25
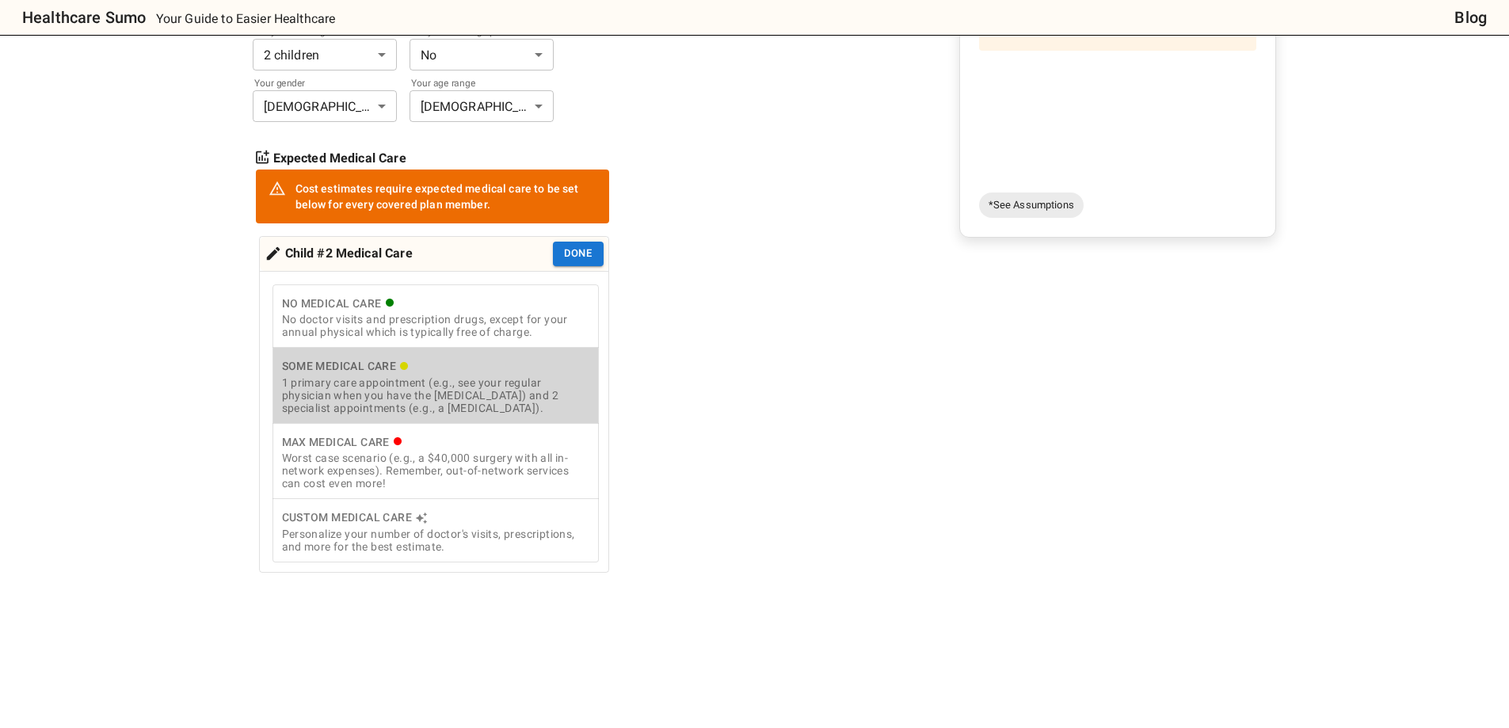
click at [547, 394] on div "1 primary care appointment (e.g., see your regular physician when you have the …" at bounding box center [435, 395] width 307 height 38
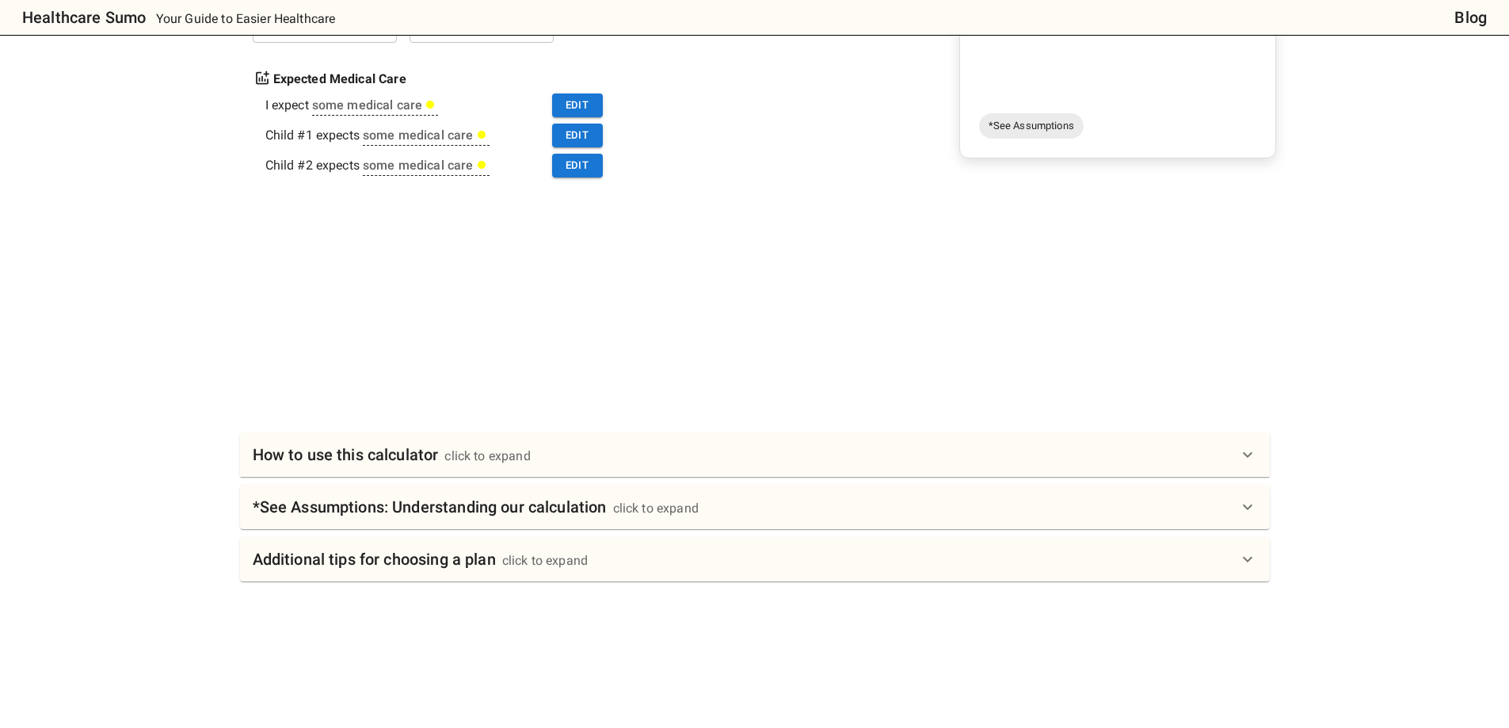
scroll to position [0, 0]
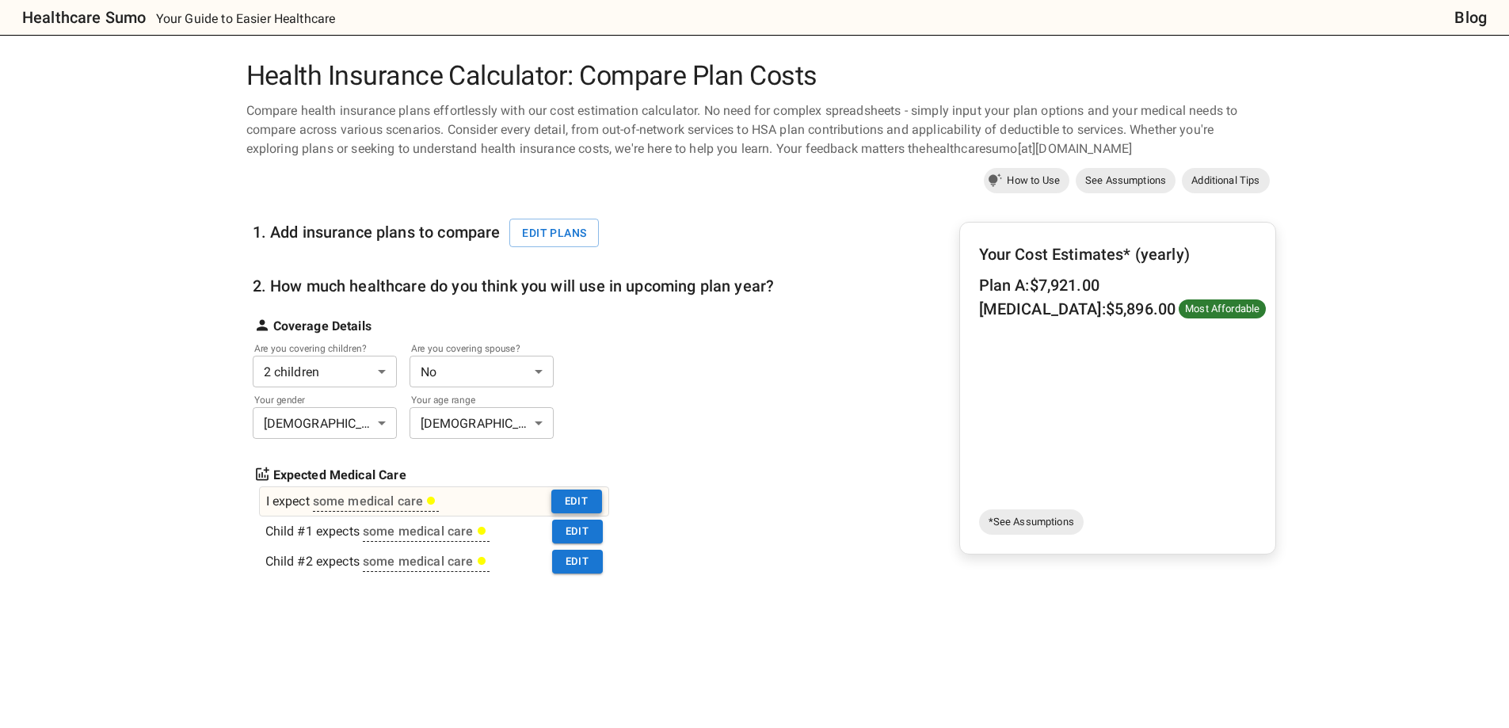
click at [565, 508] on button "Edit" at bounding box center [576, 502] width 51 height 25
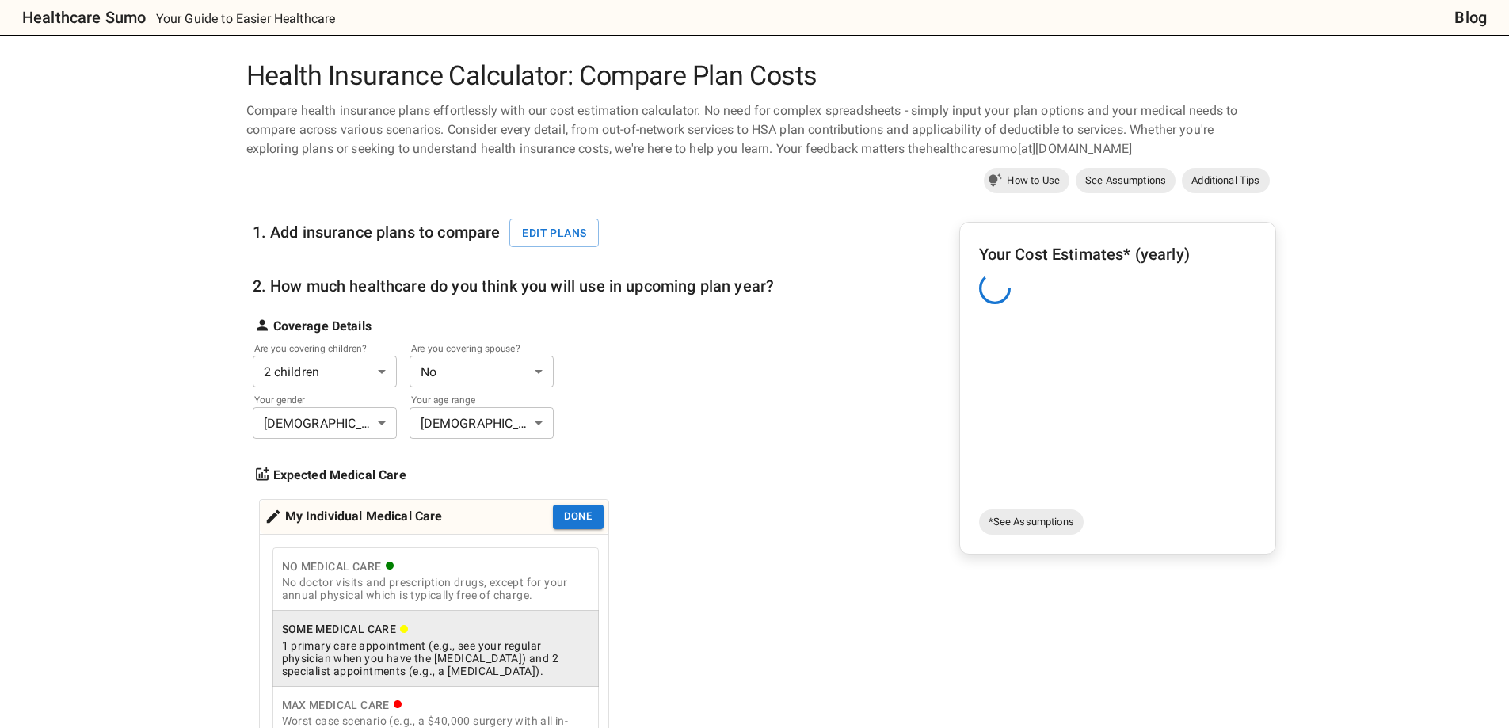
scroll to position [158, 0]
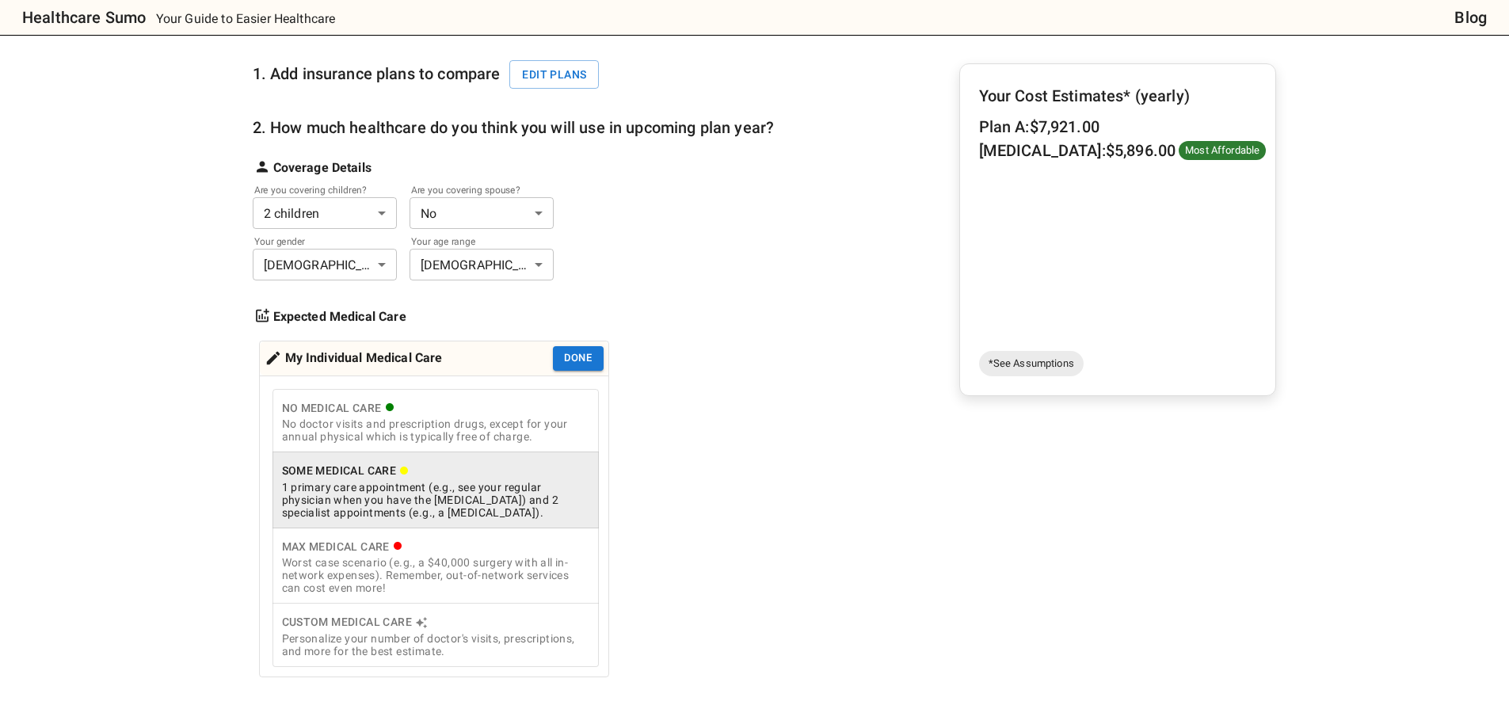
click at [473, 575] on div "Worst case scenario (e.g., a $40,000 surgery with all in-network expenses). Rem…" at bounding box center [435, 575] width 307 height 38
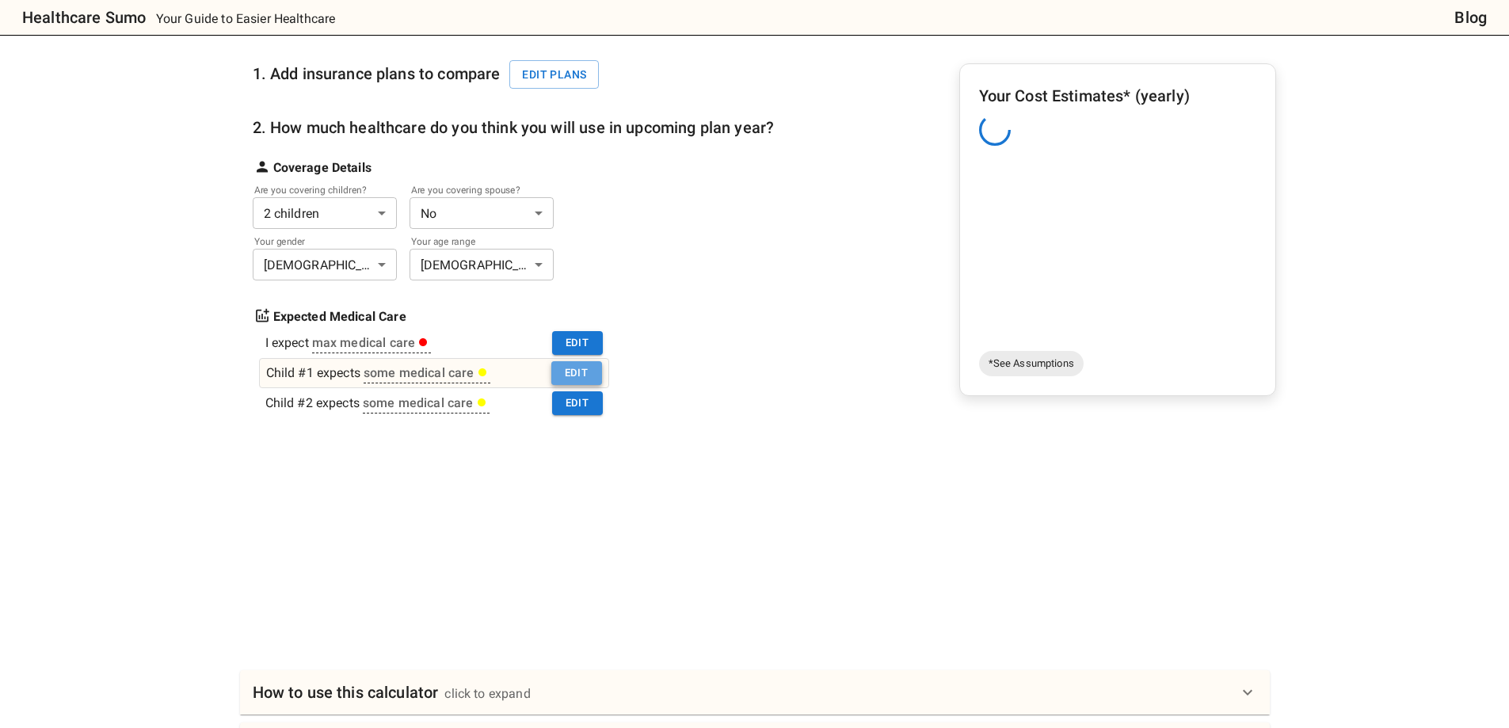
click at [597, 372] on button "Edit" at bounding box center [576, 373] width 51 height 25
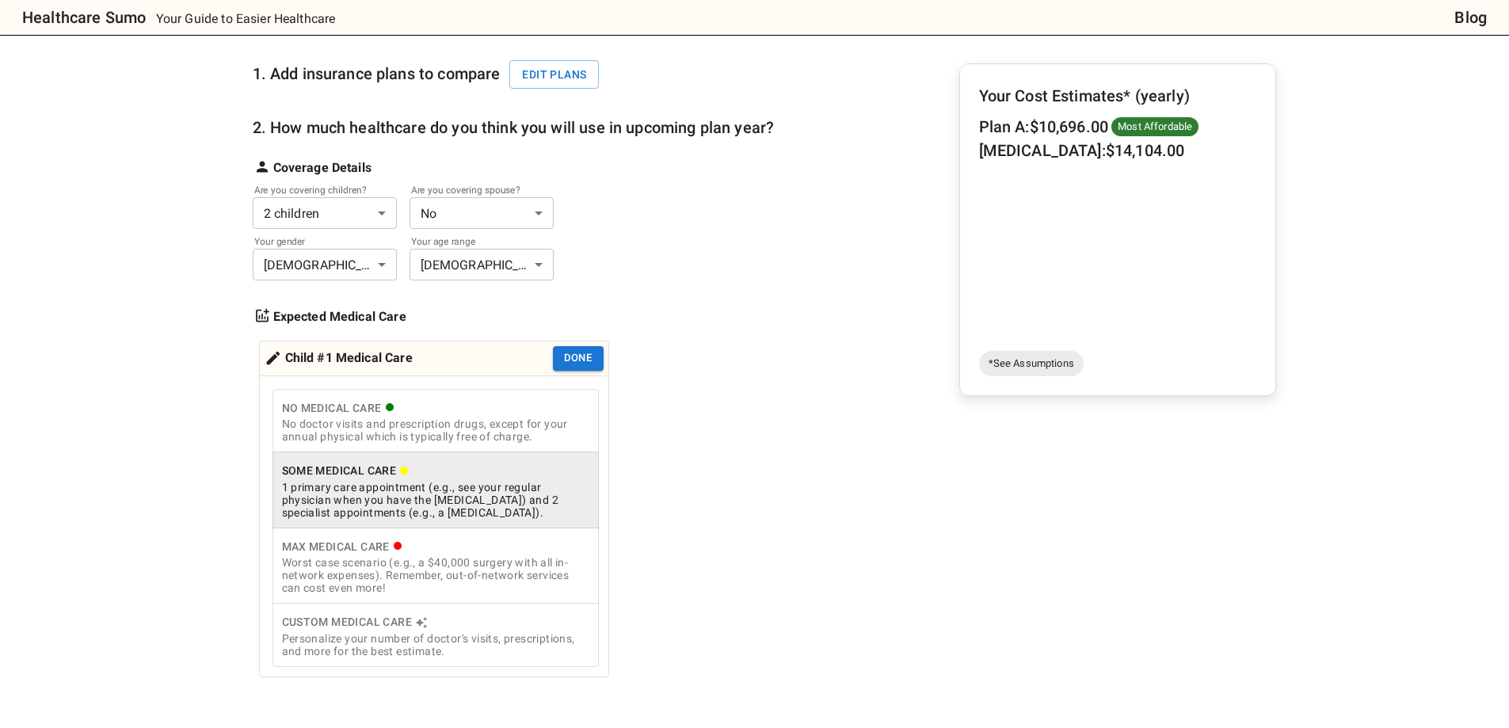
click at [475, 563] on div "Worst case scenario (e.g., a $40,000 surgery with all in-network expenses). Rem…" at bounding box center [435, 575] width 307 height 38
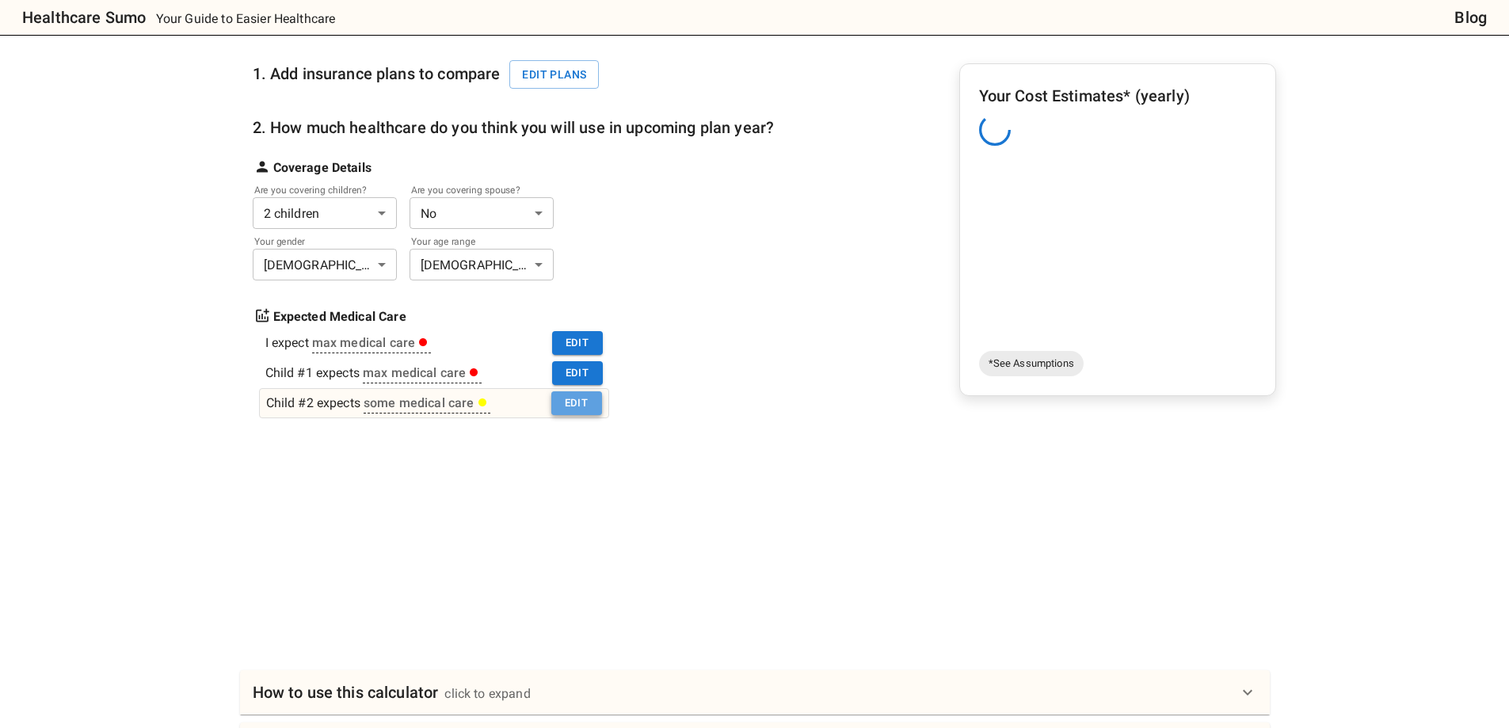
click at [564, 400] on button "Edit" at bounding box center [576, 403] width 51 height 25
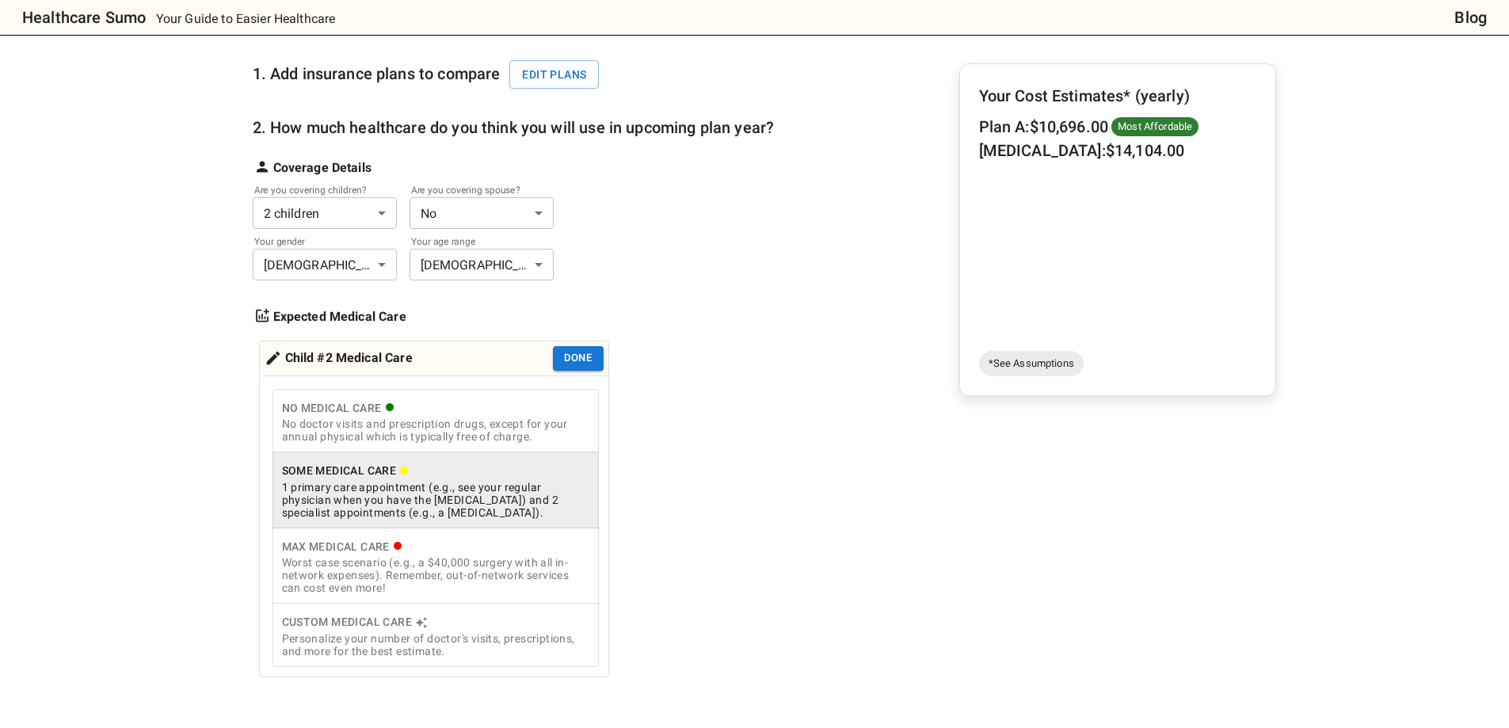
click at [715, 513] on div "1. Add insurance plans to compare Edit plans 2. How much healthcare do you thin…" at bounding box center [514, 359] width 522 height 638
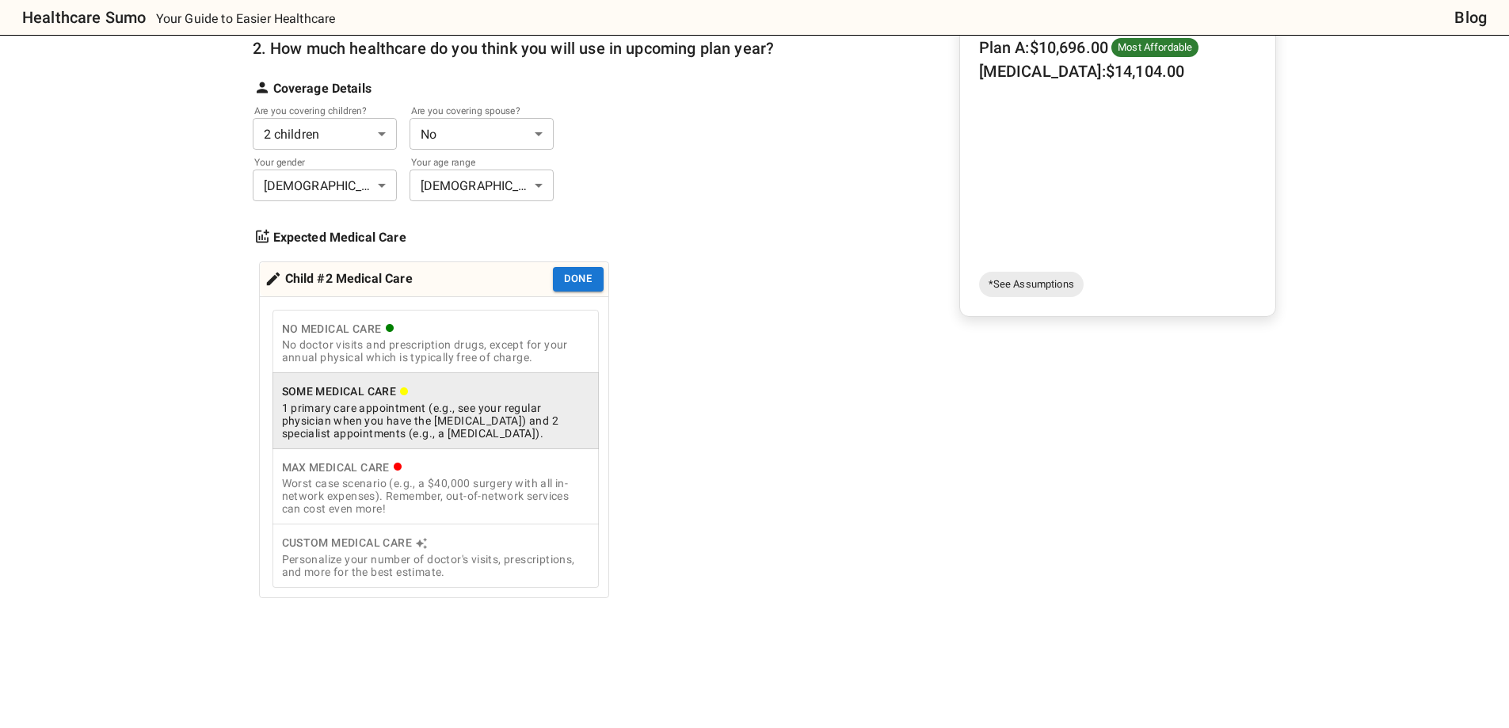
click at [540, 578] on div "Personalize your number of doctor's visits, prescriptions, and more for the bes…" at bounding box center [435, 565] width 307 height 25
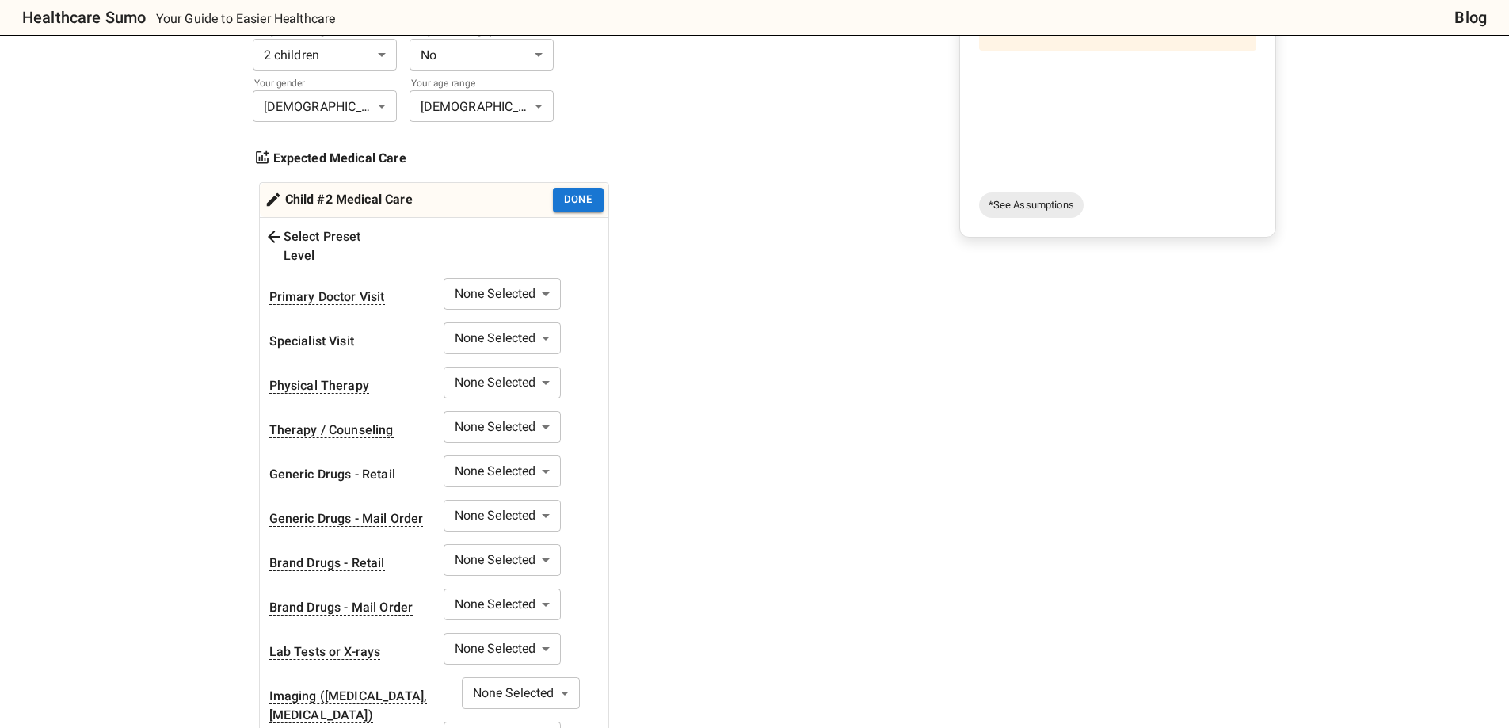
scroll to position [0, 0]
